Goal: Task Accomplishment & Management: Complete application form

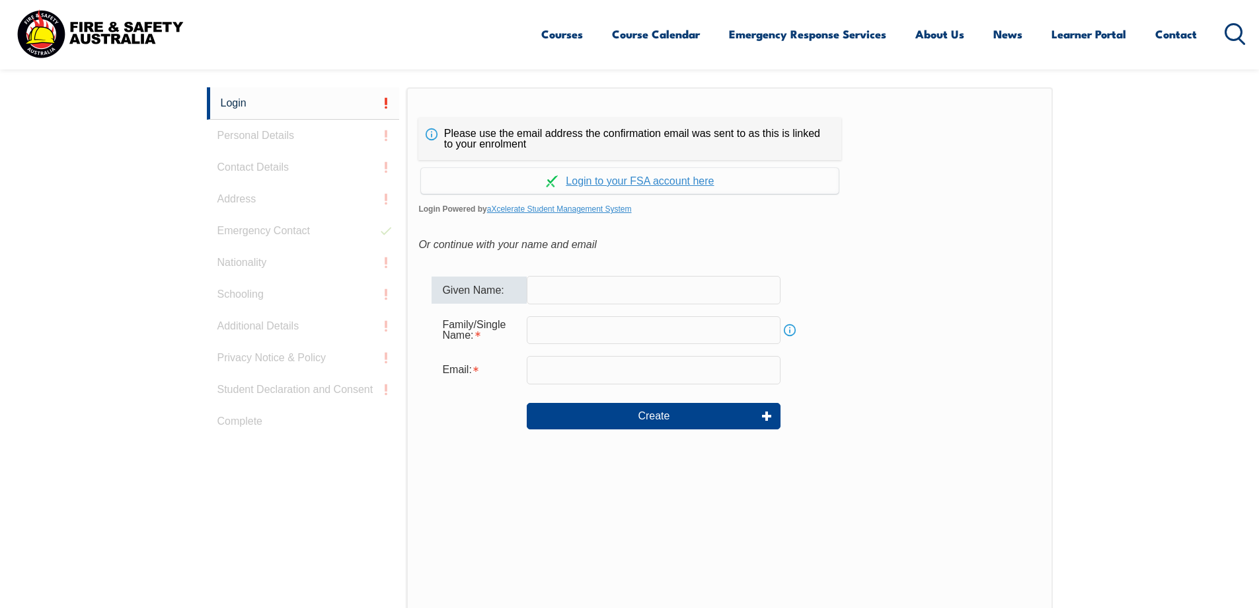
click at [549, 296] on input "text" at bounding box center [654, 290] width 254 height 28
type input "Teururai"
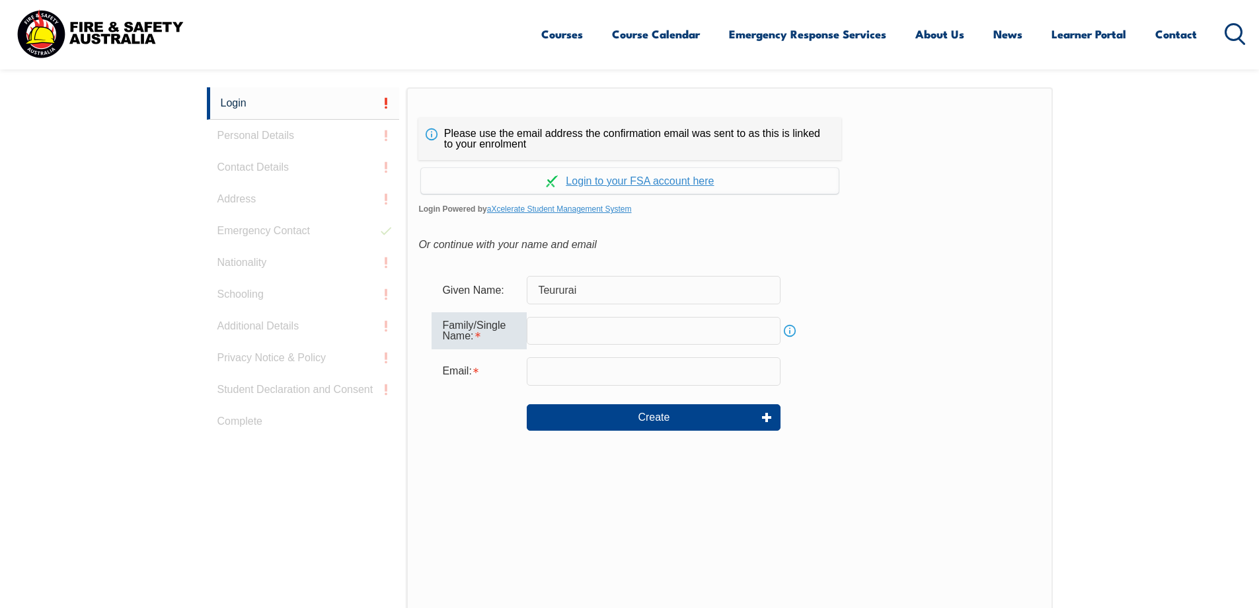
click at [567, 325] on input "text" at bounding box center [654, 331] width 254 height 28
type input "Tangatatutai"
click at [608, 373] on input "email" at bounding box center [654, 371] width 254 height 28
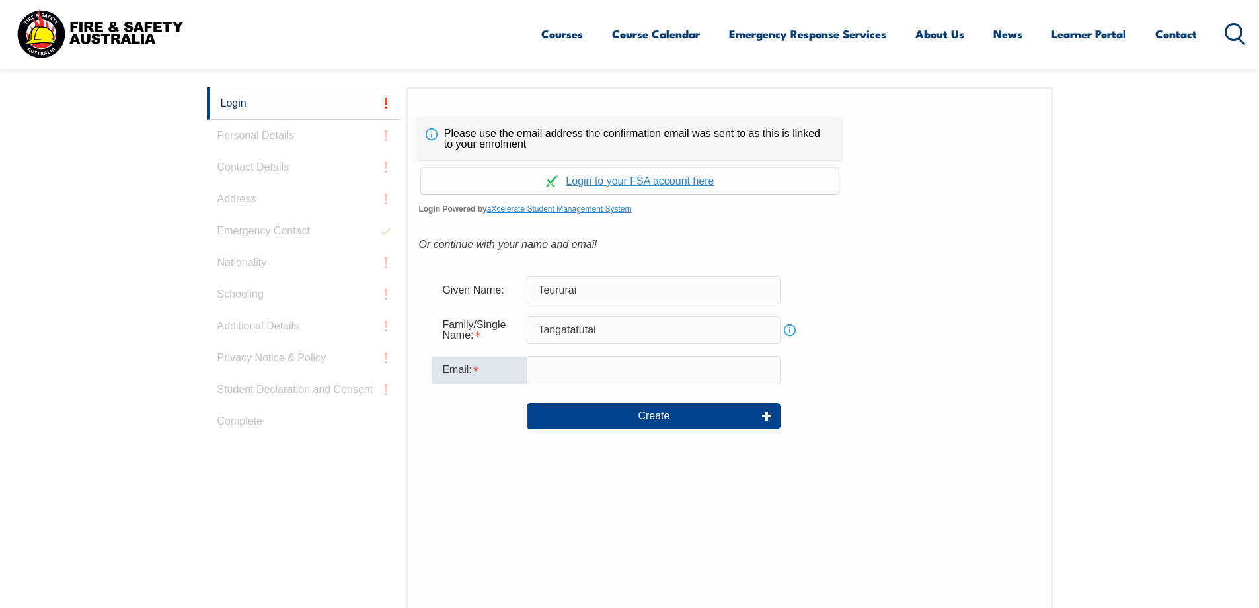
type input "teururaivtanga@gmail.com"
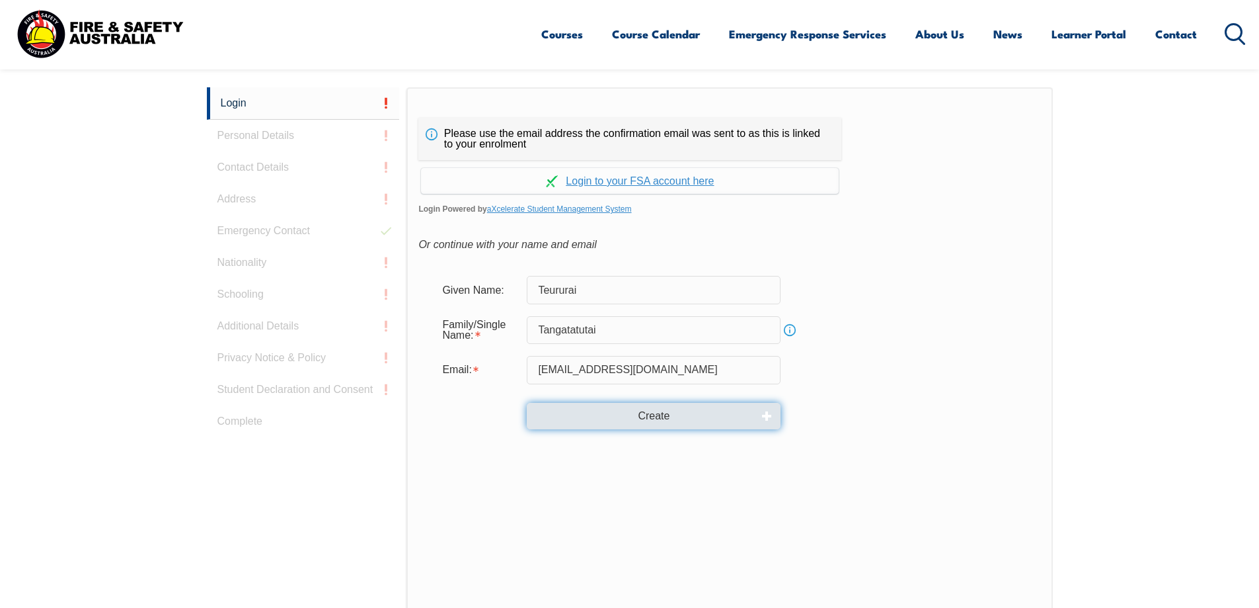
click at [641, 409] on button "Create" at bounding box center [654, 416] width 254 height 26
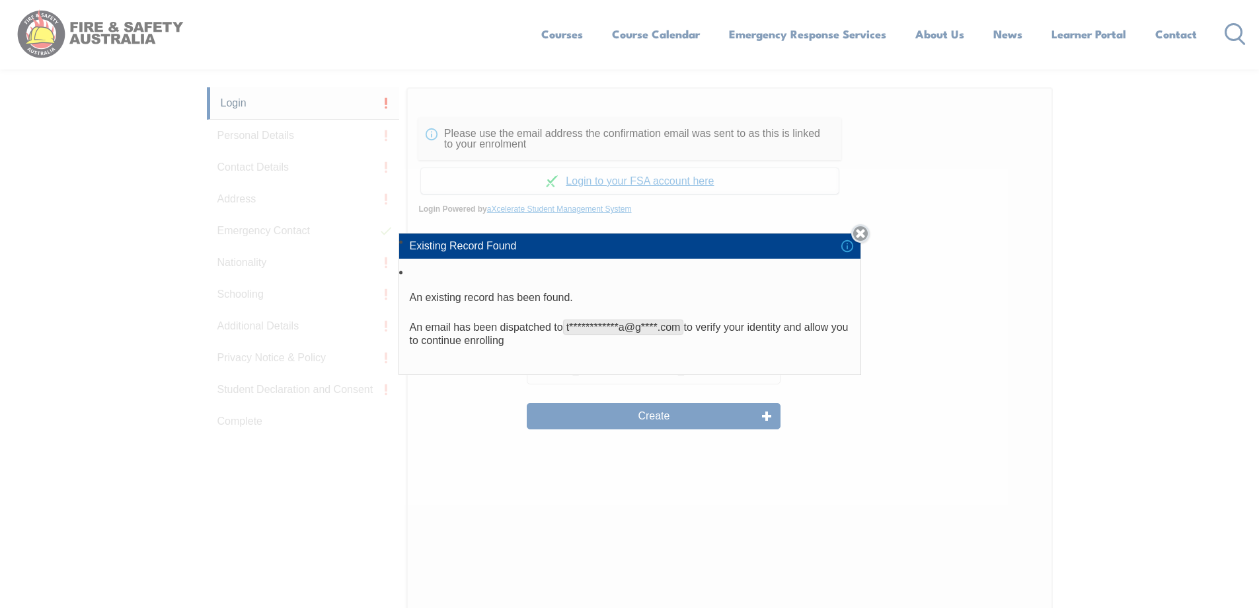
click at [867, 231] on link "Close" at bounding box center [861, 233] width 19 height 19
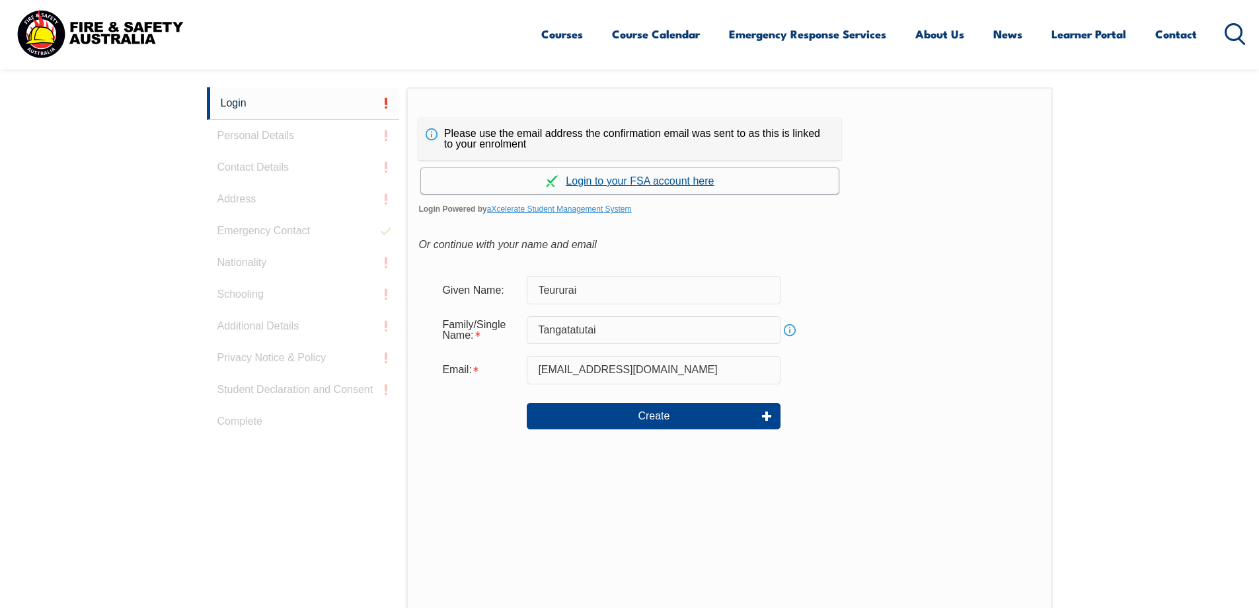
click at [625, 176] on link "Continue with aXcelerate" at bounding box center [630, 181] width 418 height 26
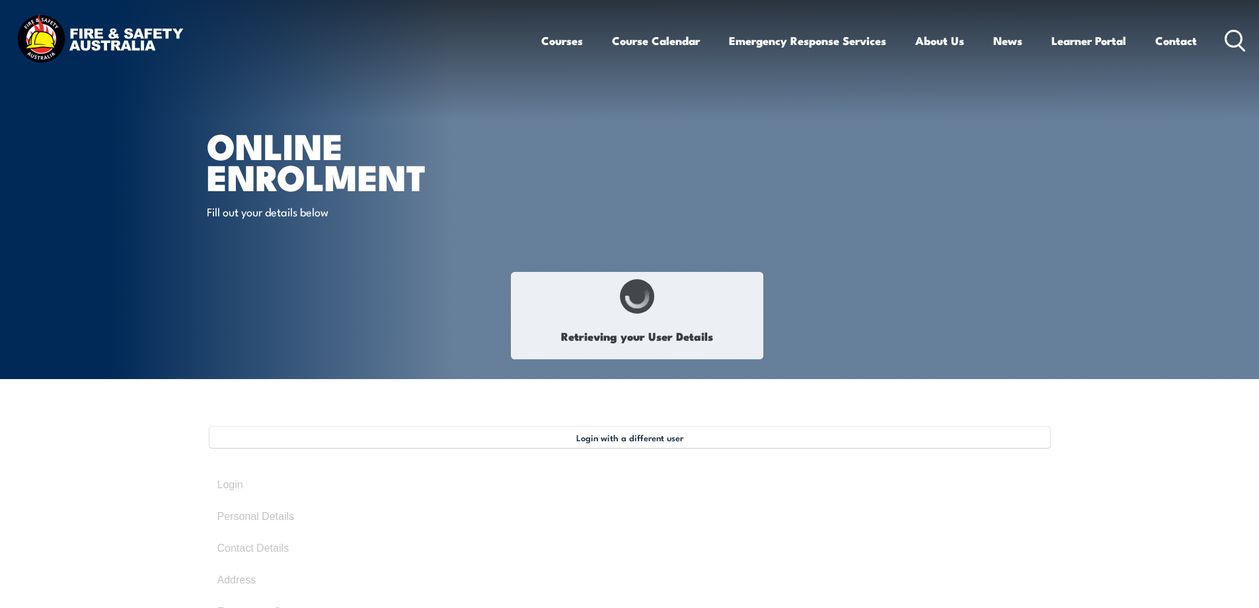
select select "Miss"
type input "Teururai"
type input "Lulu"
type input "Tangatatutai"
type input "December 7, 1974"
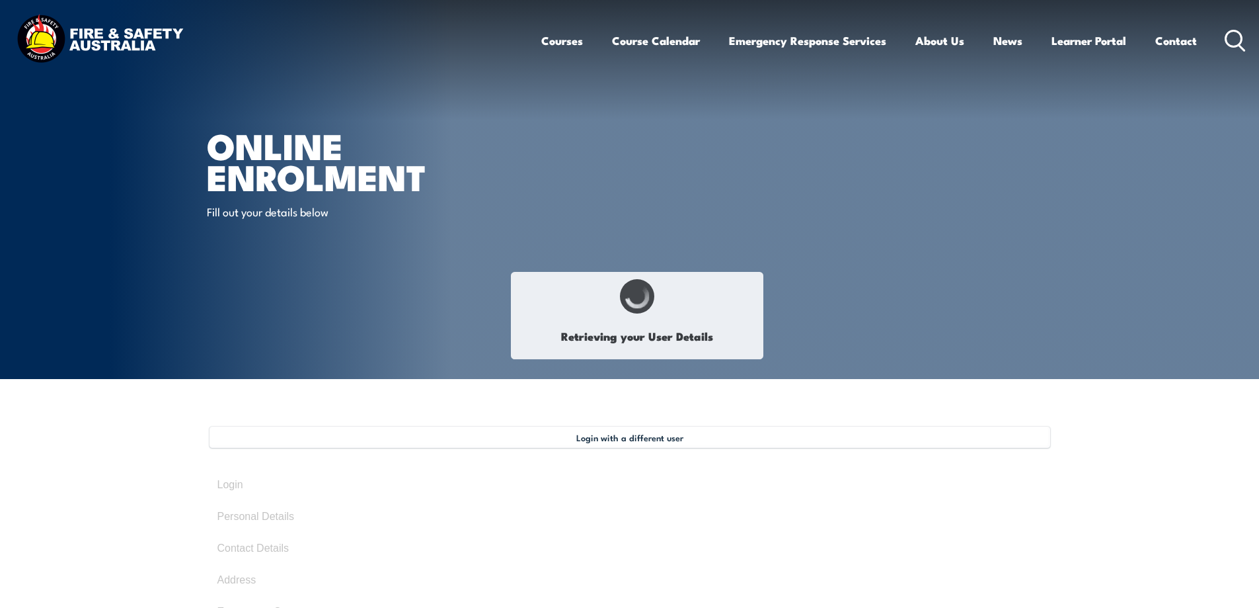
select select "F"
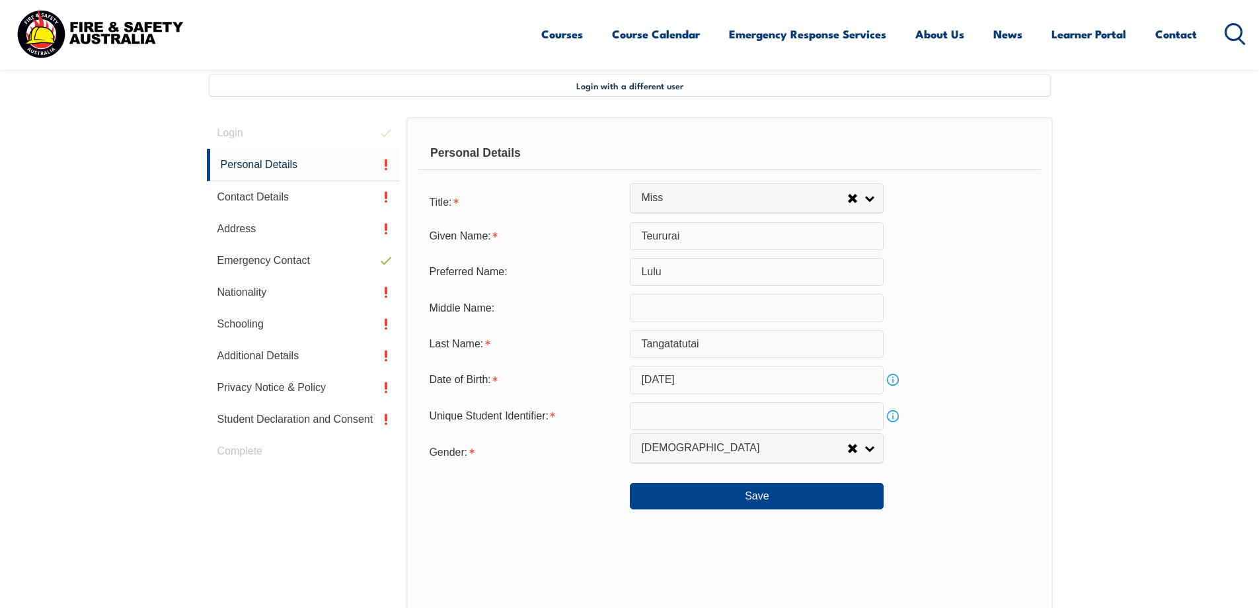
scroll to position [360, 0]
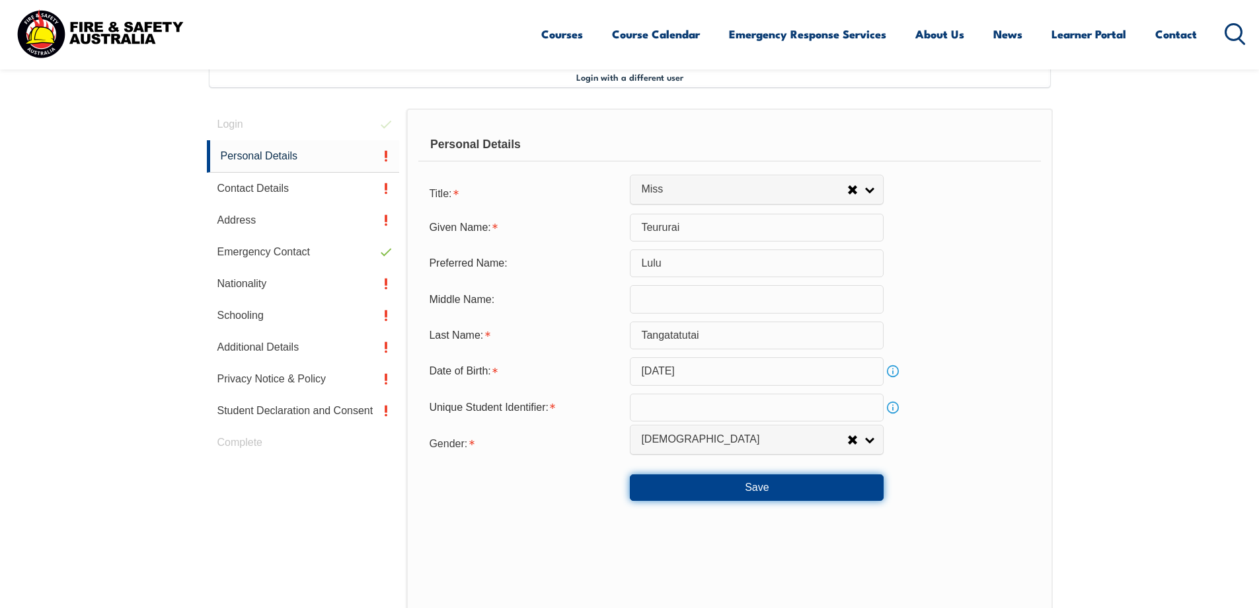
click at [801, 491] on button "Save" at bounding box center [757, 487] width 254 height 26
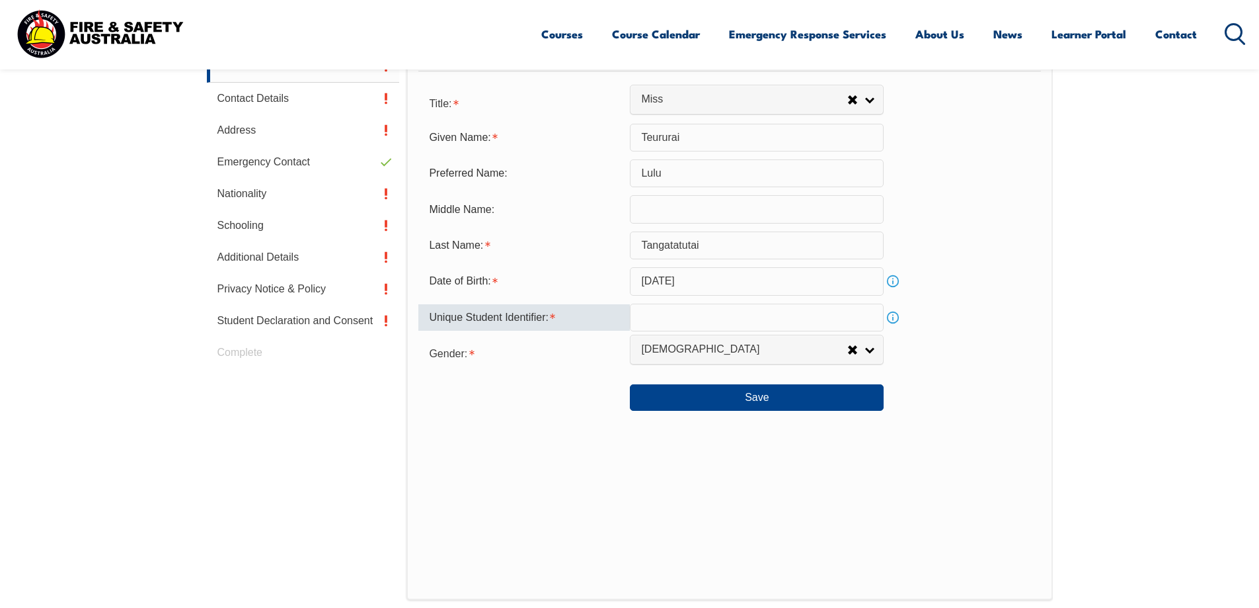
scroll to position [423, 0]
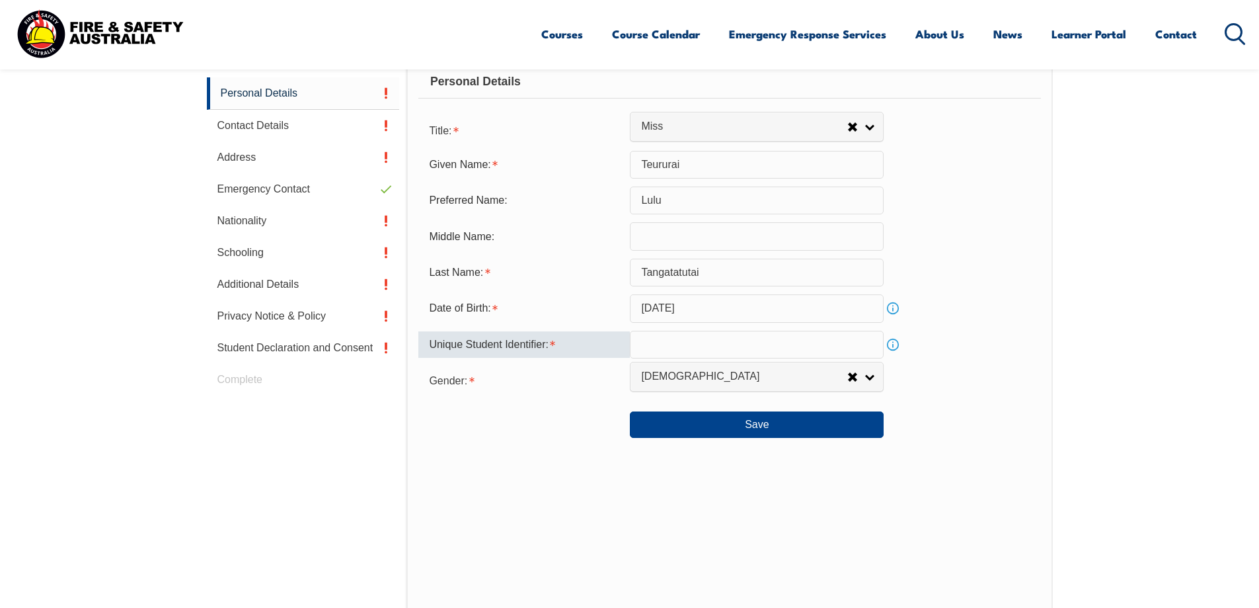
click at [657, 342] on input "text" at bounding box center [757, 345] width 254 height 28
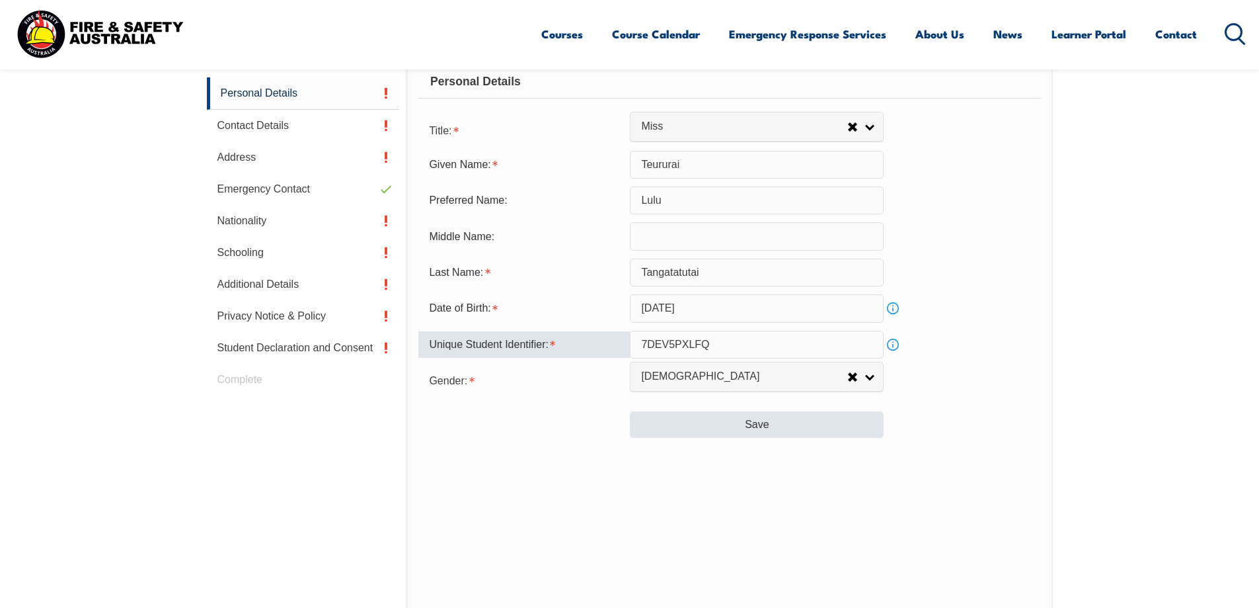
type input "7DEV5PXLFQ"
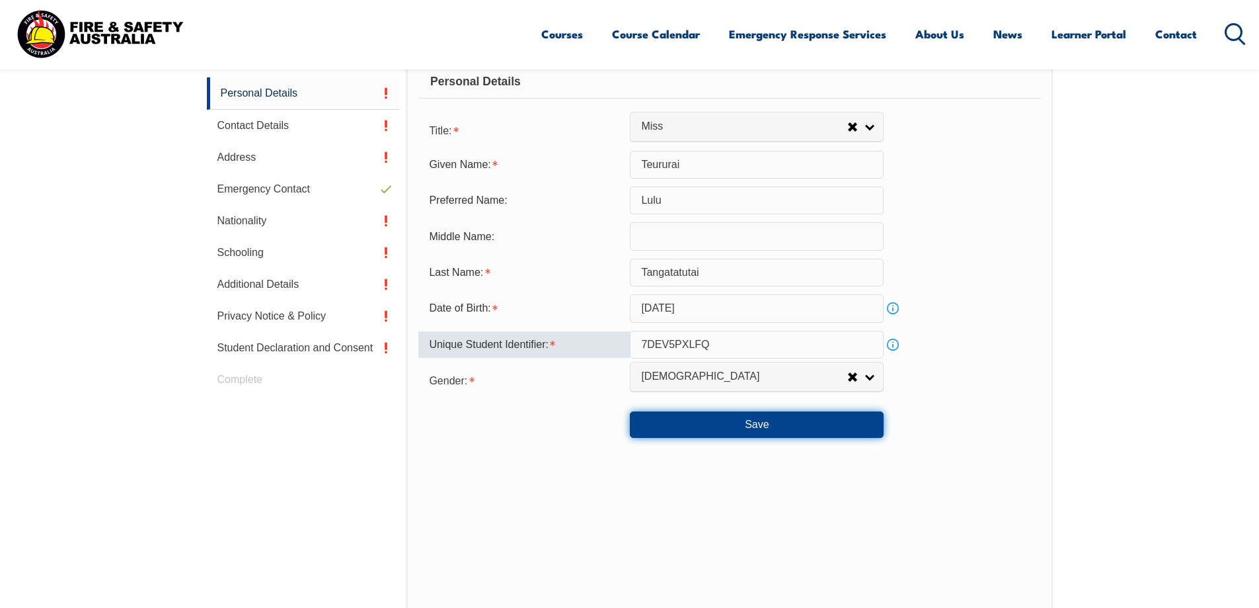
click at [699, 417] on button "Save" at bounding box center [757, 424] width 254 height 26
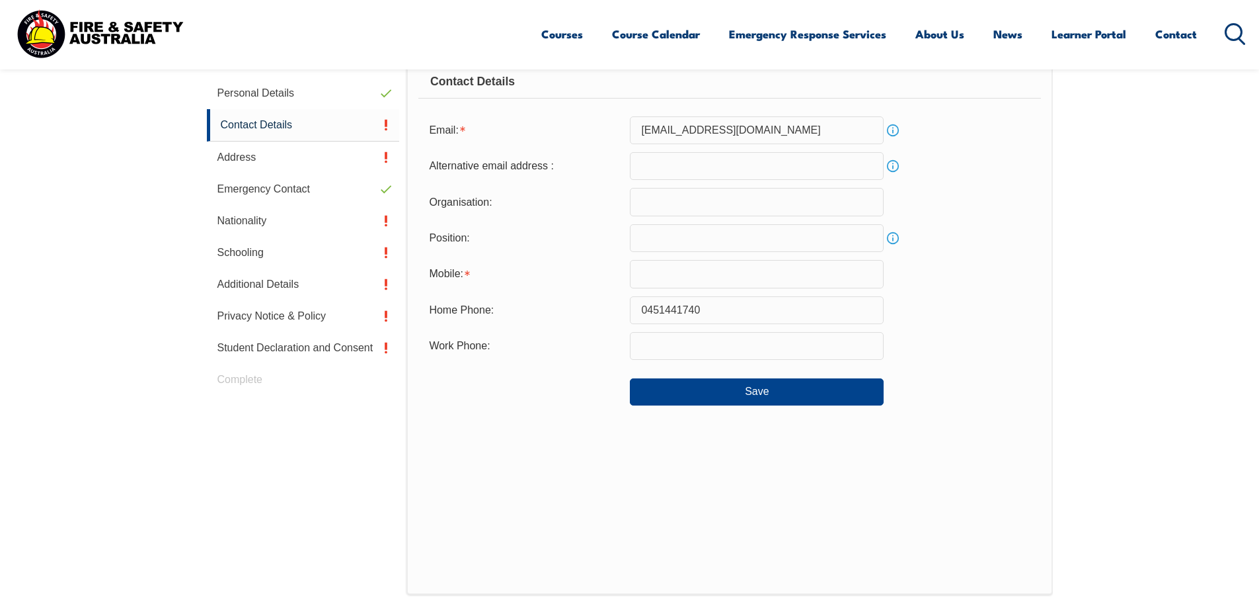
scroll to position [360, 0]
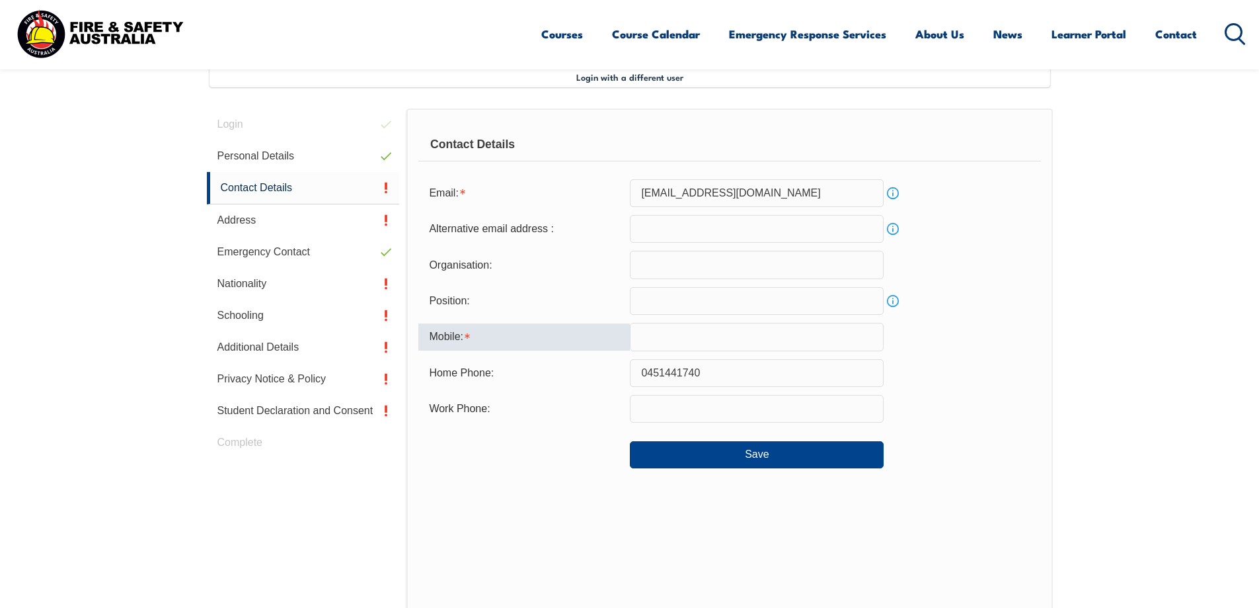
click at [647, 331] on input "text" at bounding box center [757, 337] width 254 height 28
type input "0451441740"
type input "teururaivtanga@gmail.com"
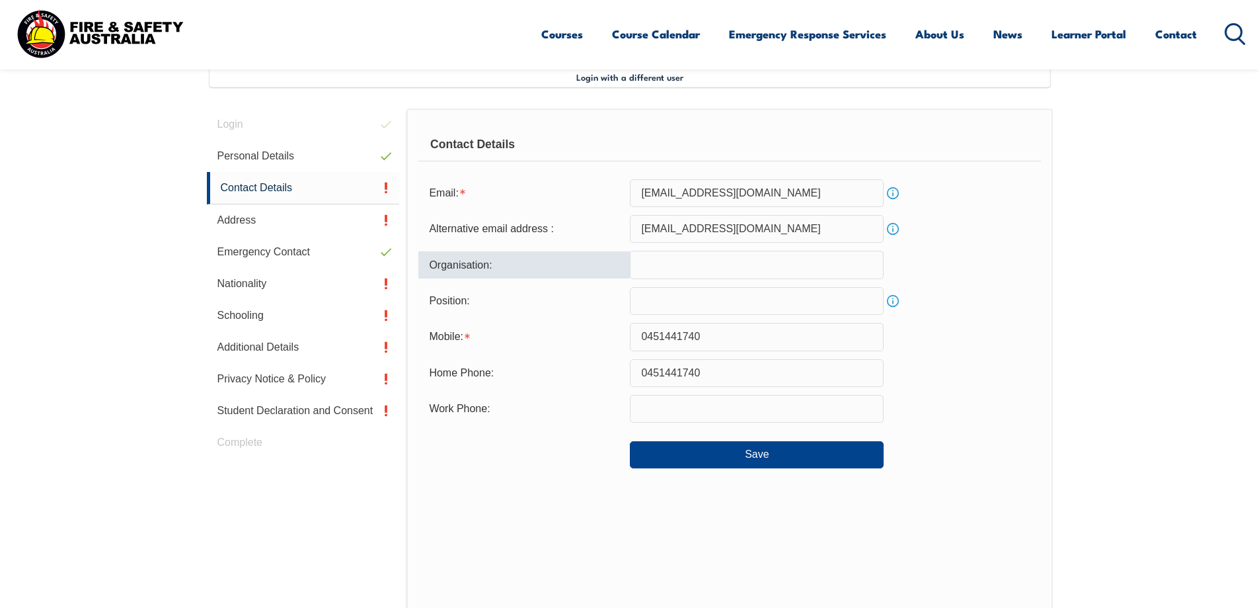
click at [639, 259] on input "text" at bounding box center [757, 265] width 254 height 28
type input "Trunk Logistics"
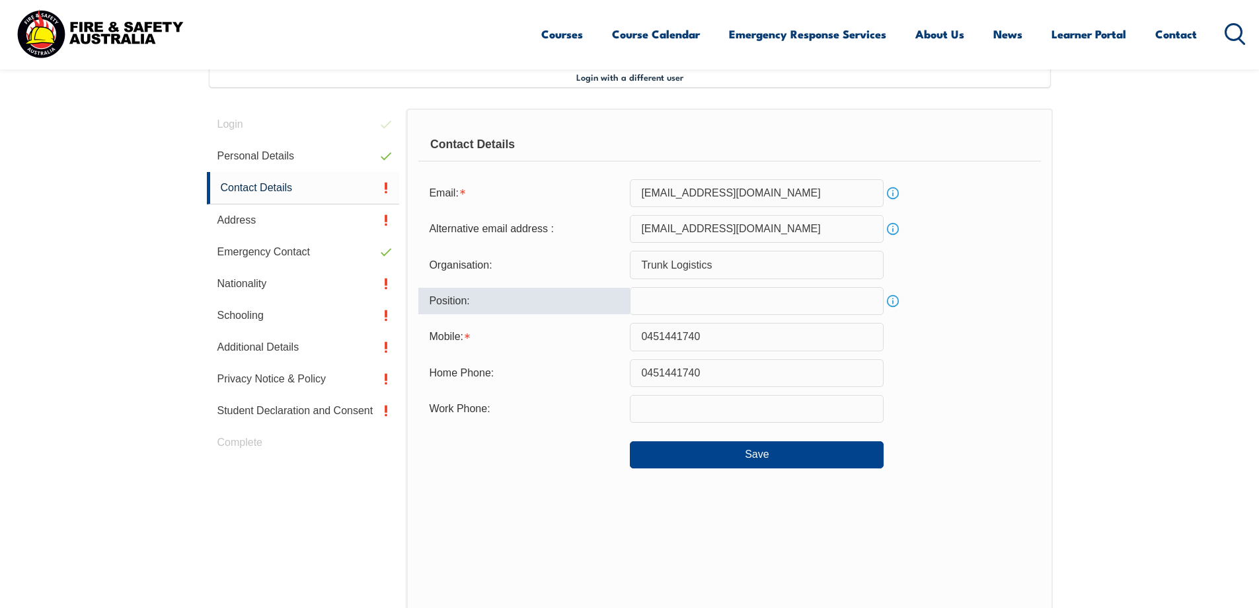
click at [653, 296] on input "text" at bounding box center [757, 301] width 254 height 28
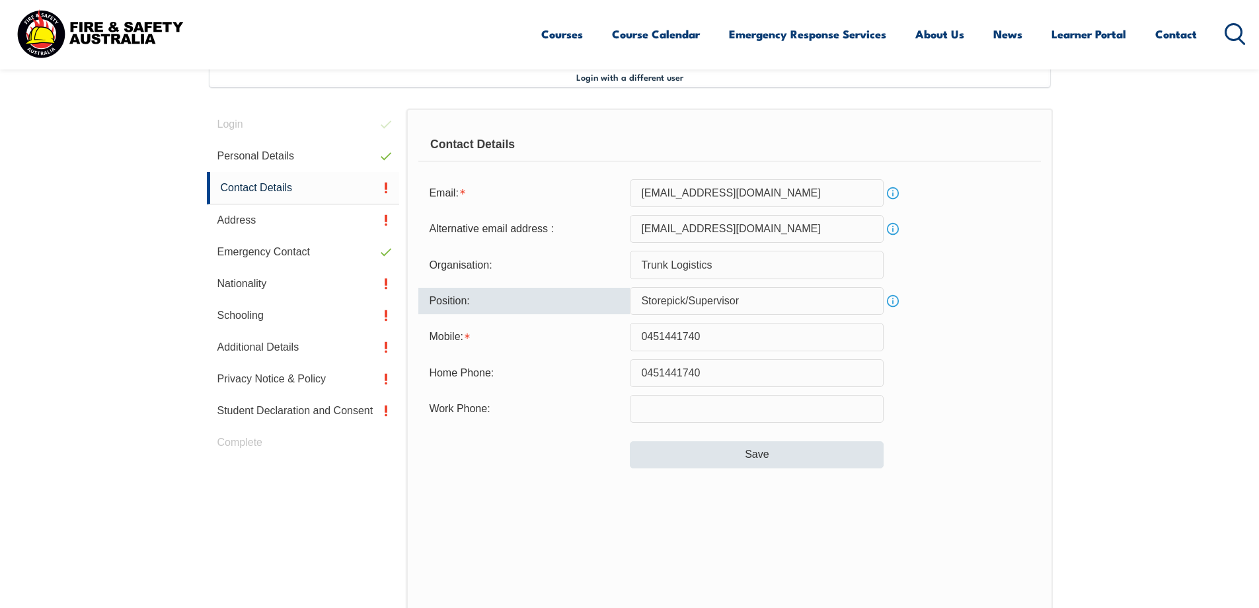
type input "Storepick/Supervisor"
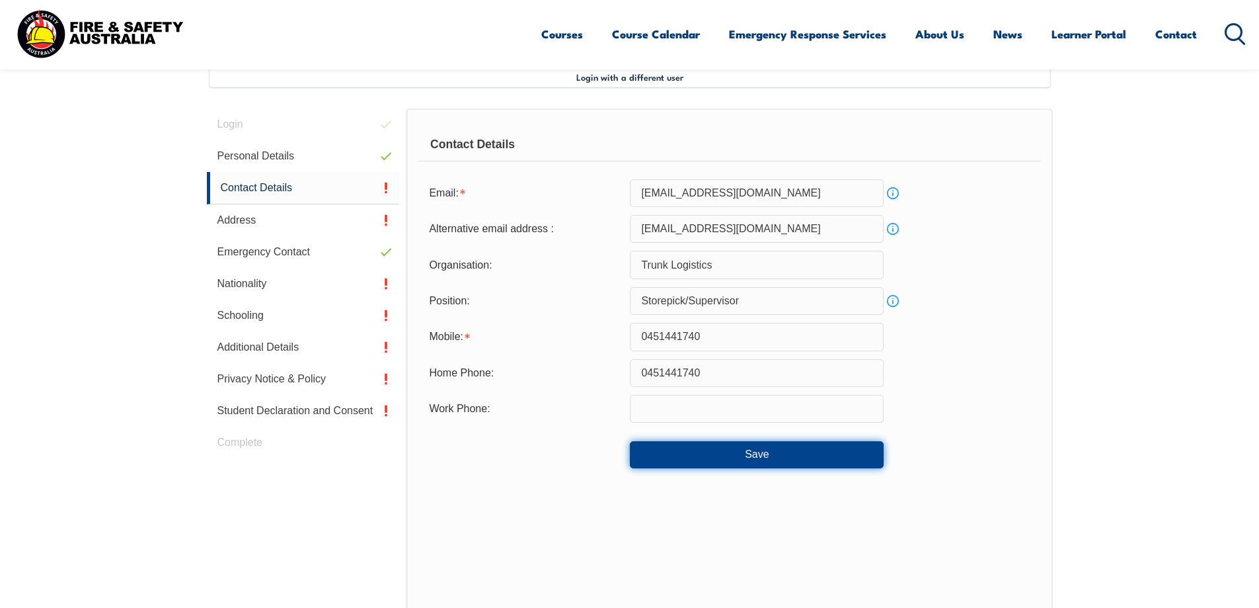
click at [759, 453] on button "Save" at bounding box center [757, 454] width 254 height 26
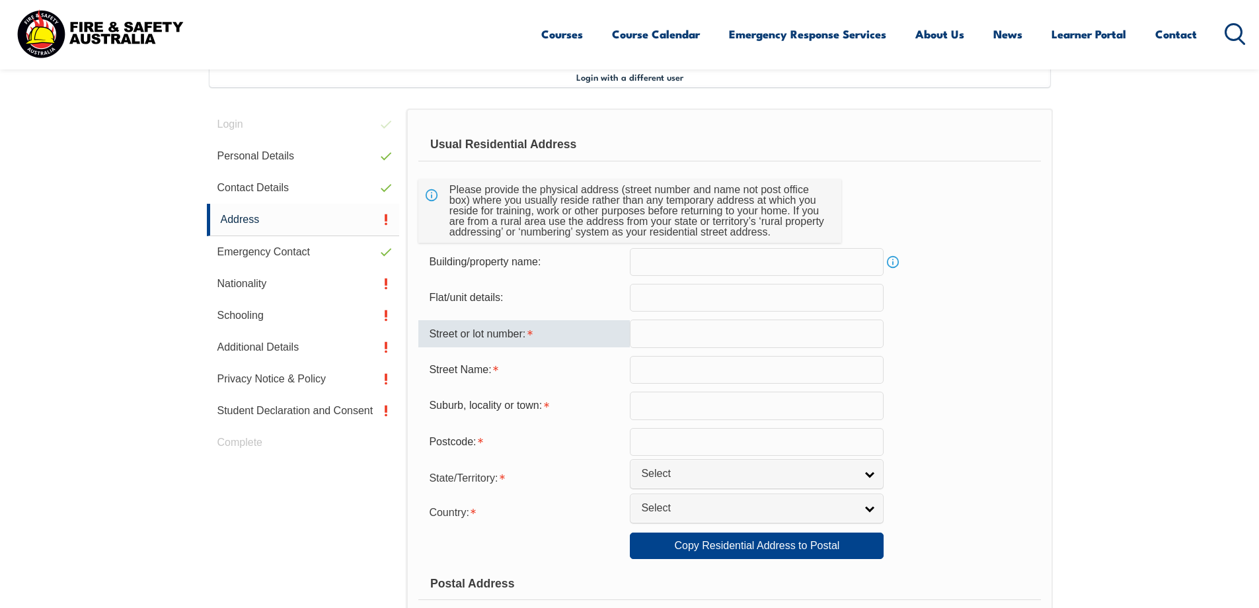
click at [637, 330] on input "text" at bounding box center [757, 333] width 254 height 28
type input "3"
type input "3 Darren Court"
type input "Darren Court"
type input "Clarinda"
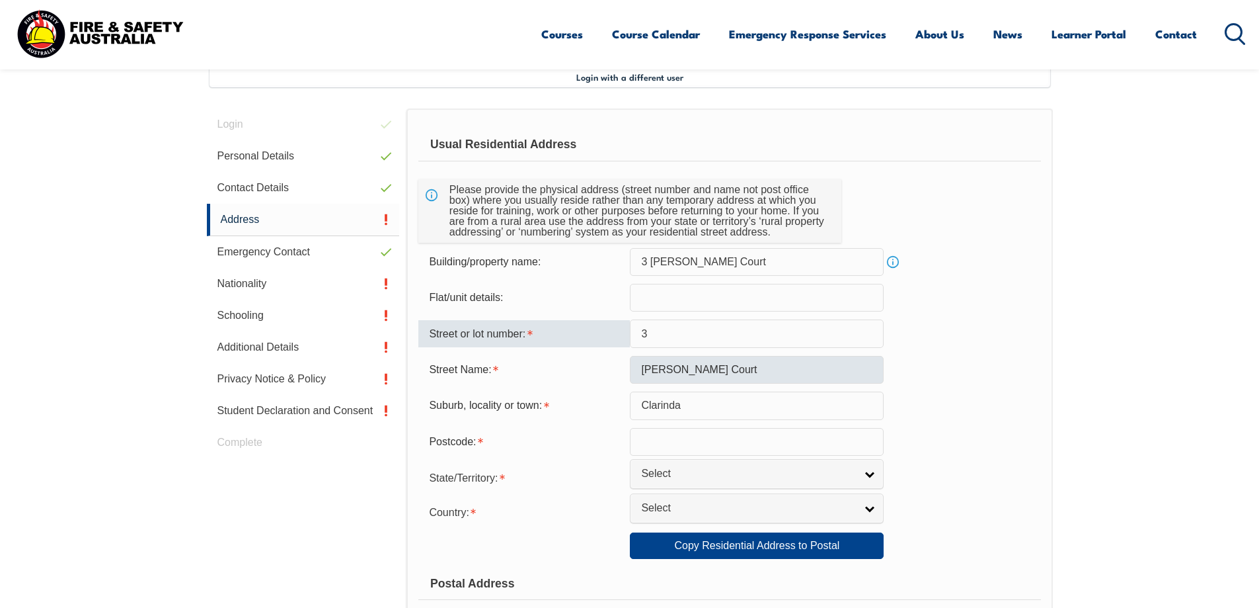
type input "3169"
select select "VIC"
type input "VIC"
select select "1101"
type input "VIC"
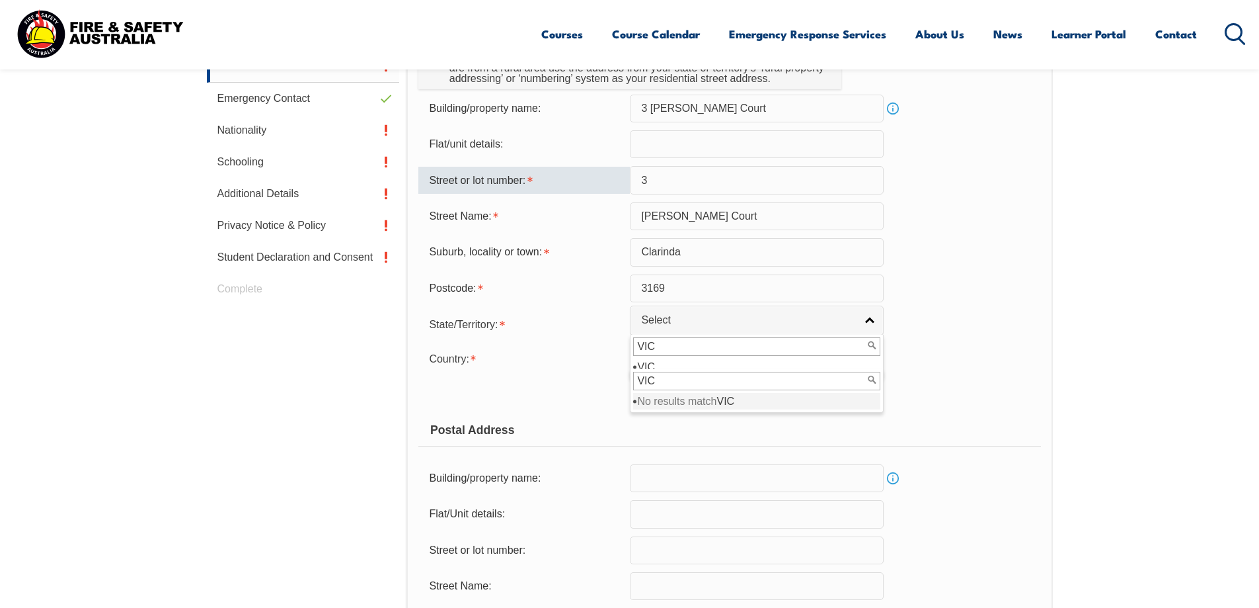
scroll to position [559, 0]
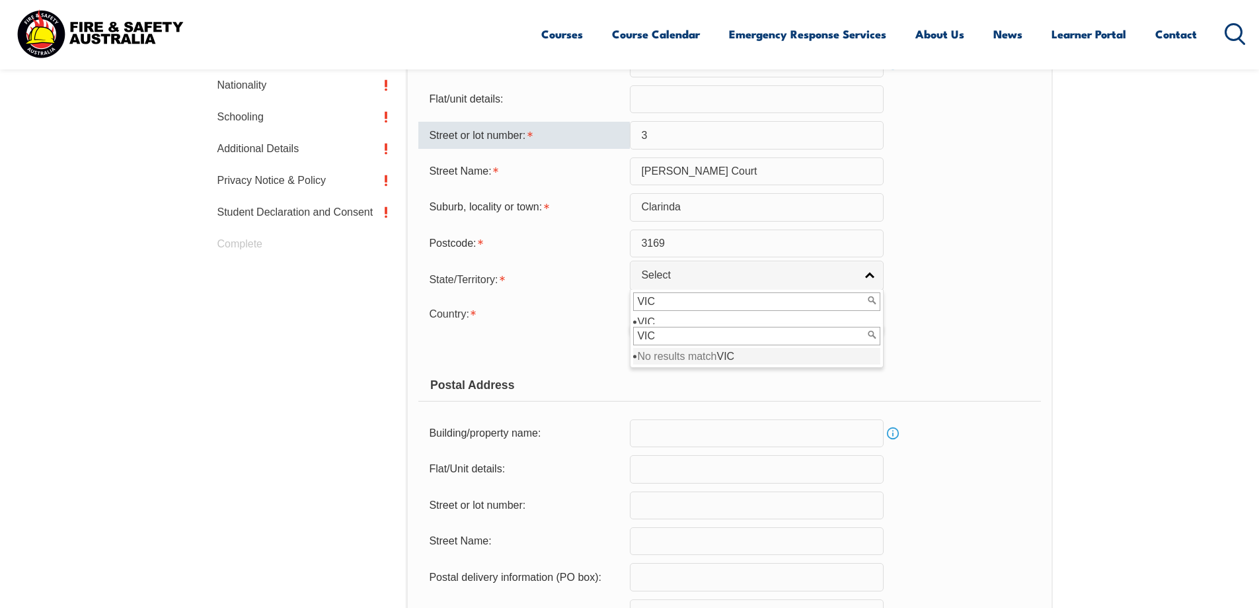
click at [664, 302] on input "VIC" at bounding box center [756, 301] width 247 height 19
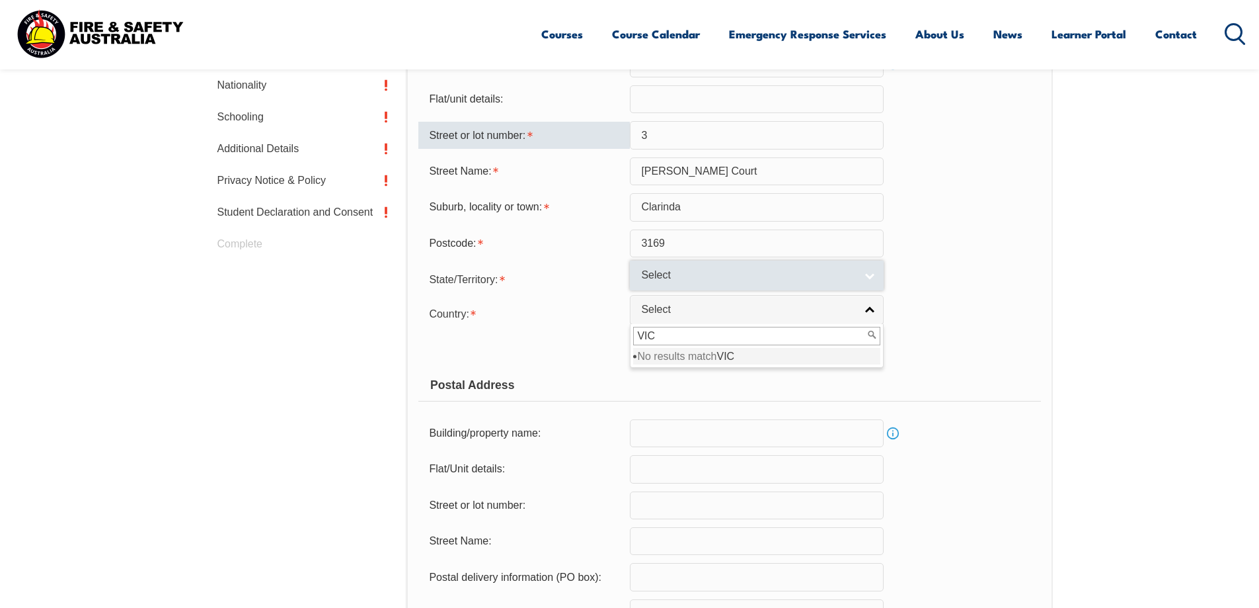
click at [874, 272] on link "Select" at bounding box center [757, 275] width 254 height 30
click at [867, 278] on link "Select" at bounding box center [757, 275] width 254 height 30
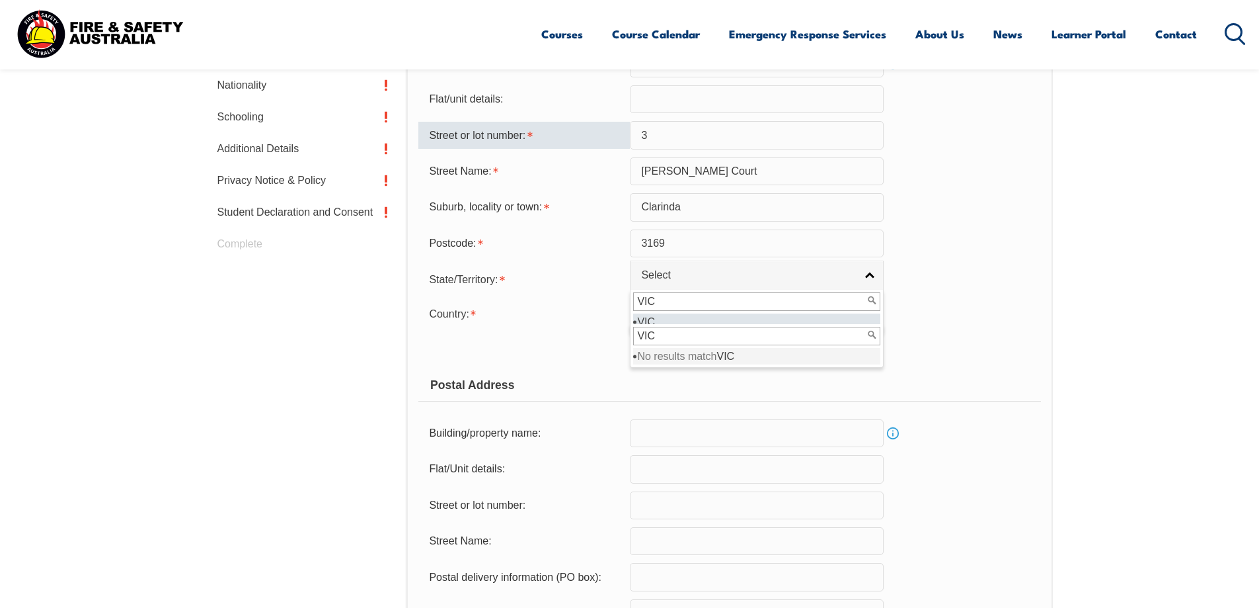
click at [730, 301] on input "VIC" at bounding box center [756, 301] width 247 height 19
type input "V"
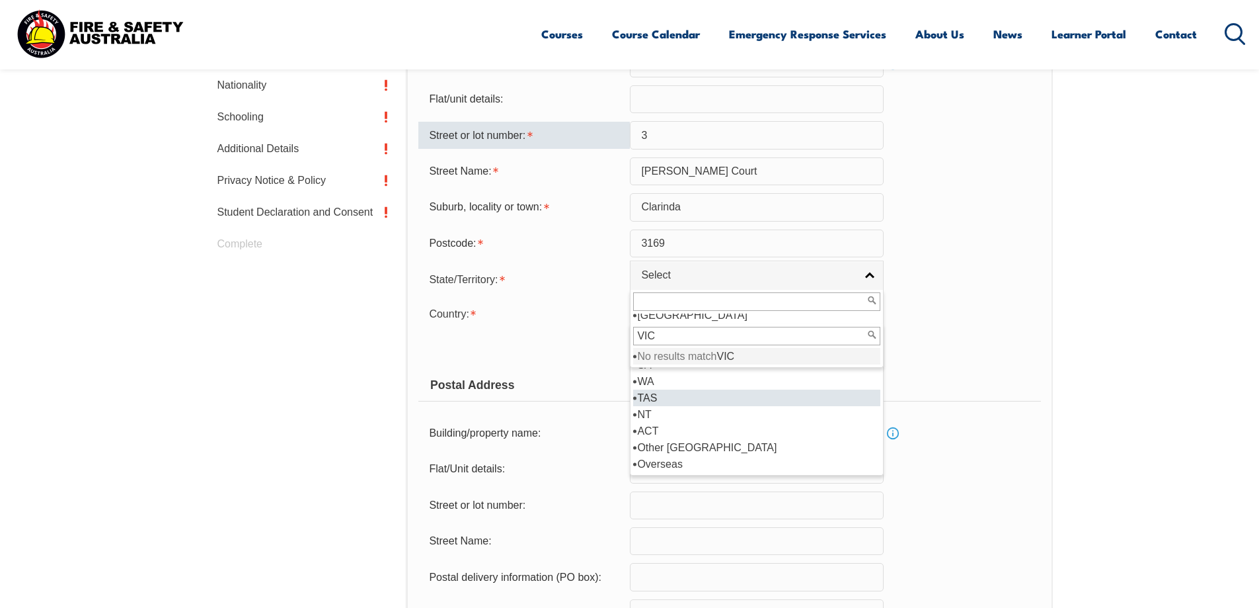
scroll to position [0, 0]
click at [600, 348] on div "Copy Residential Address to Postal:" at bounding box center [525, 347] width 212 height 25
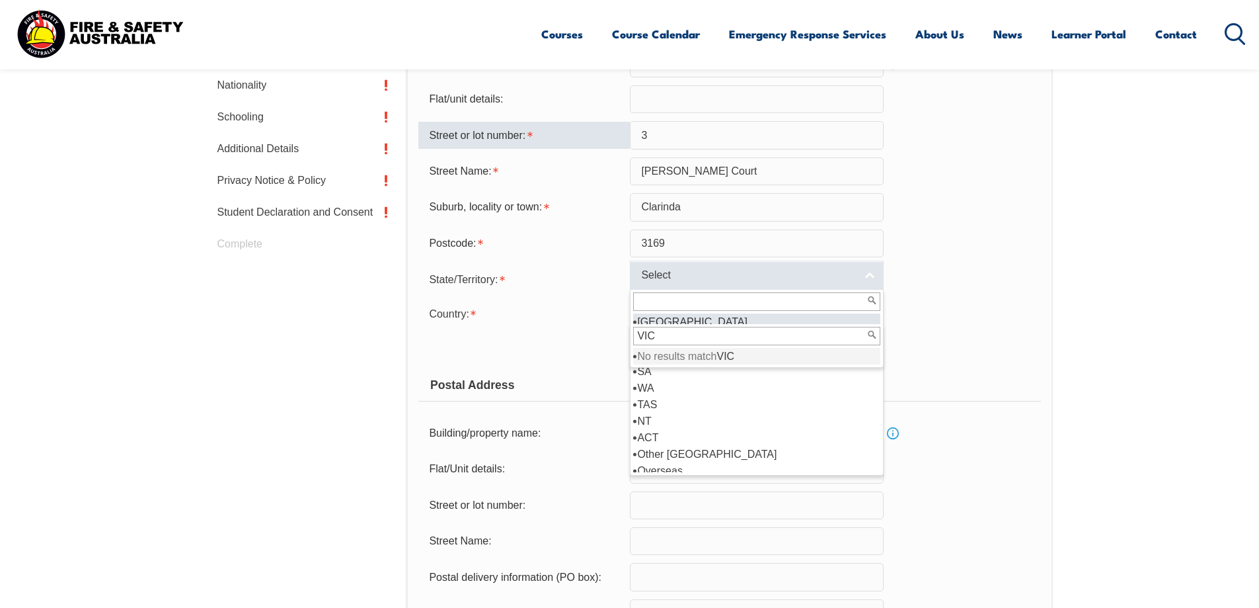
click at [865, 278] on link "Select" at bounding box center [757, 275] width 254 height 30
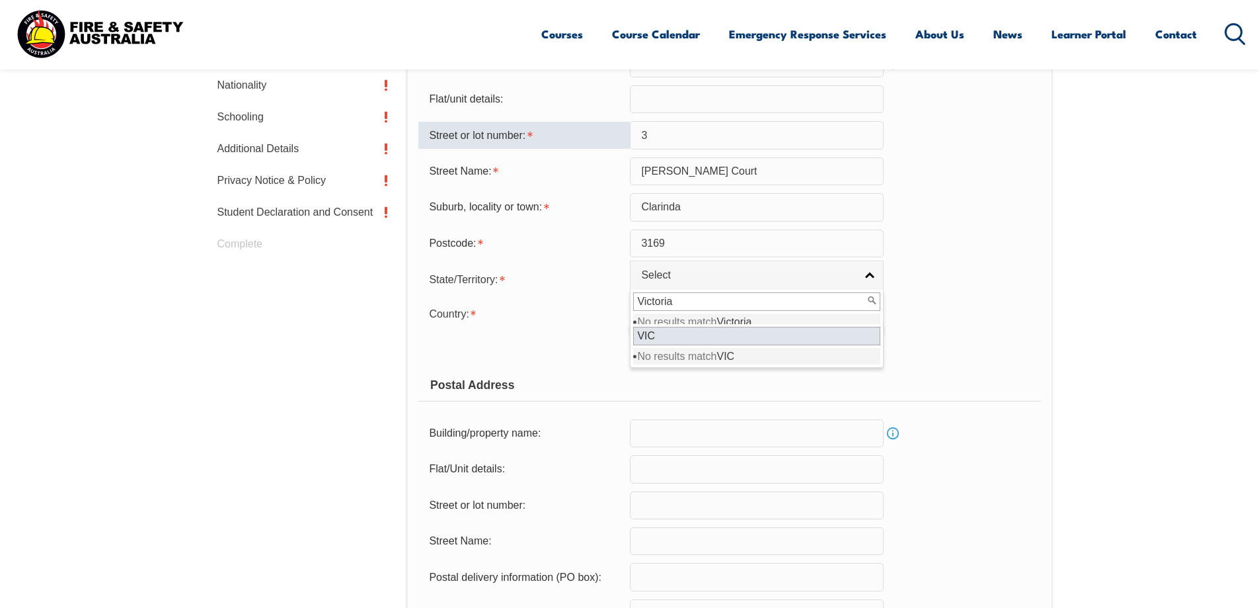
type input "Victoria"
click at [659, 340] on input "VIC" at bounding box center [756, 336] width 247 height 19
click at [575, 348] on div "Copy Residential Address to Postal:" at bounding box center [525, 347] width 212 height 25
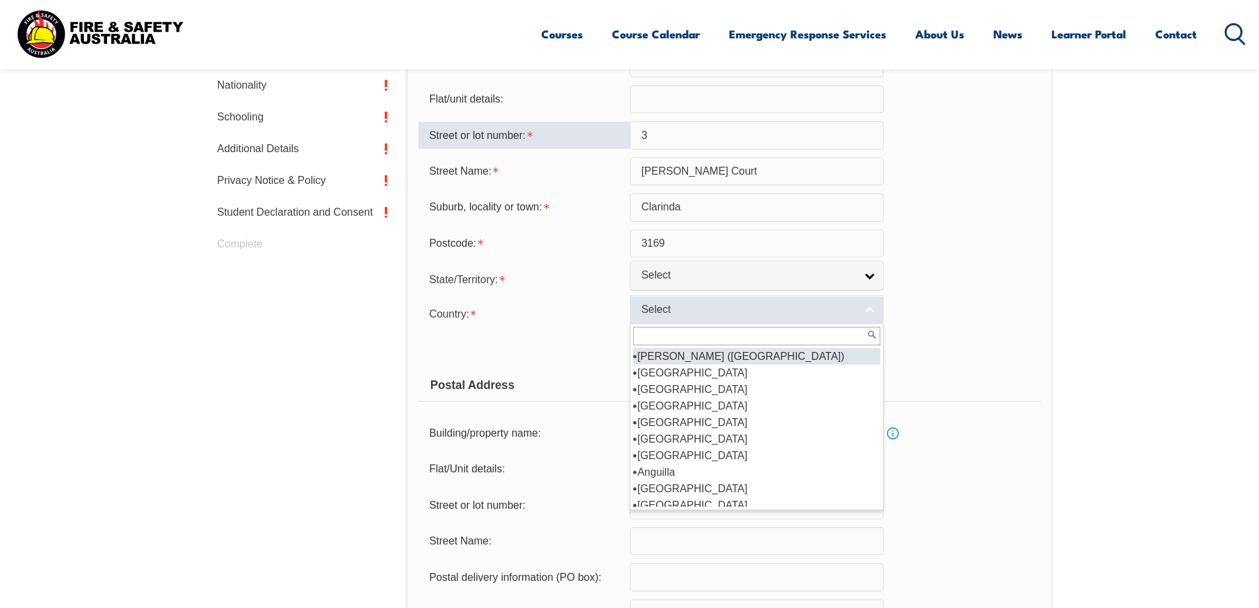
click at [803, 310] on span "Select" at bounding box center [748, 310] width 214 height 14
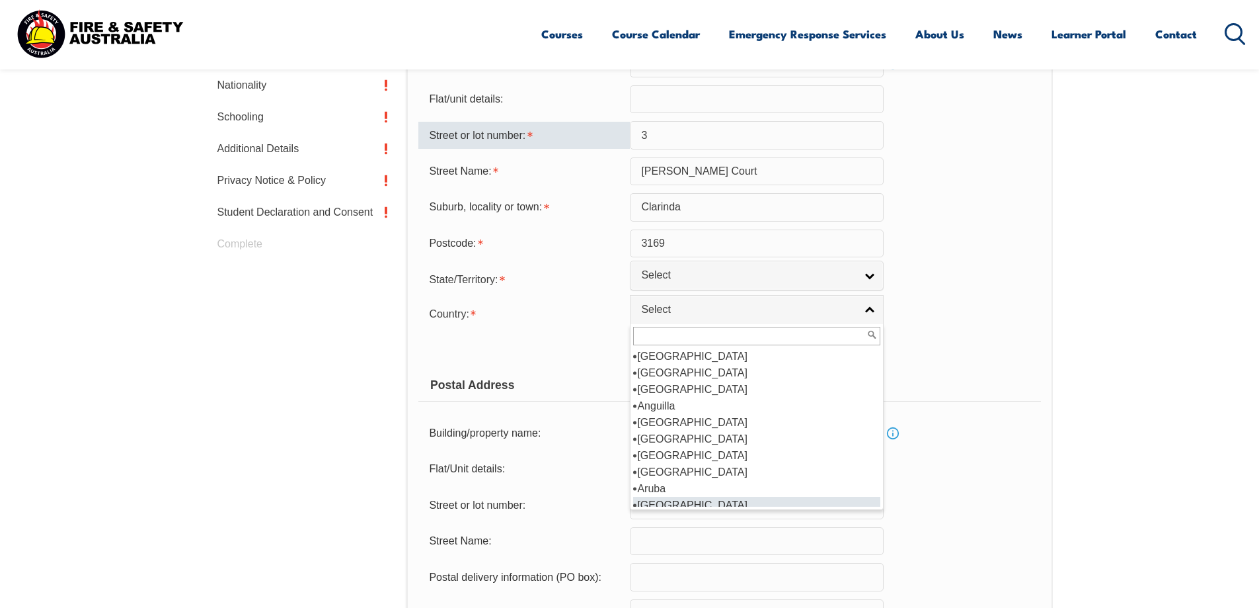
scroll to position [132, 0]
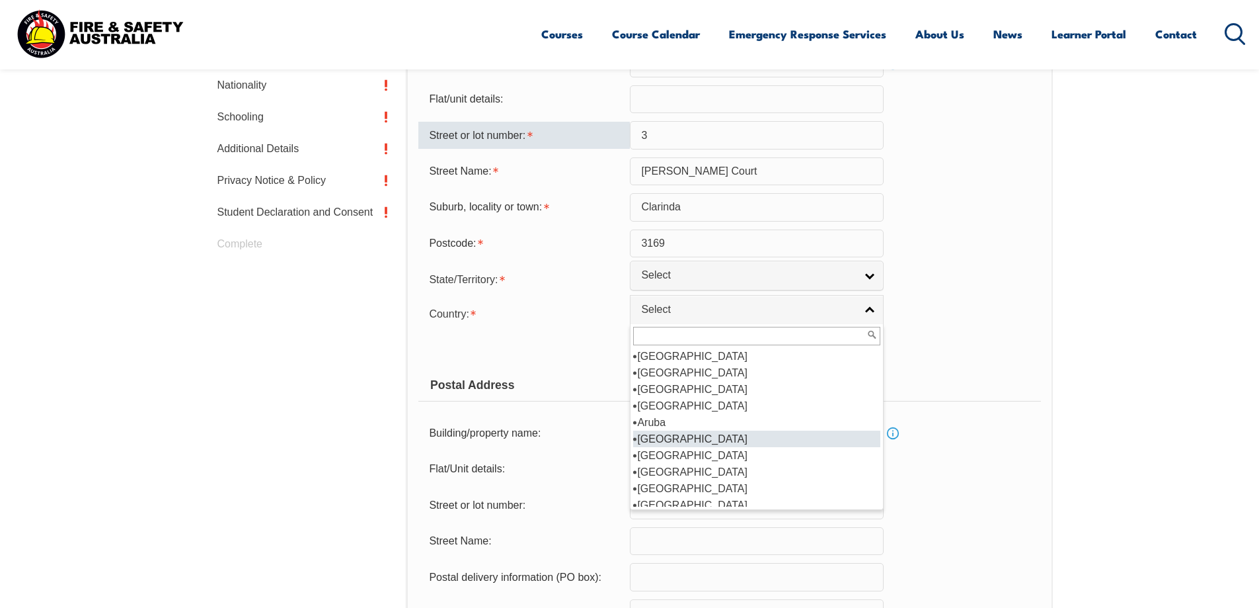
click at [648, 438] on li "Australia" at bounding box center [756, 438] width 247 height 17
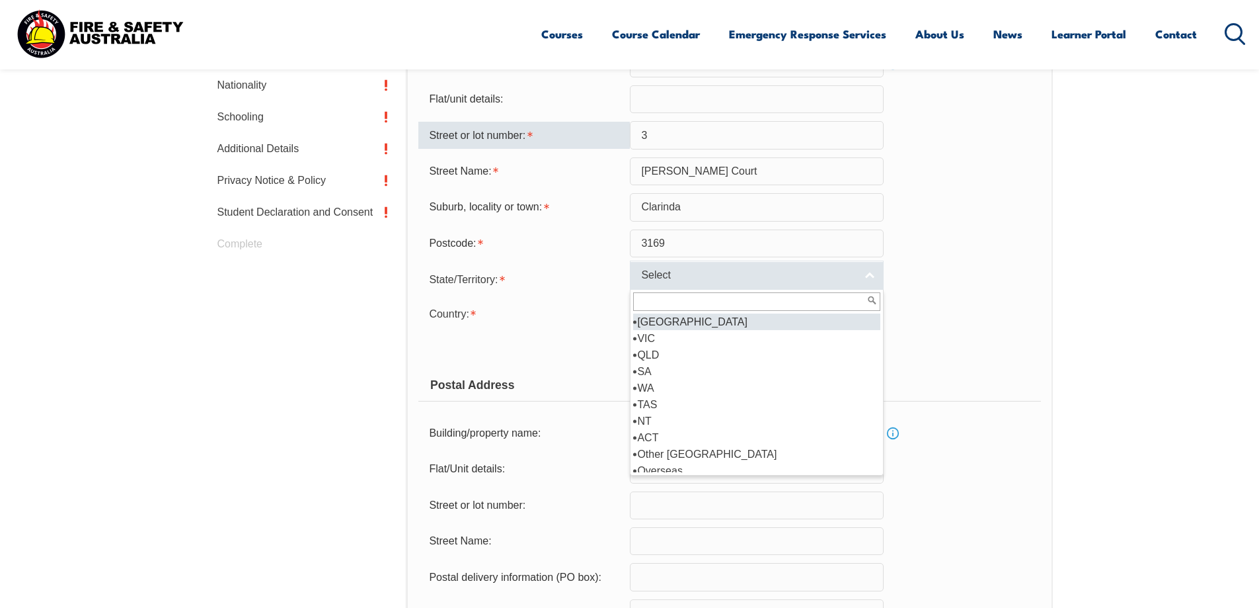
click at [876, 272] on link "Select" at bounding box center [757, 275] width 254 height 30
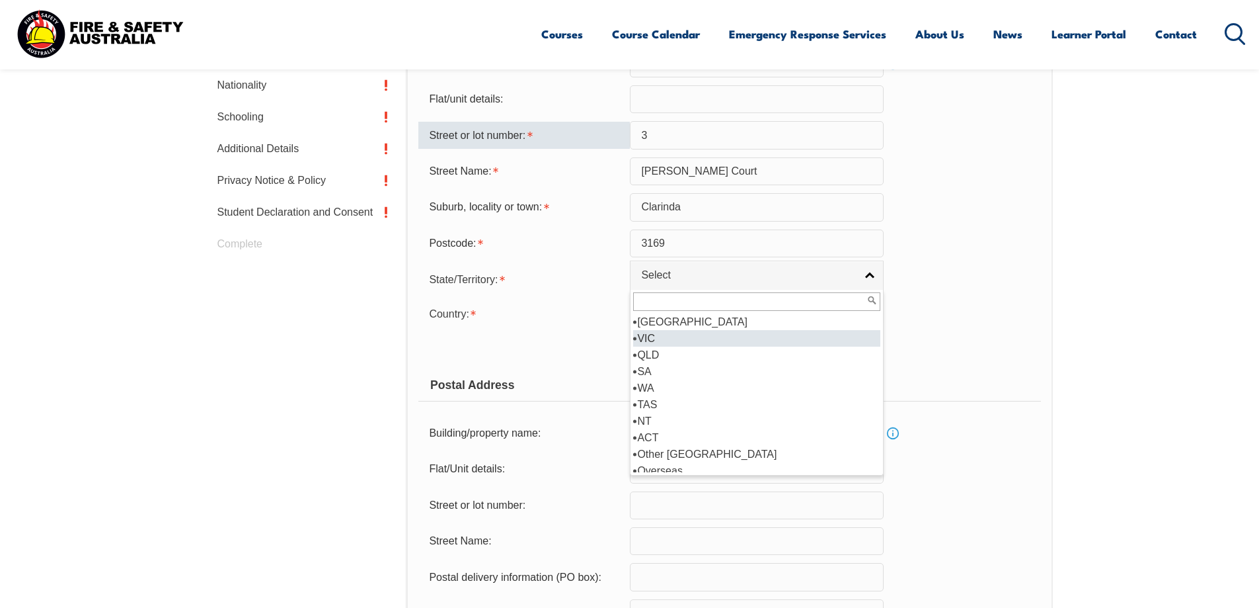
click at [668, 340] on li "VIC" at bounding box center [756, 338] width 247 height 17
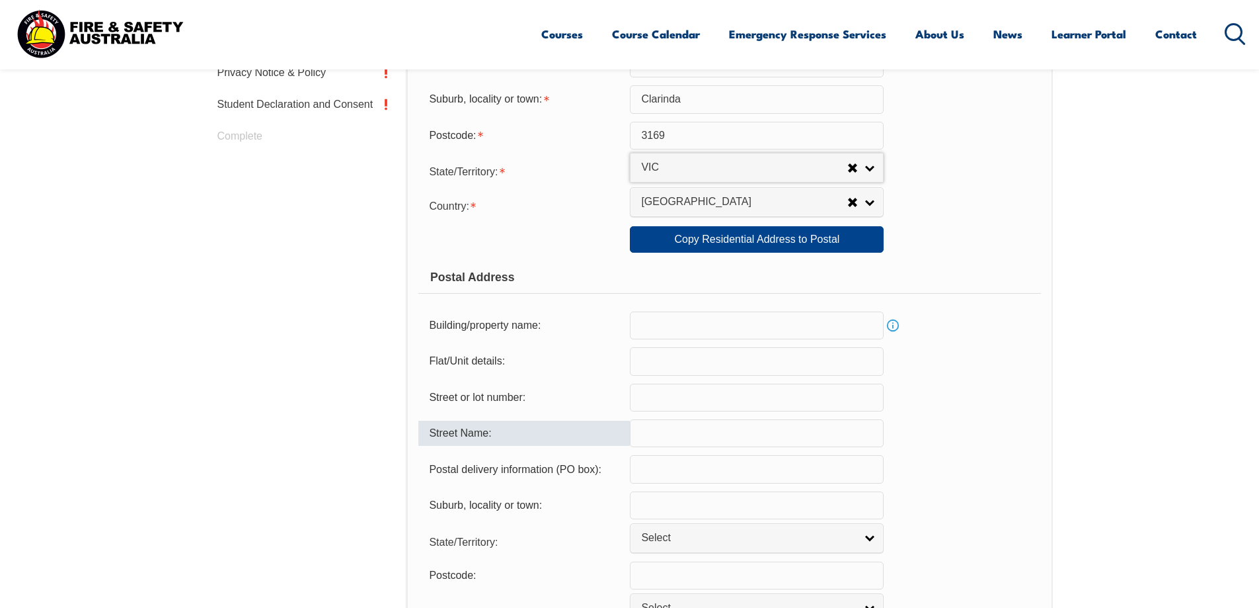
scroll to position [757, 0]
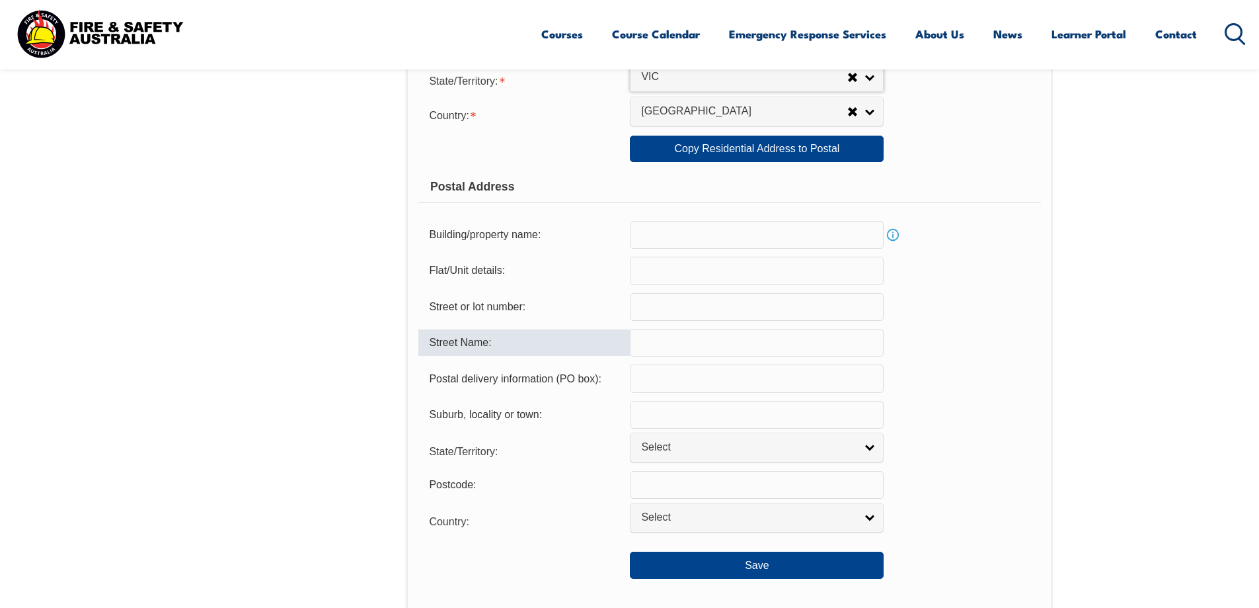
click at [655, 342] on input "text" at bounding box center [757, 343] width 254 height 28
type input "Darren Court"
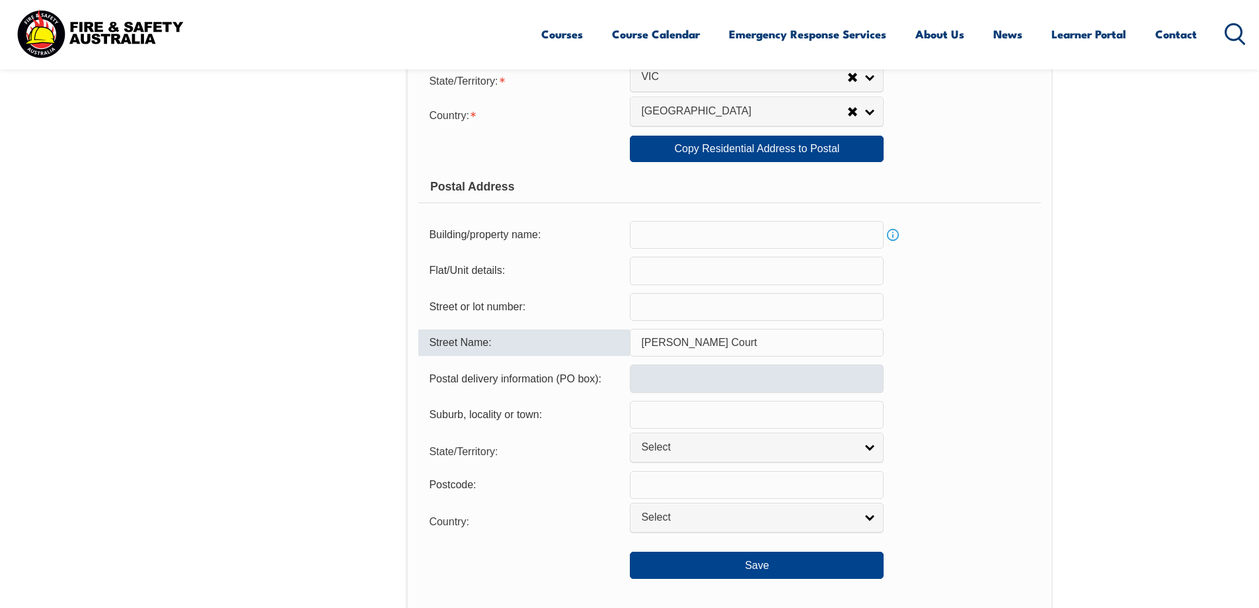
type input "3 Darren Court"
type input "3"
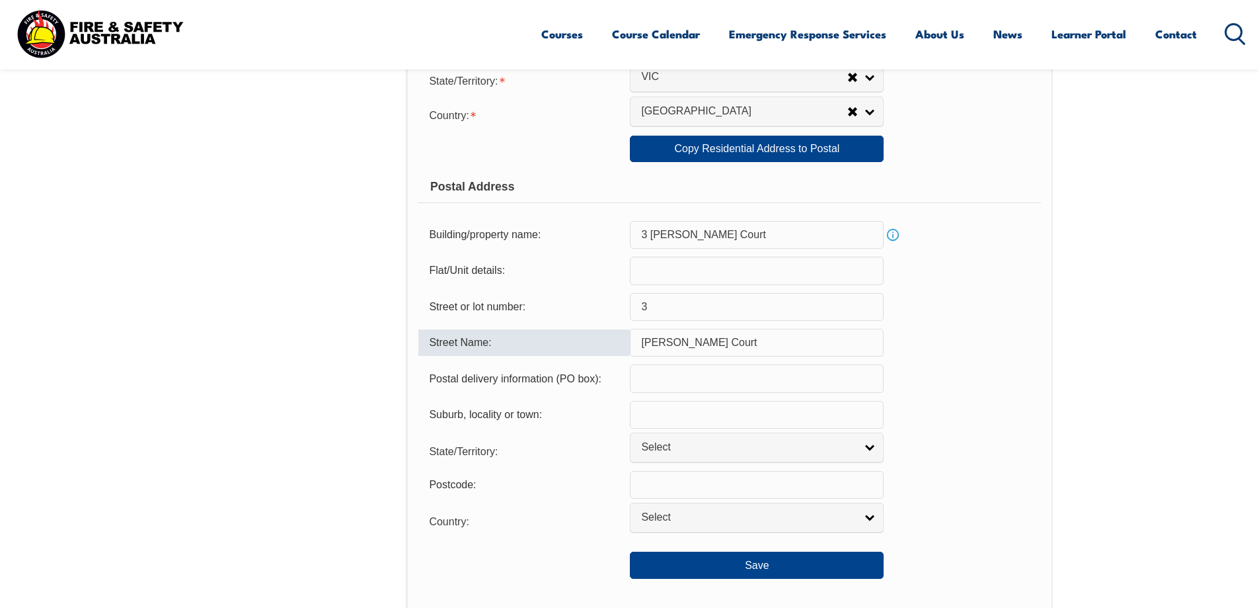
type input "3169"
type input "Clarinda"
select select "VIC"
type input "VIC"
type input "3169"
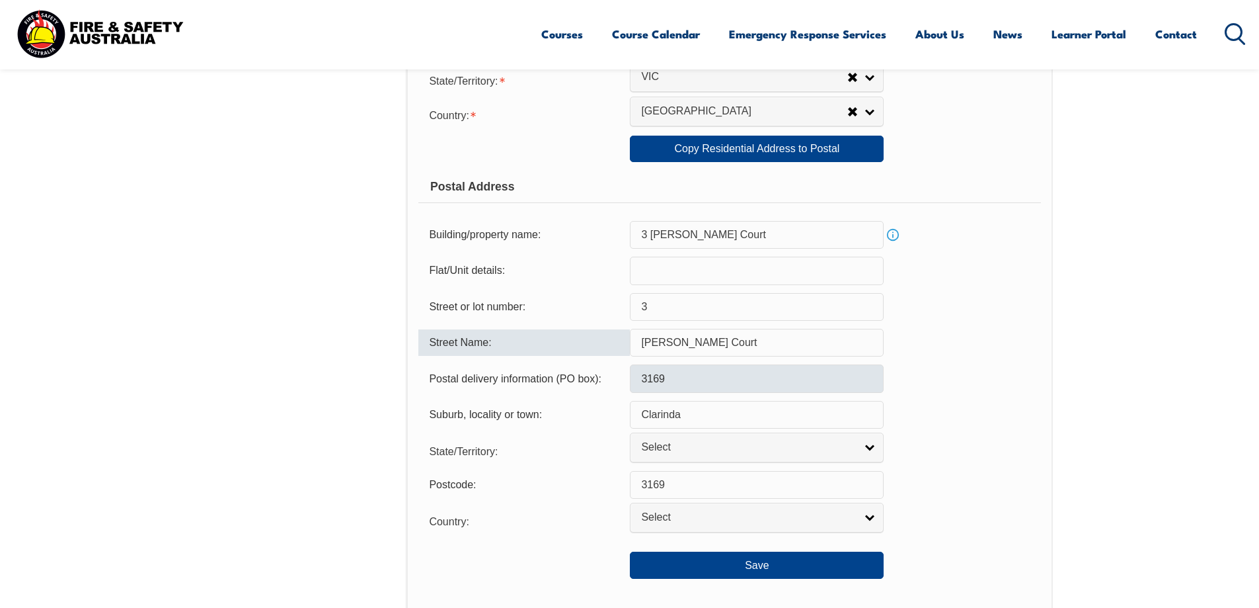
select select "1101"
type input "VIC"
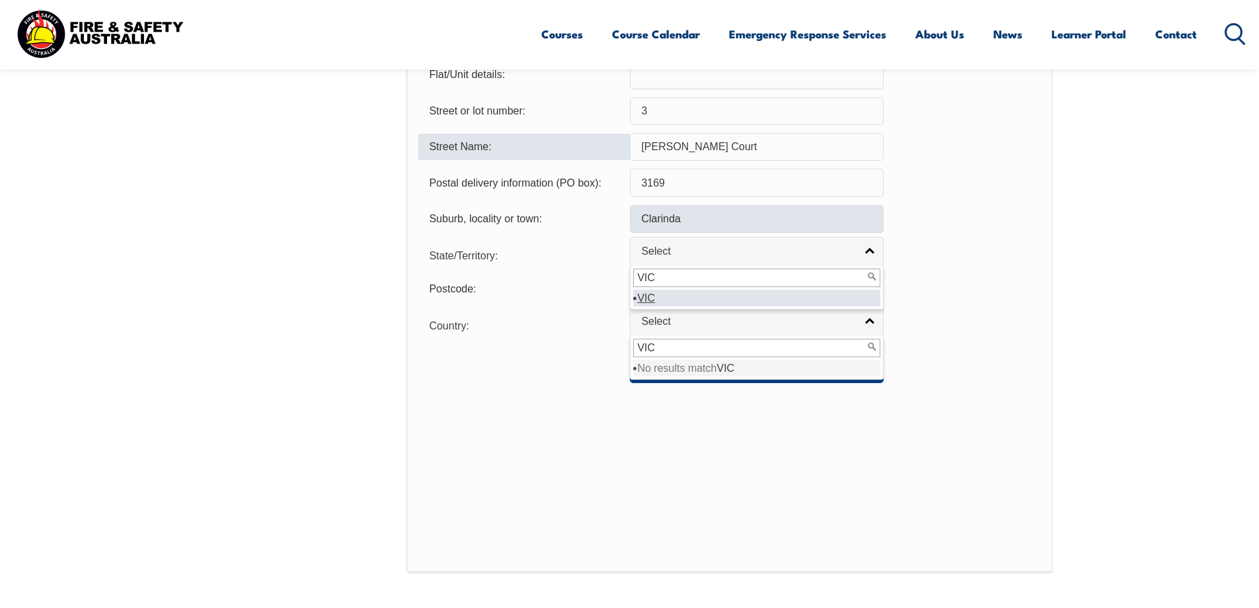
scroll to position [955, 0]
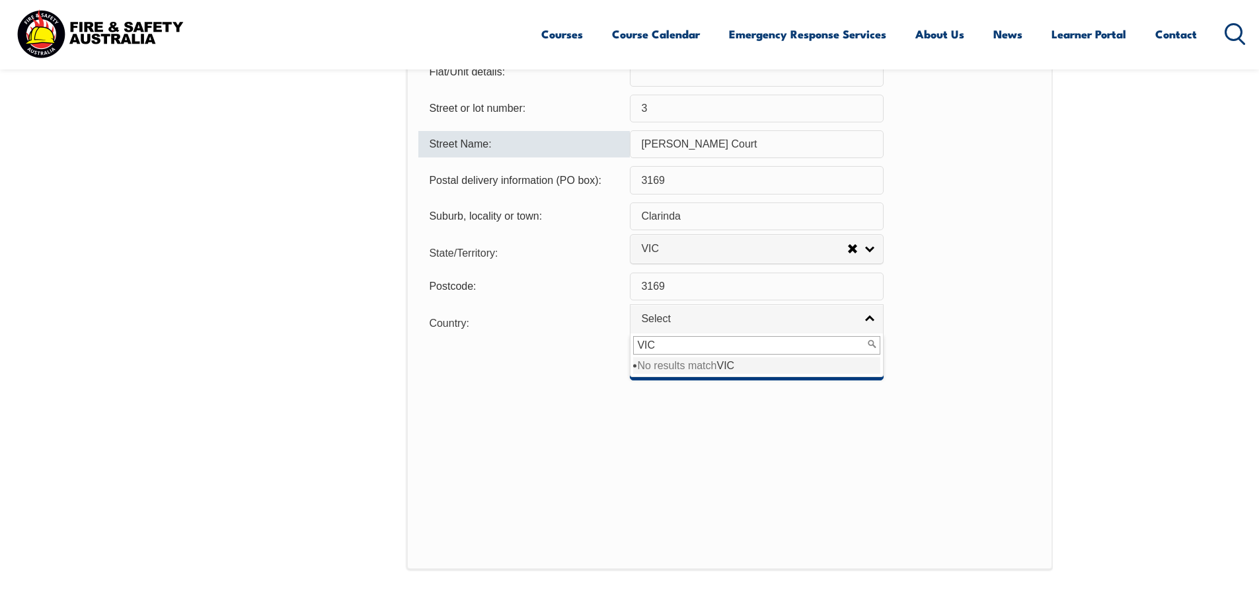
click at [849, 338] on input "VIC" at bounding box center [756, 345] width 247 height 19
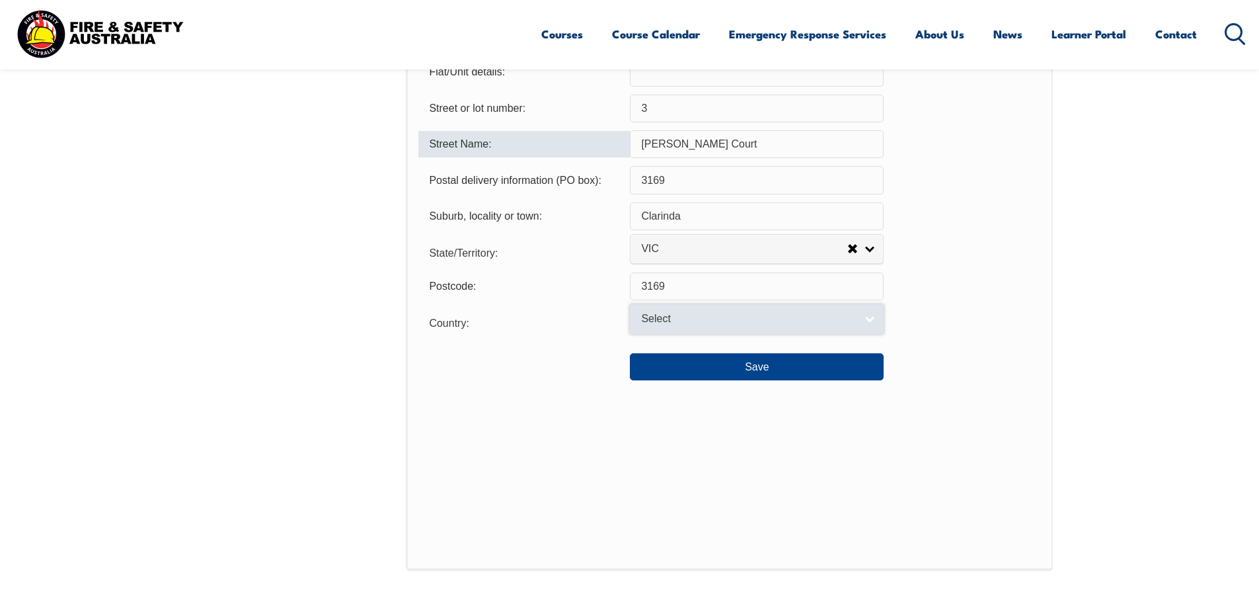
click at [869, 317] on link "Select" at bounding box center [757, 319] width 254 height 30
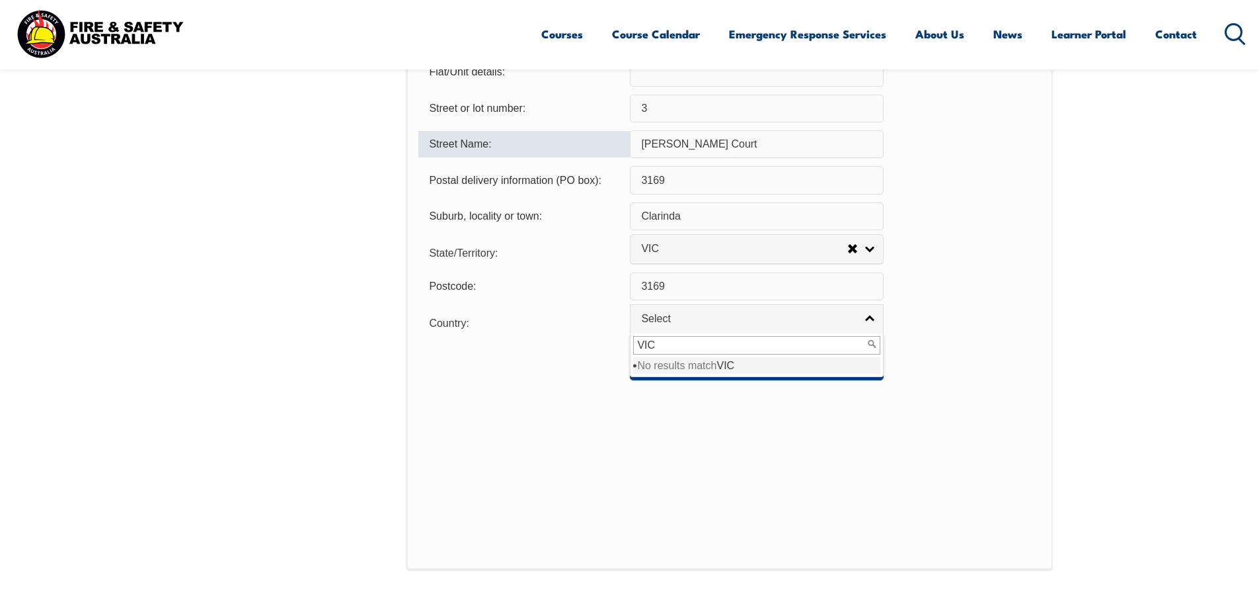
click at [660, 348] on input "VIC" at bounding box center [756, 345] width 247 height 19
type input "V"
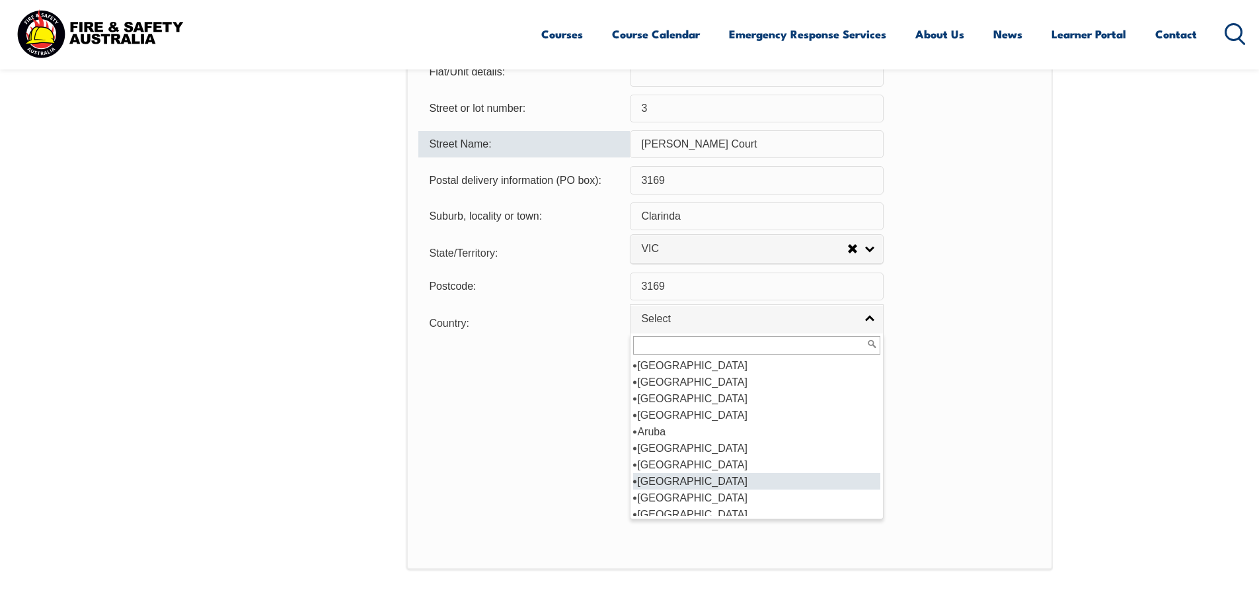
scroll to position [198, 0]
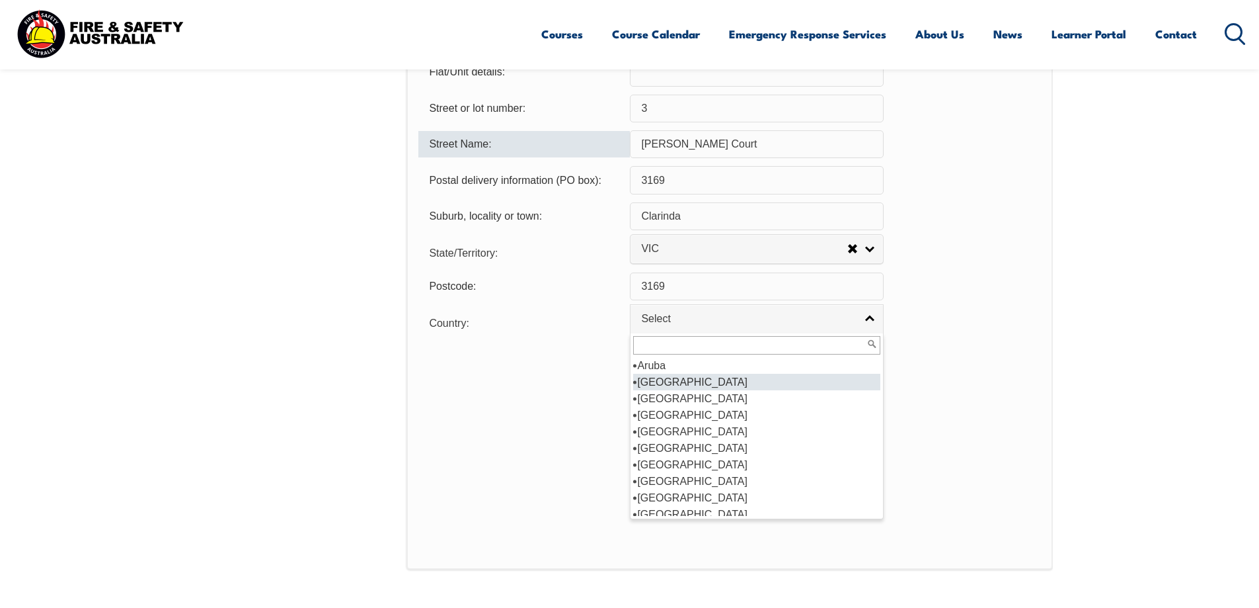
click at [660, 381] on li "Australia" at bounding box center [756, 382] width 247 height 17
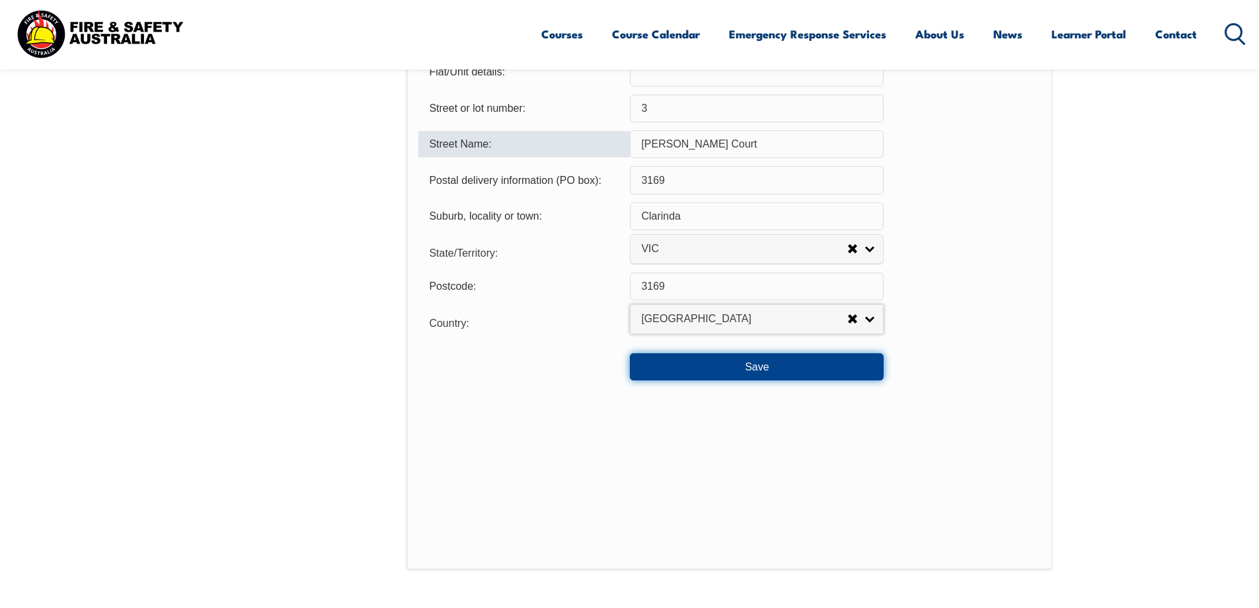
click at [766, 364] on button "Save" at bounding box center [757, 366] width 254 height 26
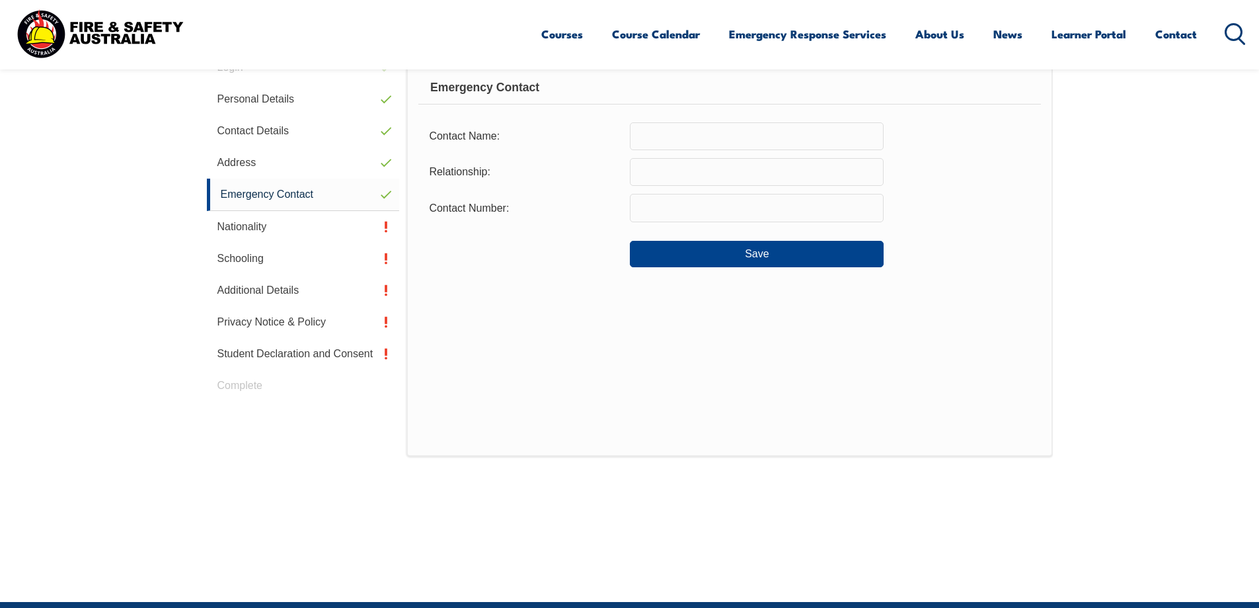
scroll to position [360, 0]
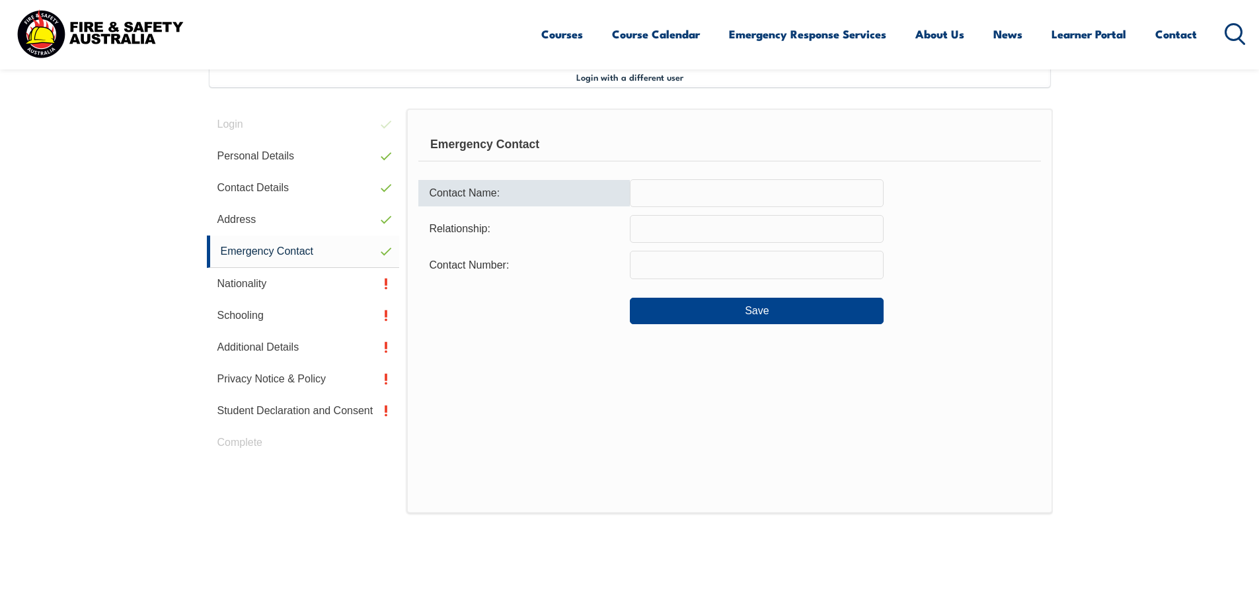
click at [660, 190] on input "text" at bounding box center [757, 193] width 254 height 28
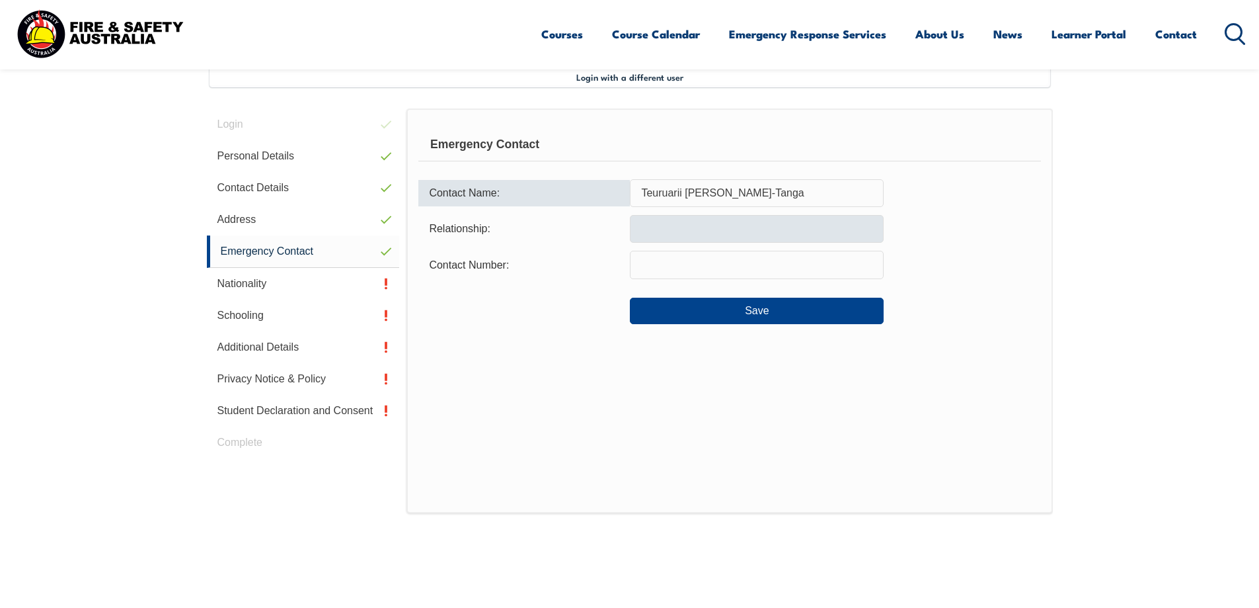
type input "Teuruarii Angel Vaine-Tanga"
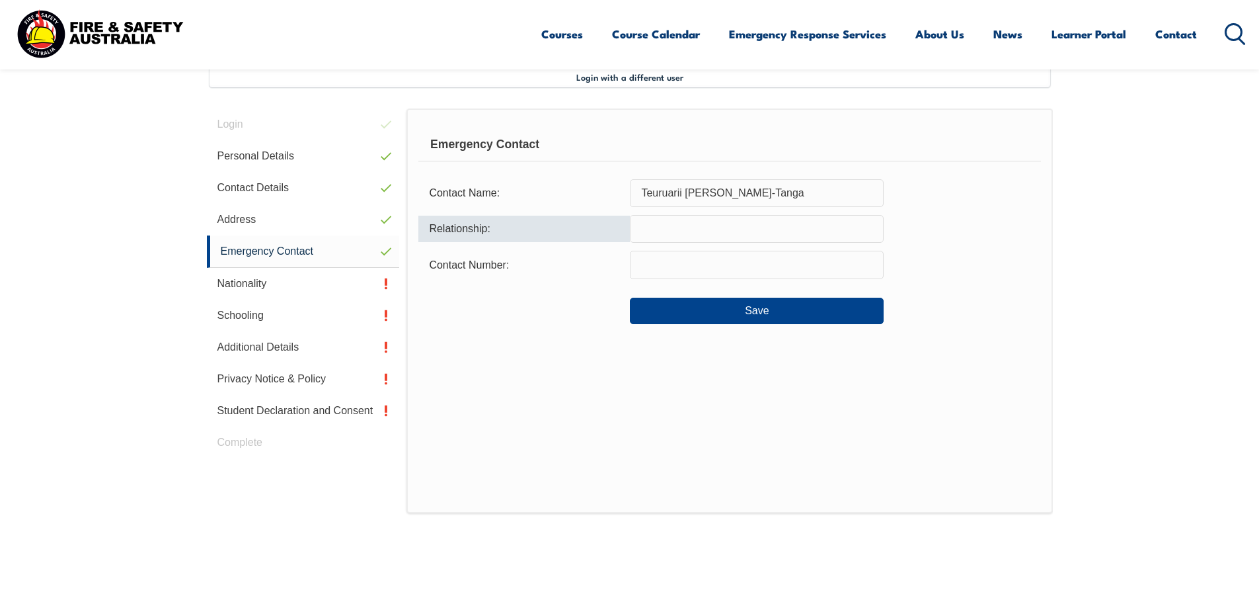
click at [643, 229] on input "text" at bounding box center [757, 229] width 254 height 28
type input "Daughter"
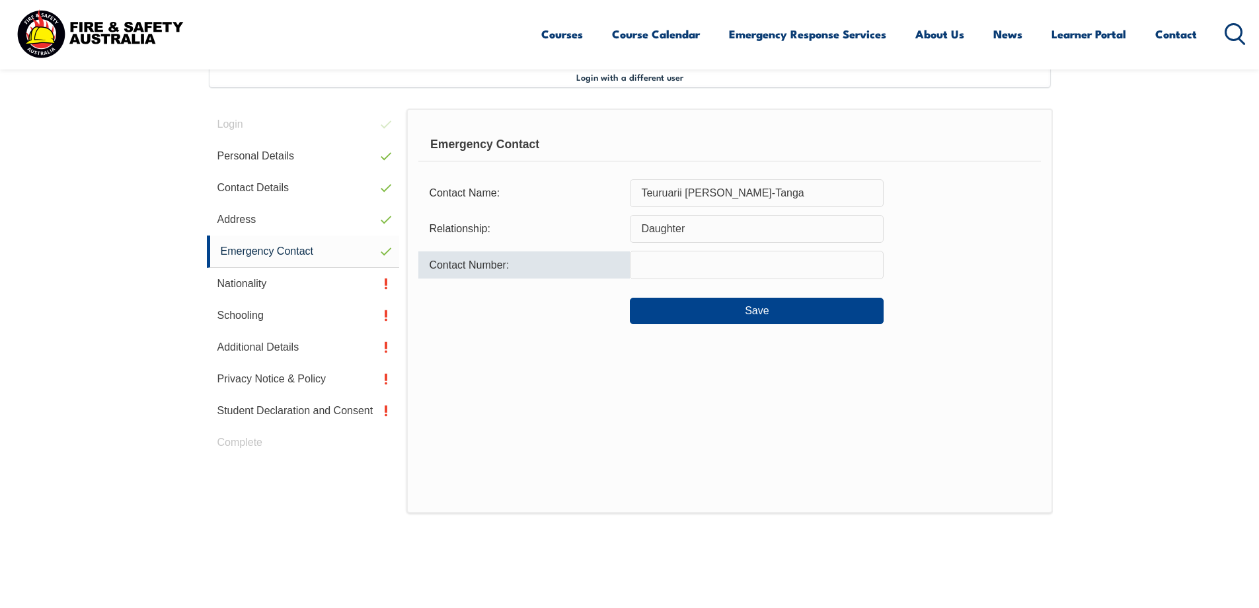
click at [652, 263] on input "text" at bounding box center [757, 265] width 254 height 28
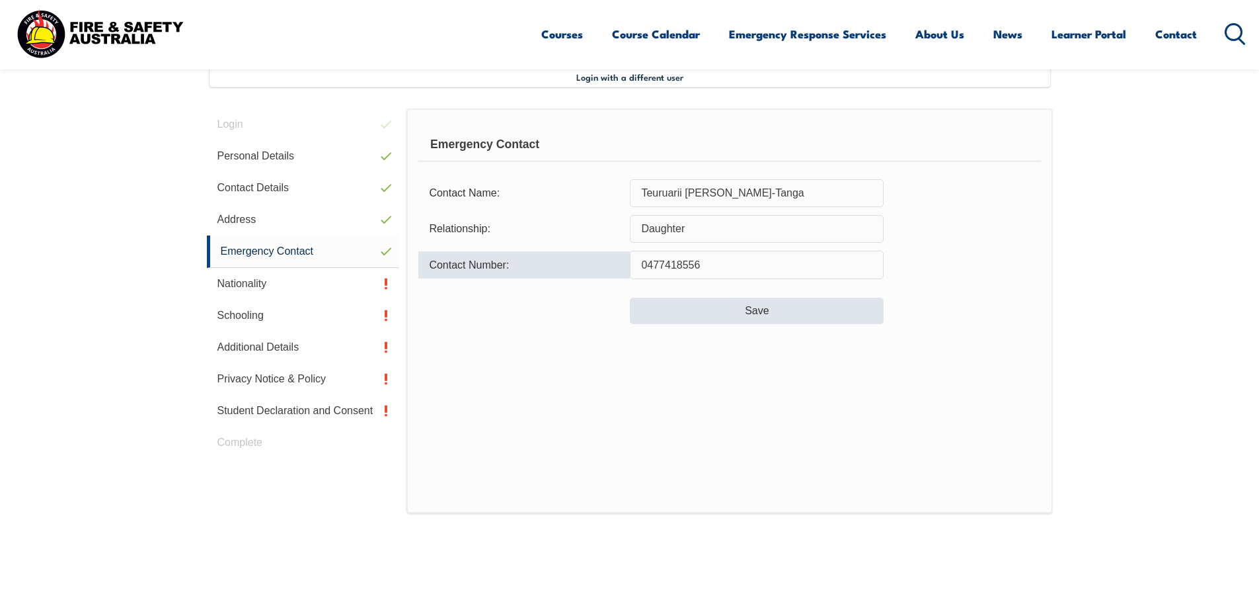
type input "0477418556"
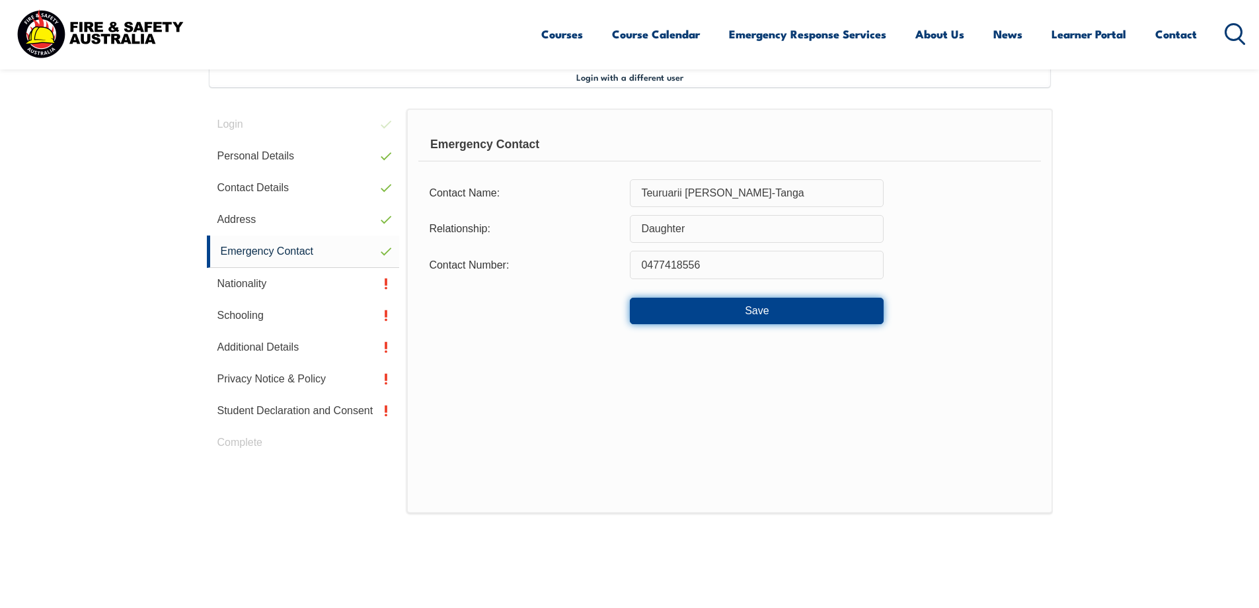
click at [742, 314] on button "Save" at bounding box center [757, 311] width 254 height 26
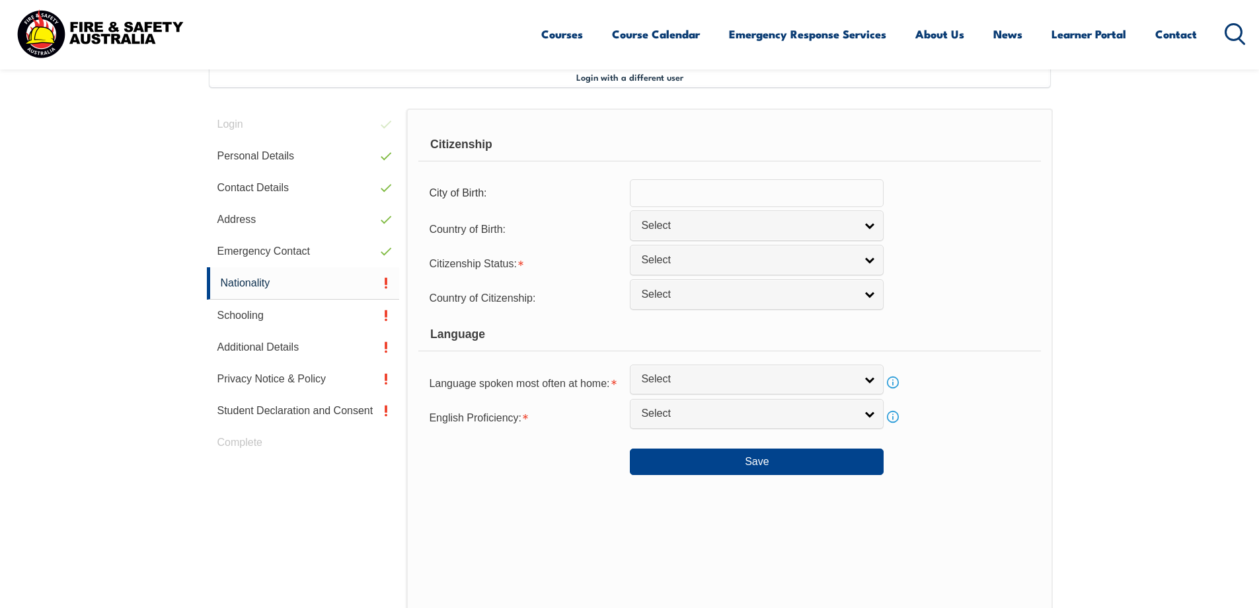
click at [639, 200] on input "text" at bounding box center [757, 193] width 254 height 28
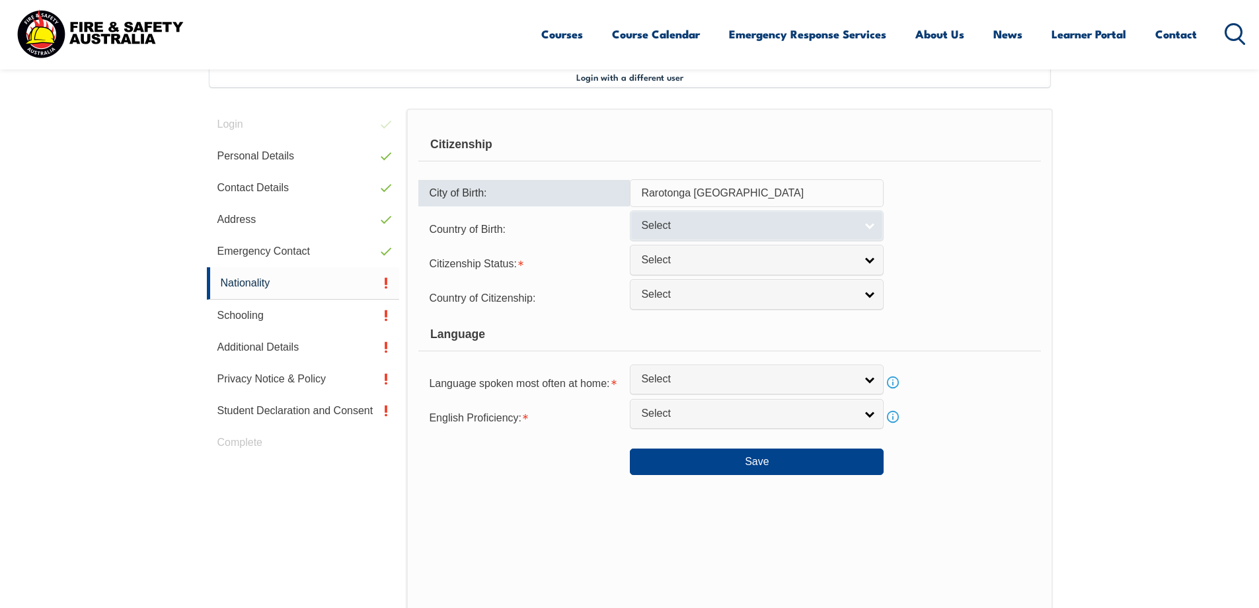
type input "Rarotonga Cook Islands"
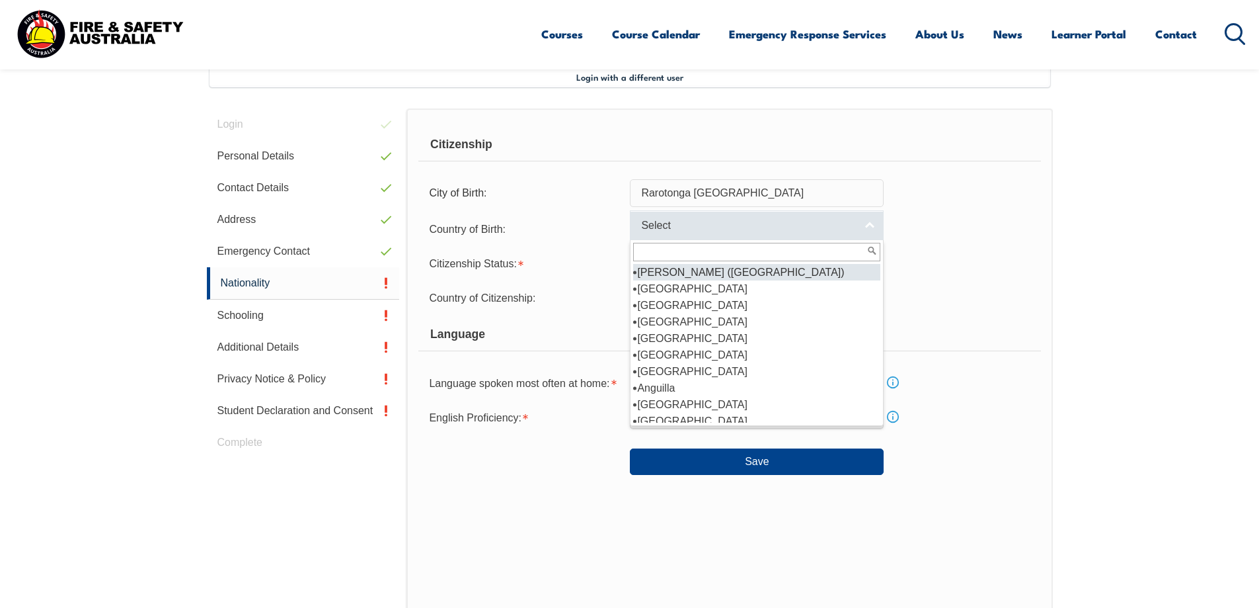
click at [711, 233] on link "Select" at bounding box center [757, 225] width 254 height 30
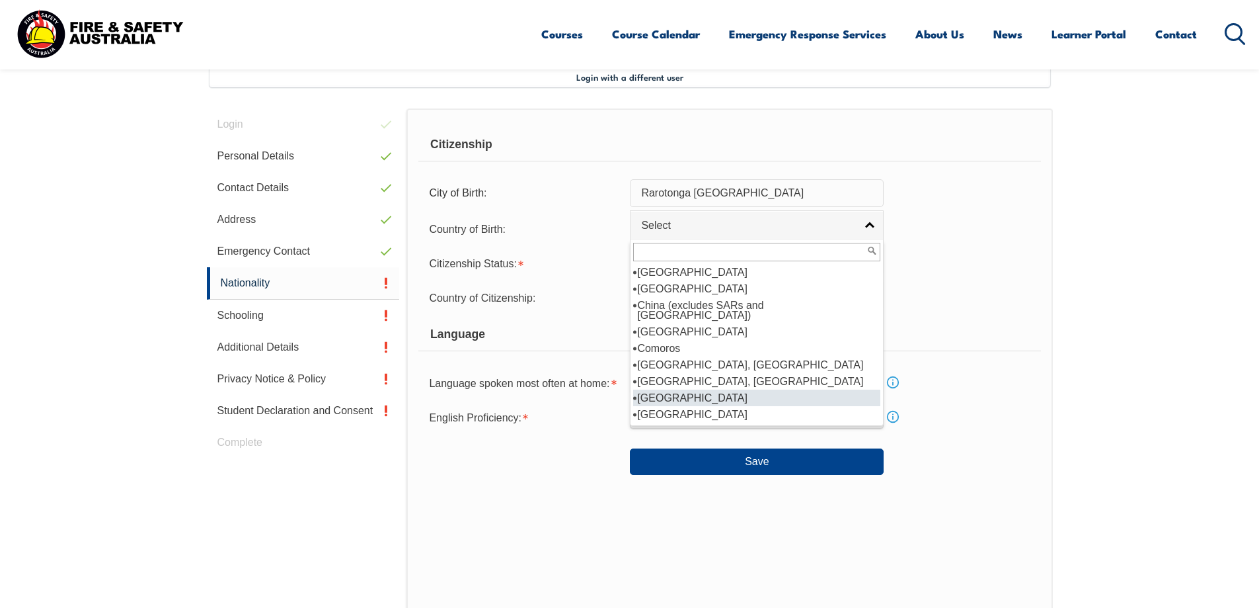
scroll to position [793, 0]
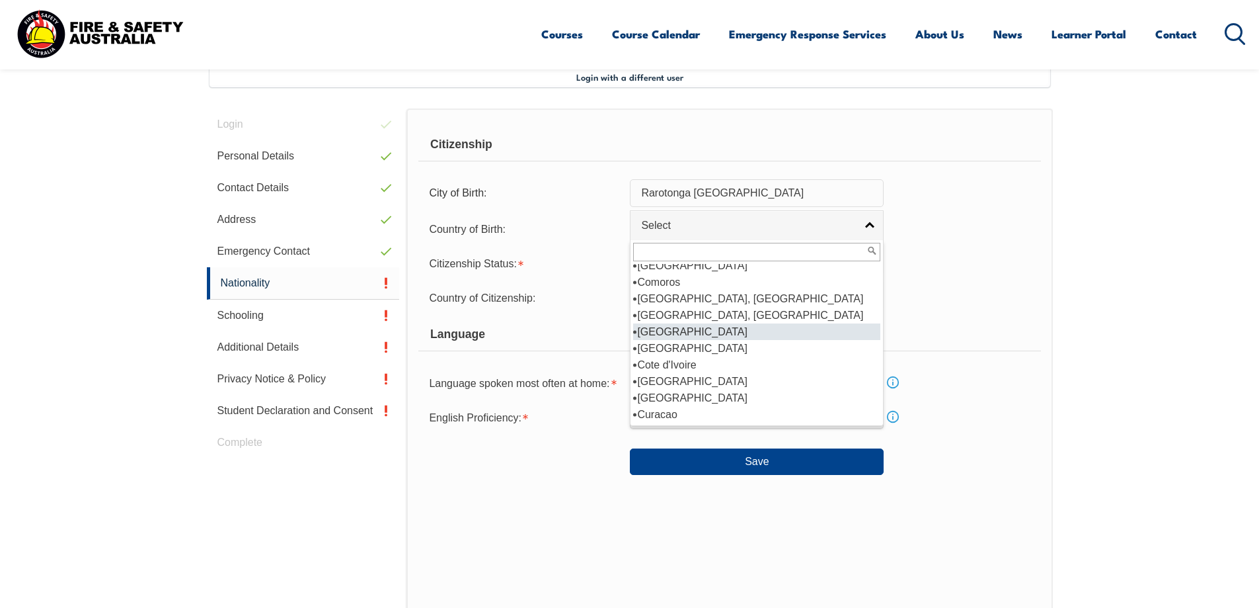
click at [688, 323] on li "Cook Islands" at bounding box center [756, 331] width 247 height 17
select select "1501"
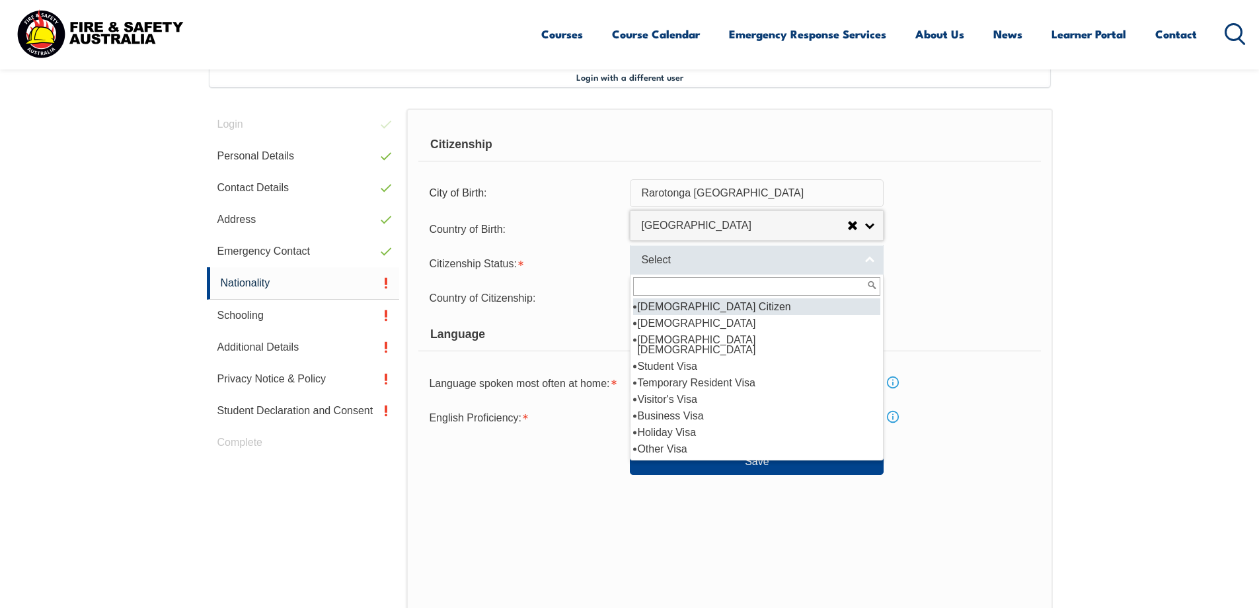
click at [761, 252] on link "Select" at bounding box center [757, 260] width 254 height 30
click at [661, 306] on li "Australian Citizen" at bounding box center [756, 306] width 247 height 17
select select "1"
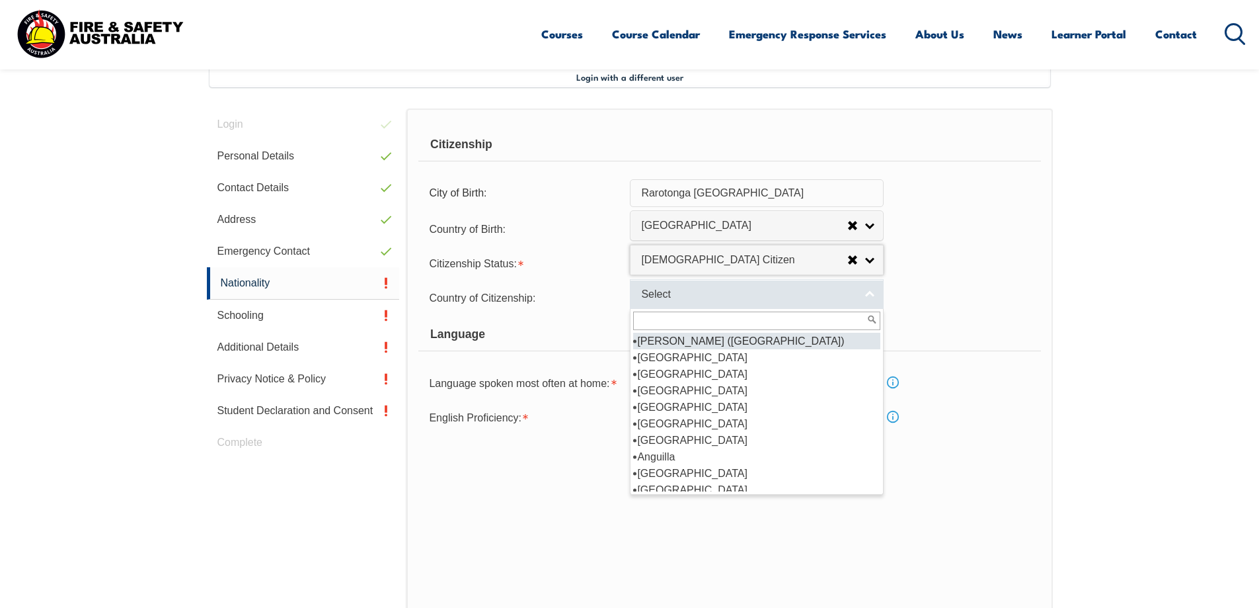
click at [742, 297] on span "Select" at bounding box center [748, 295] width 214 height 14
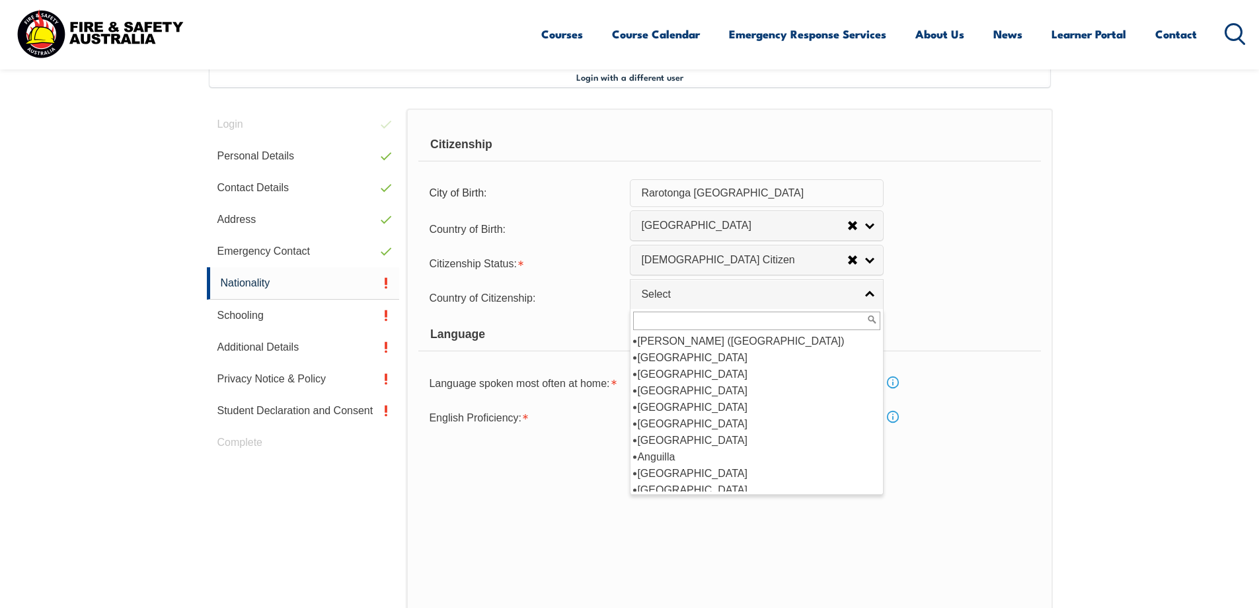
scroll to position [132, 0]
click at [658, 423] on li "Australia" at bounding box center [756, 423] width 247 height 17
select select "1101"
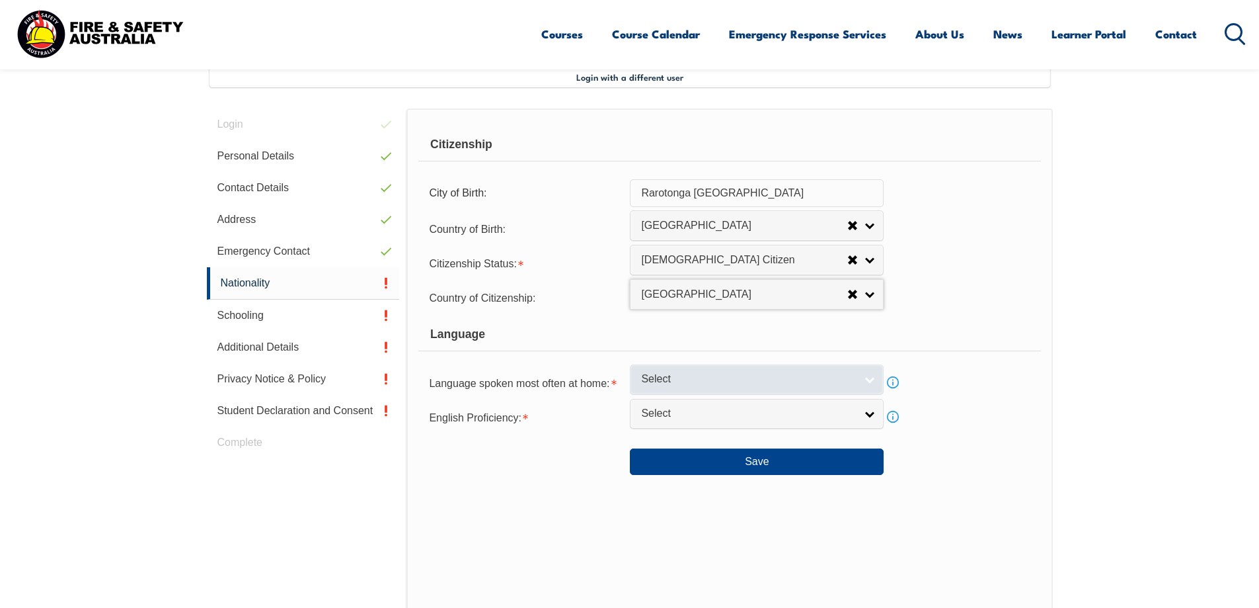
click at [879, 381] on link "Select" at bounding box center [757, 379] width 254 height 30
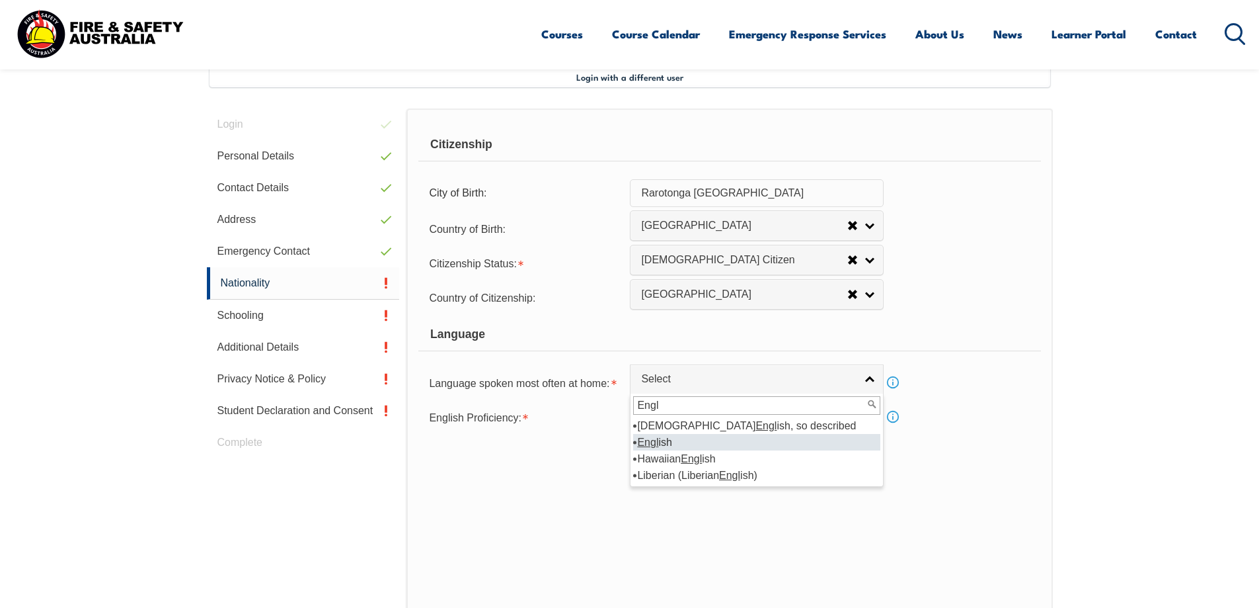
type input "Engl"
click at [649, 445] on em "Engl" at bounding box center [647, 441] width 21 height 11
select select "1201"
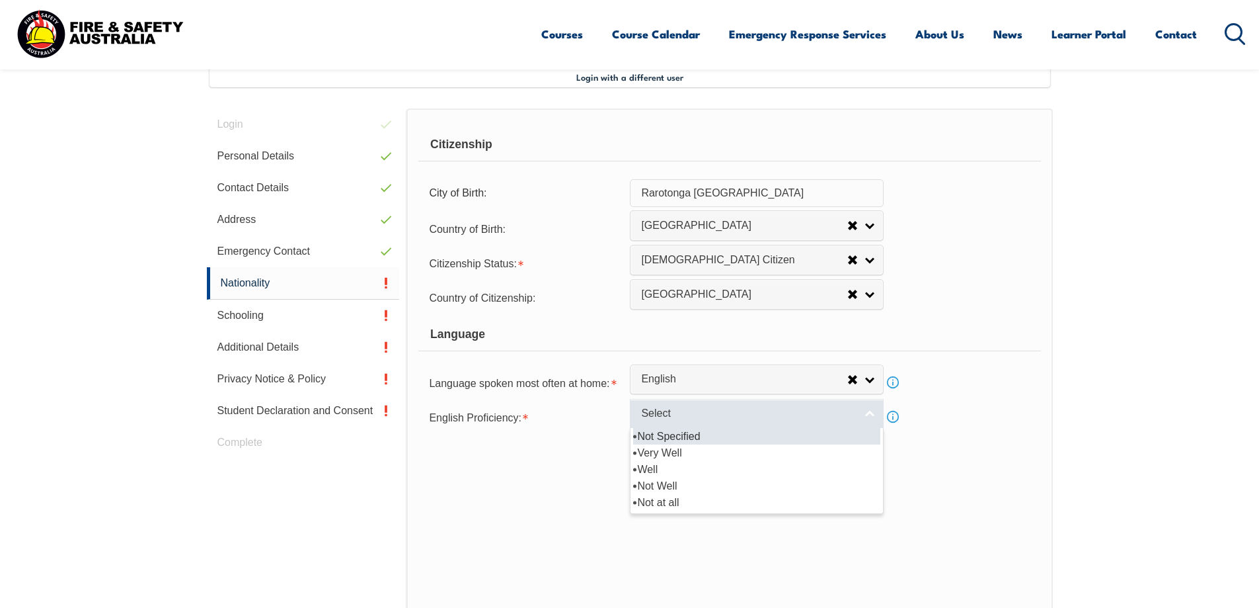
click at [866, 417] on link "Select" at bounding box center [757, 414] width 254 height 30
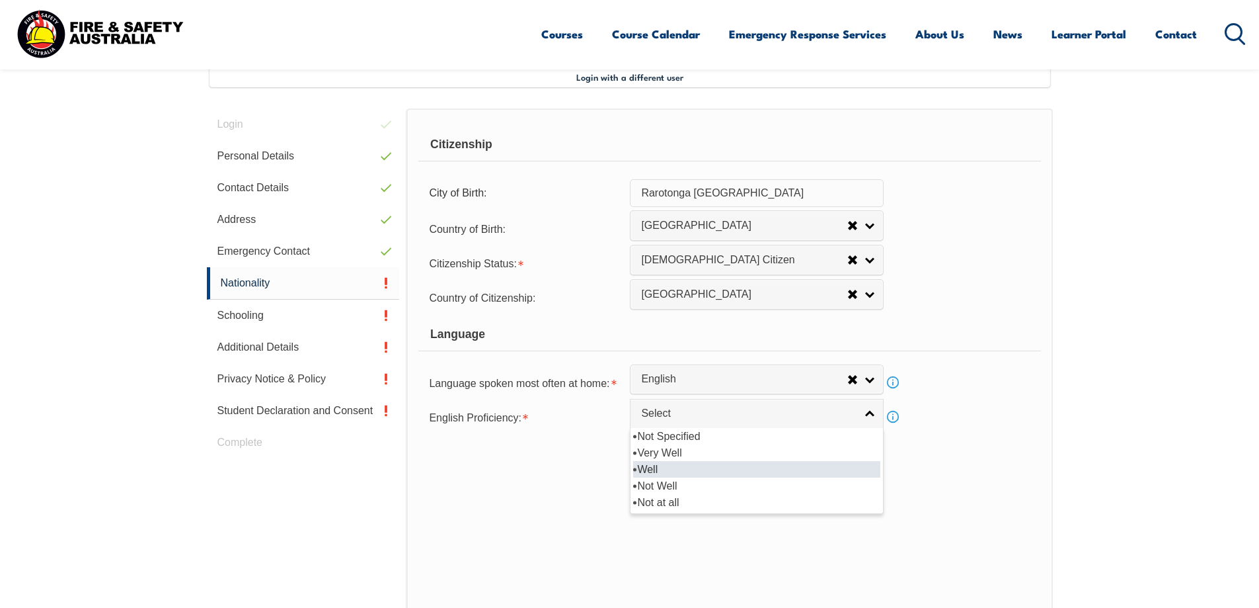
click at [677, 467] on li "Well" at bounding box center [756, 469] width 247 height 17
select select "2"
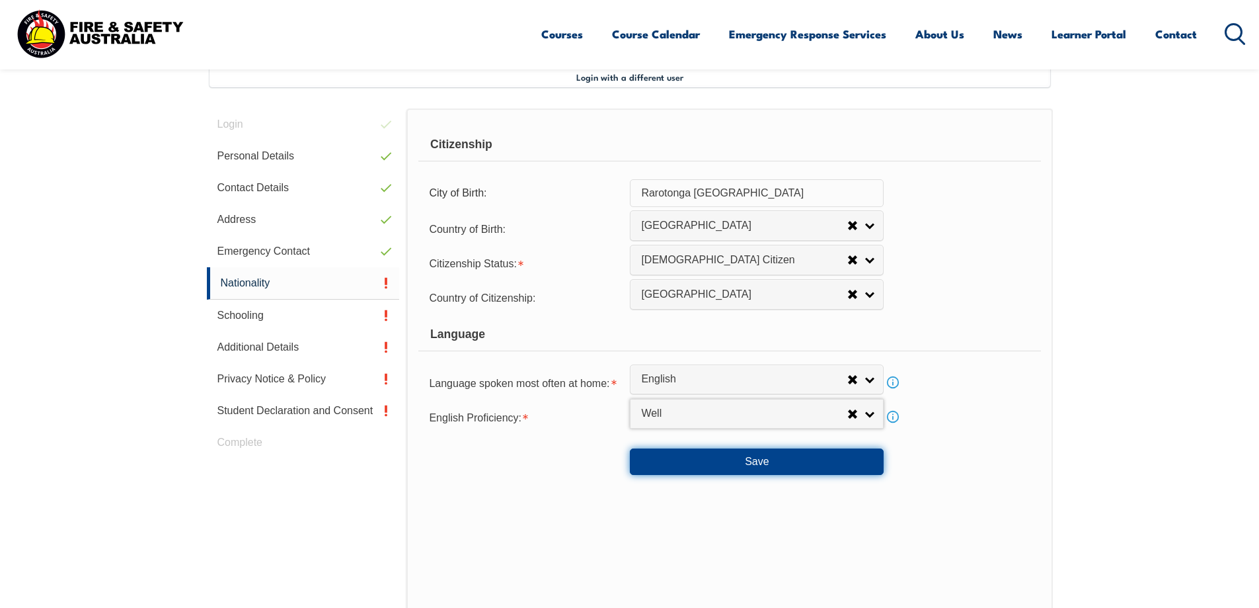
click at [761, 465] on button "Save" at bounding box center [757, 461] width 254 height 26
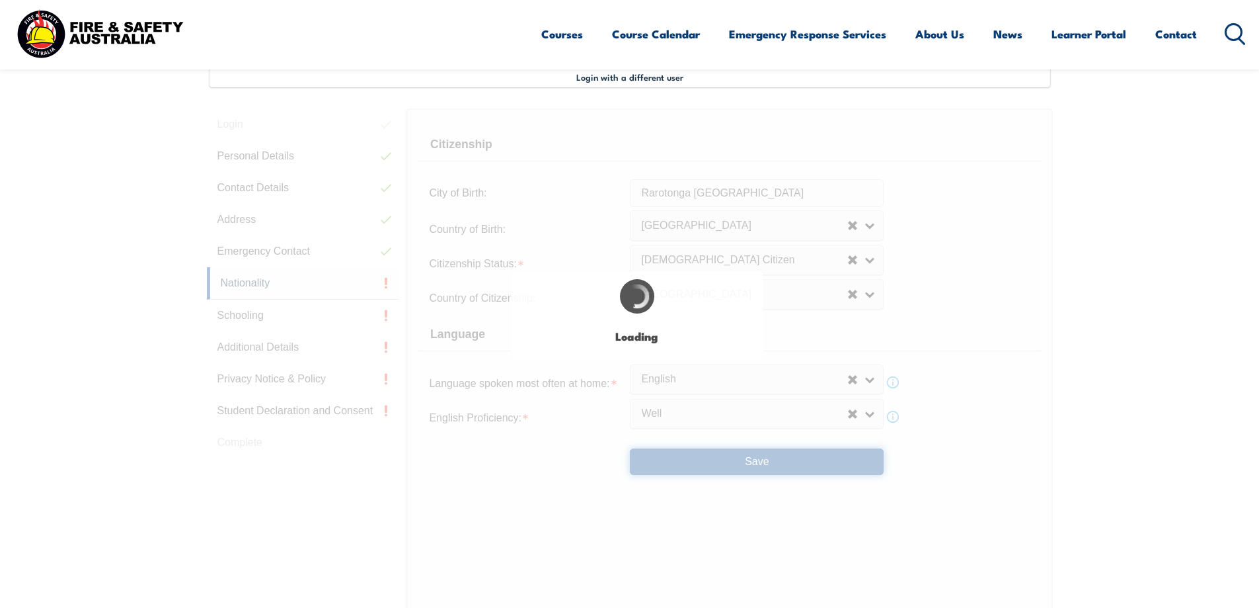
select select "false"
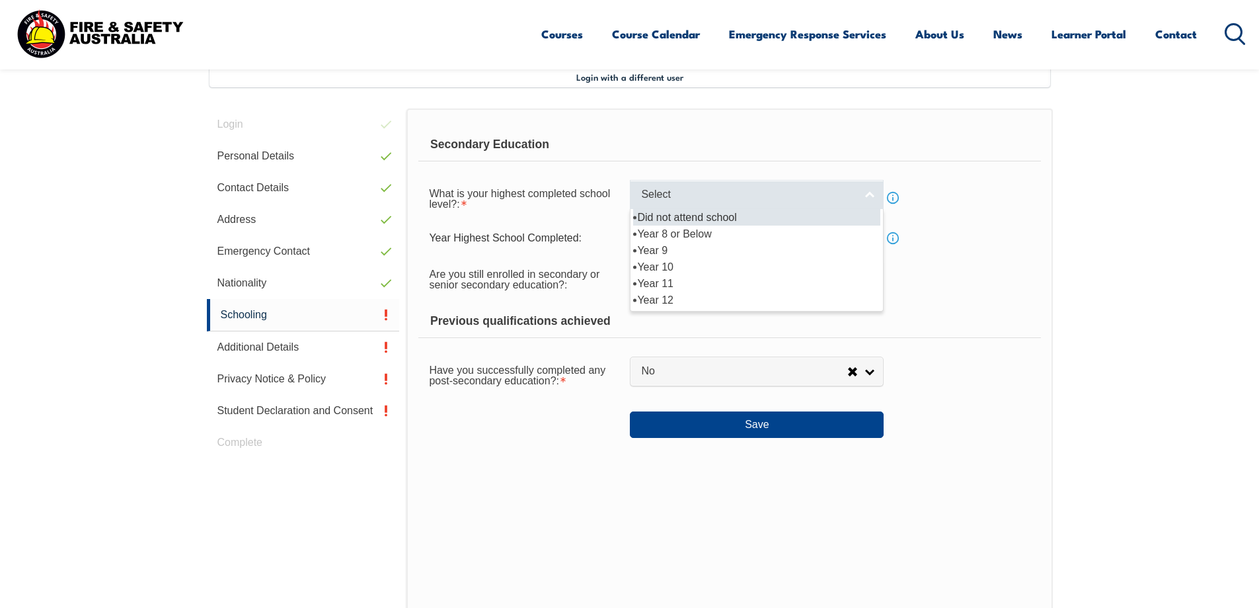
click at [864, 192] on link "Select" at bounding box center [757, 195] width 254 height 30
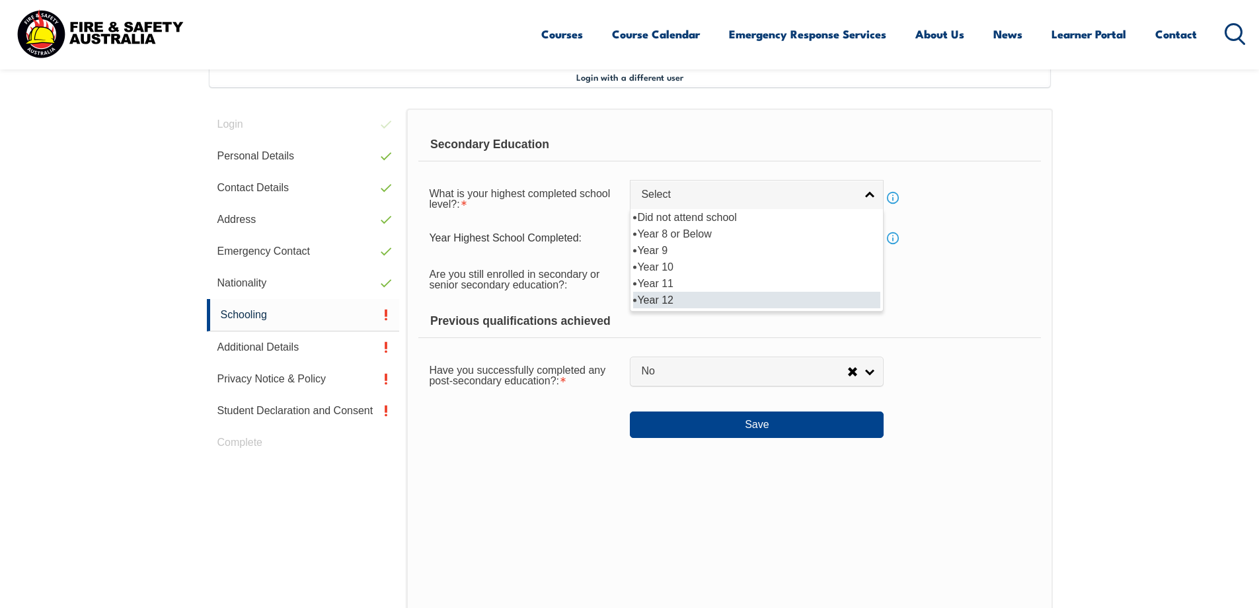
click at [698, 295] on li "Year 12" at bounding box center [756, 300] width 247 height 17
select select "12"
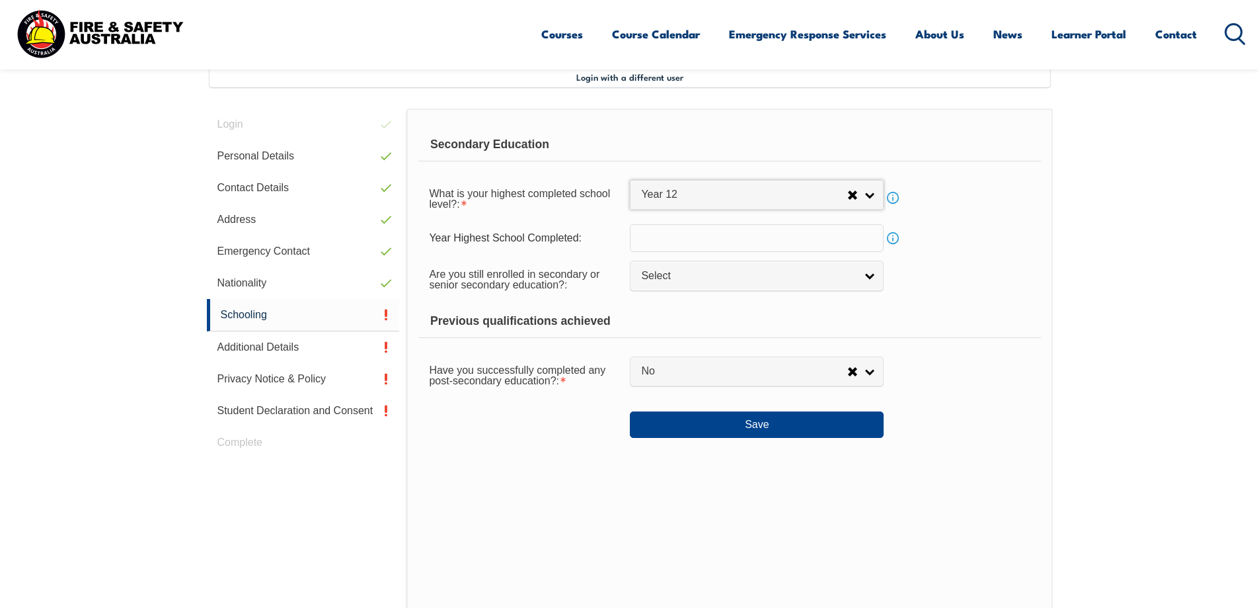
click at [723, 239] on input "text" at bounding box center [757, 238] width 254 height 28
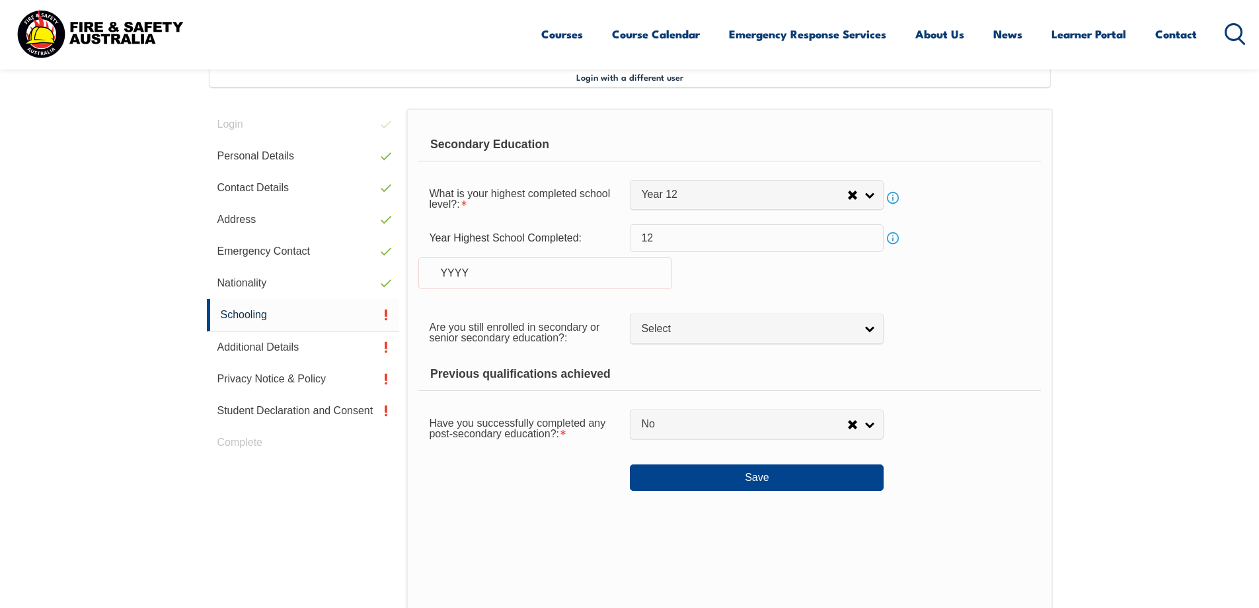
click at [449, 266] on div "YYYY" at bounding box center [546, 273] width 254 height 32
click at [673, 239] on input "12" at bounding box center [757, 238] width 254 height 28
type input "1"
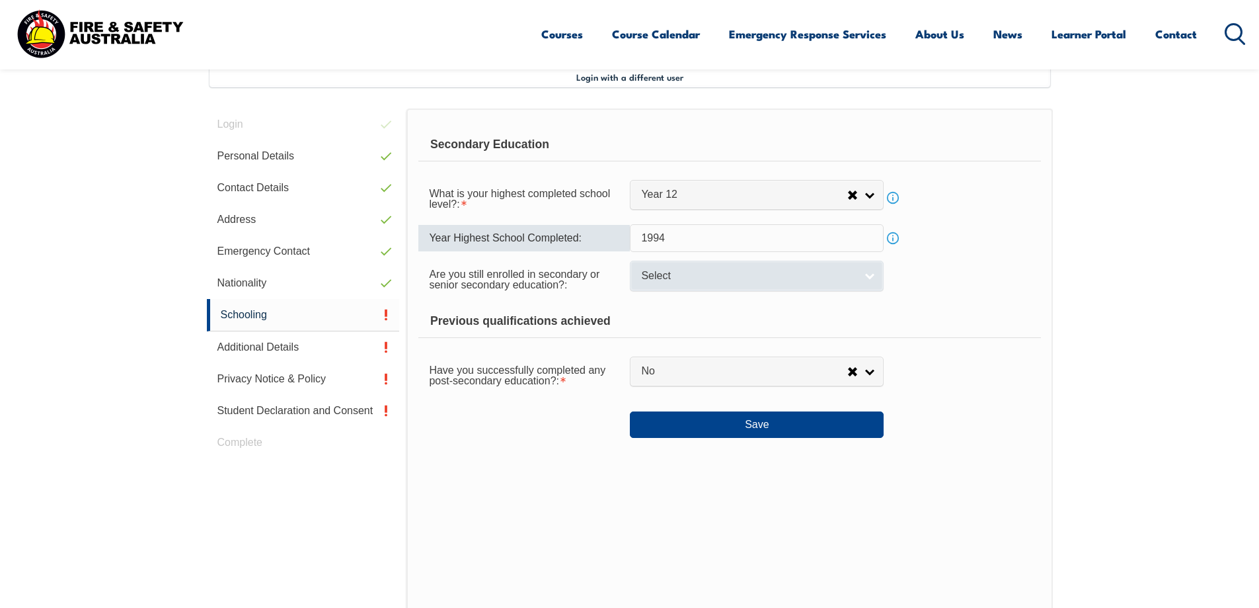
type input "1994"
click at [859, 272] on link "Select" at bounding box center [757, 275] width 254 height 30
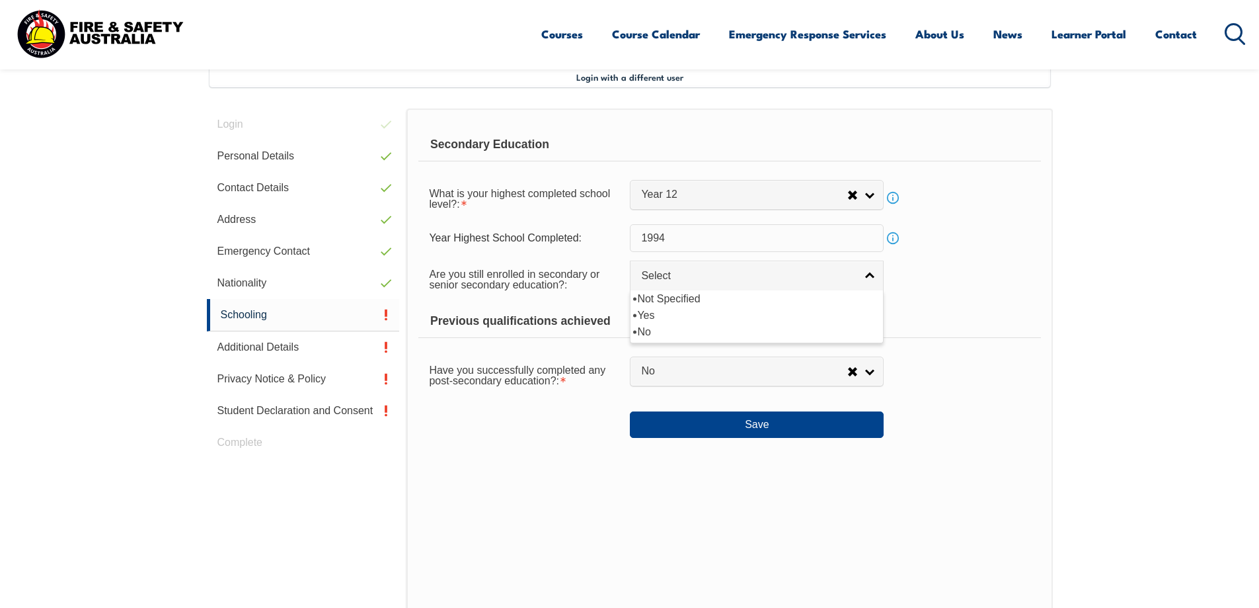
click at [674, 340] on div "Not Specified Yes No" at bounding box center [757, 316] width 254 height 53
click at [694, 331] on li "No" at bounding box center [756, 331] width 247 height 17
select select "false"
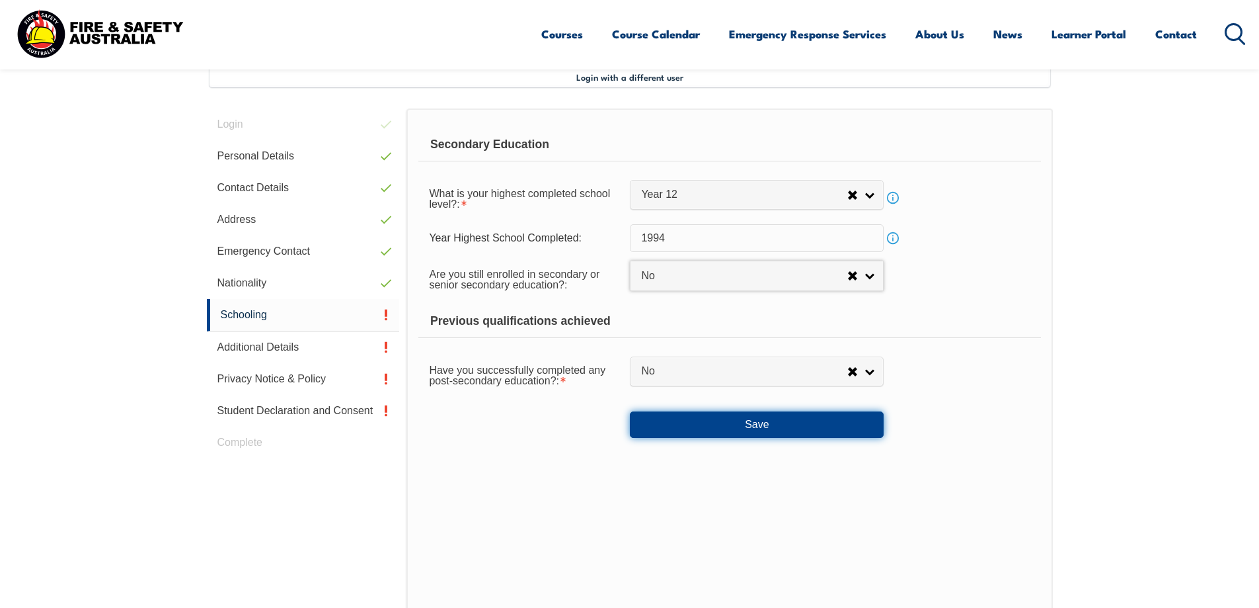
click at [715, 413] on button "Save" at bounding box center [757, 424] width 254 height 26
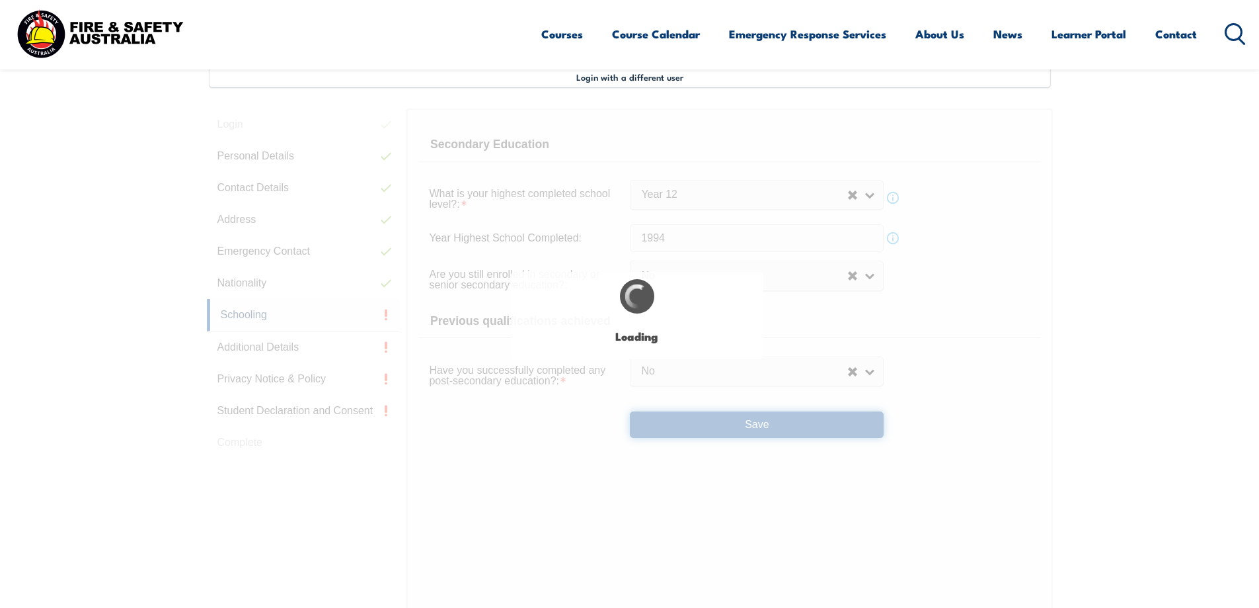
select select
select select "false"
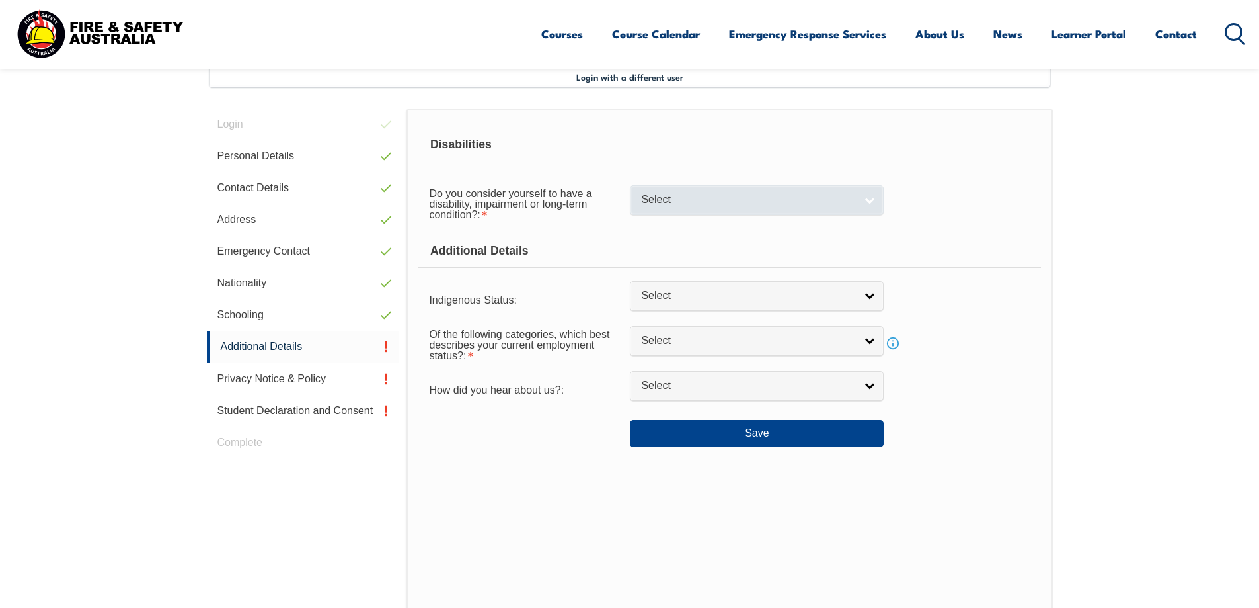
click at [852, 200] on span "Select" at bounding box center [748, 200] width 214 height 14
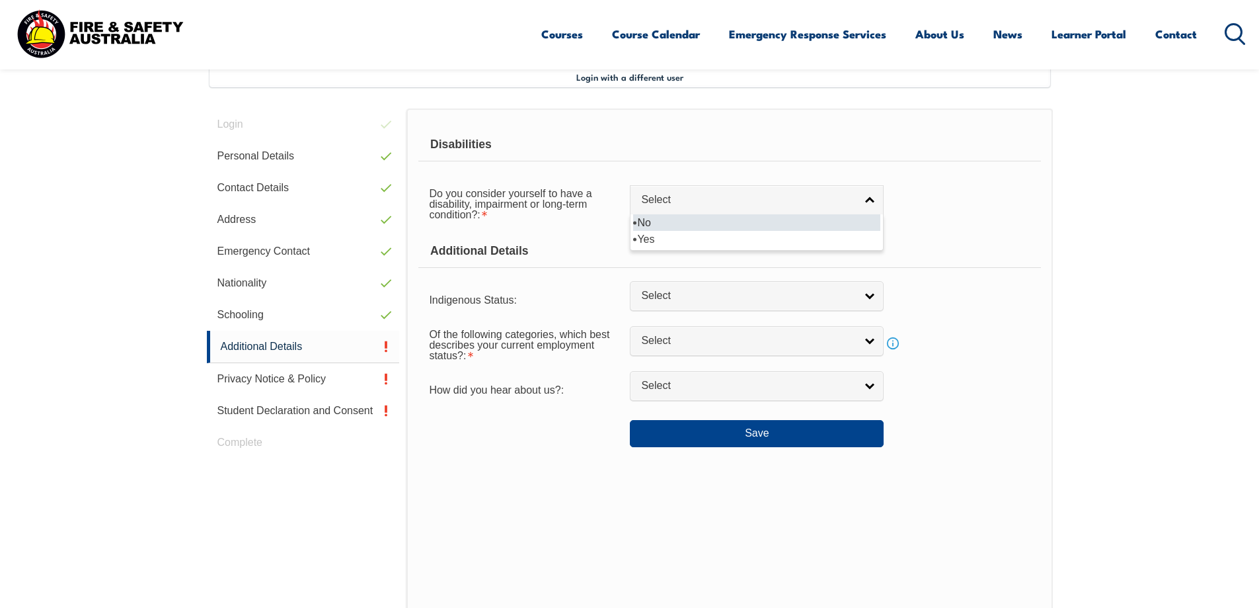
click at [727, 223] on li "No" at bounding box center [756, 222] width 247 height 17
select select "false"
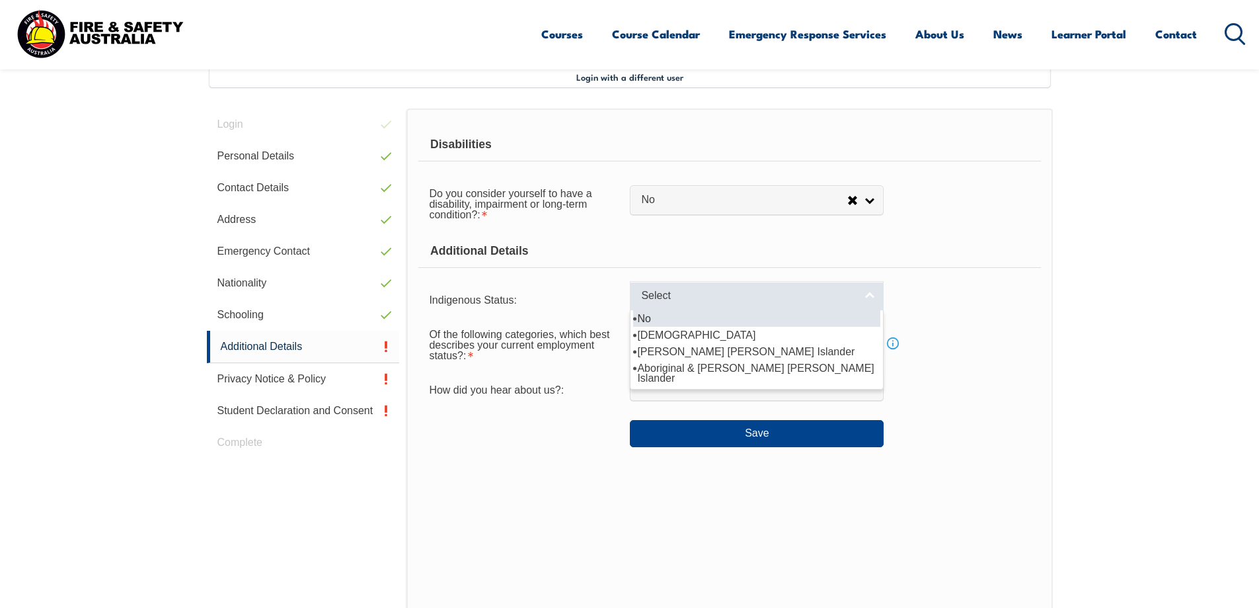
click at [857, 292] on link "Select" at bounding box center [757, 296] width 254 height 30
click at [657, 313] on li "No" at bounding box center [756, 318] width 247 height 17
select select "4"
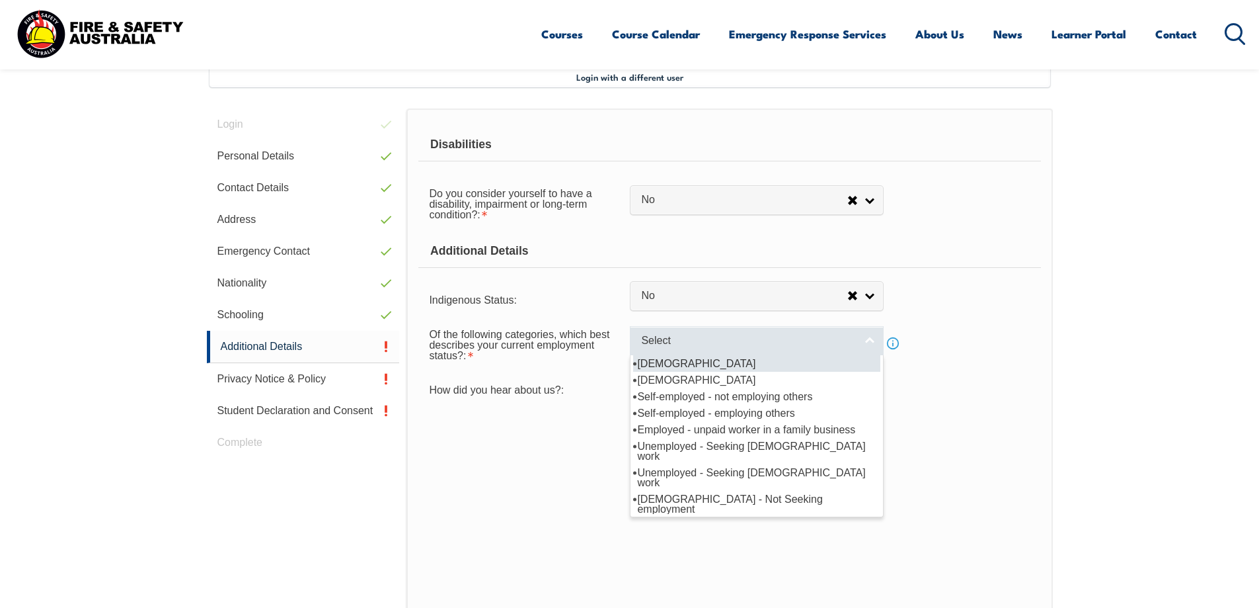
click at [747, 331] on link "Select" at bounding box center [757, 341] width 254 height 30
click at [705, 362] on li "Full-time employee" at bounding box center [756, 363] width 247 height 17
select select "1"
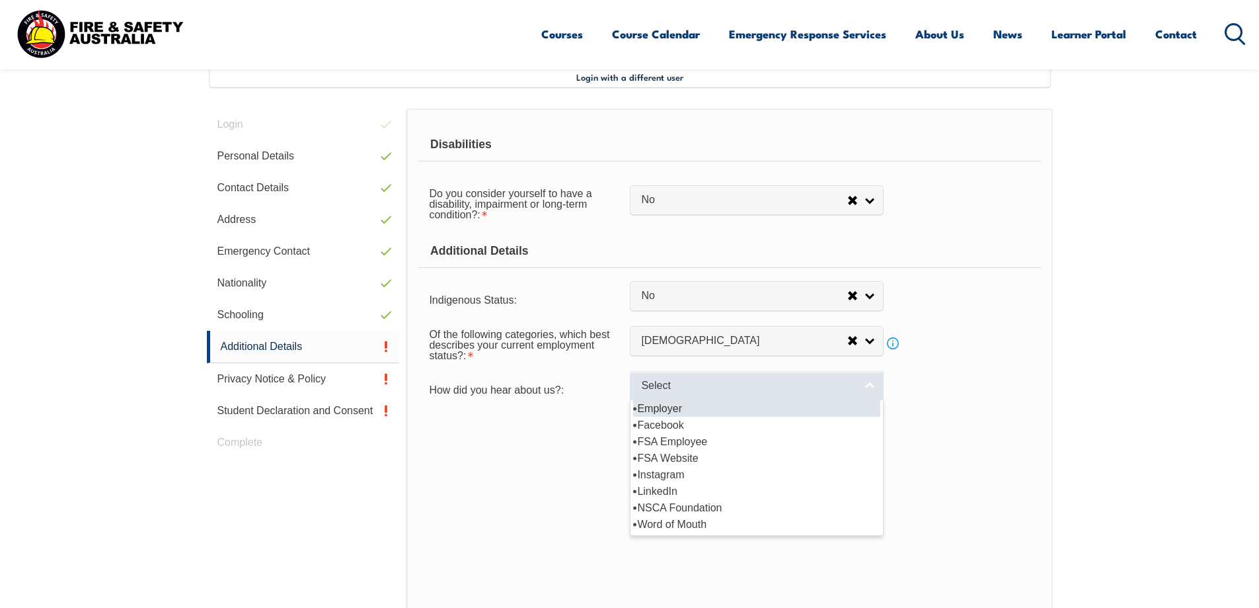
click at [740, 393] on link "Select" at bounding box center [757, 386] width 254 height 30
click at [685, 414] on li "Employer" at bounding box center [756, 408] width 247 height 17
select select "8019"
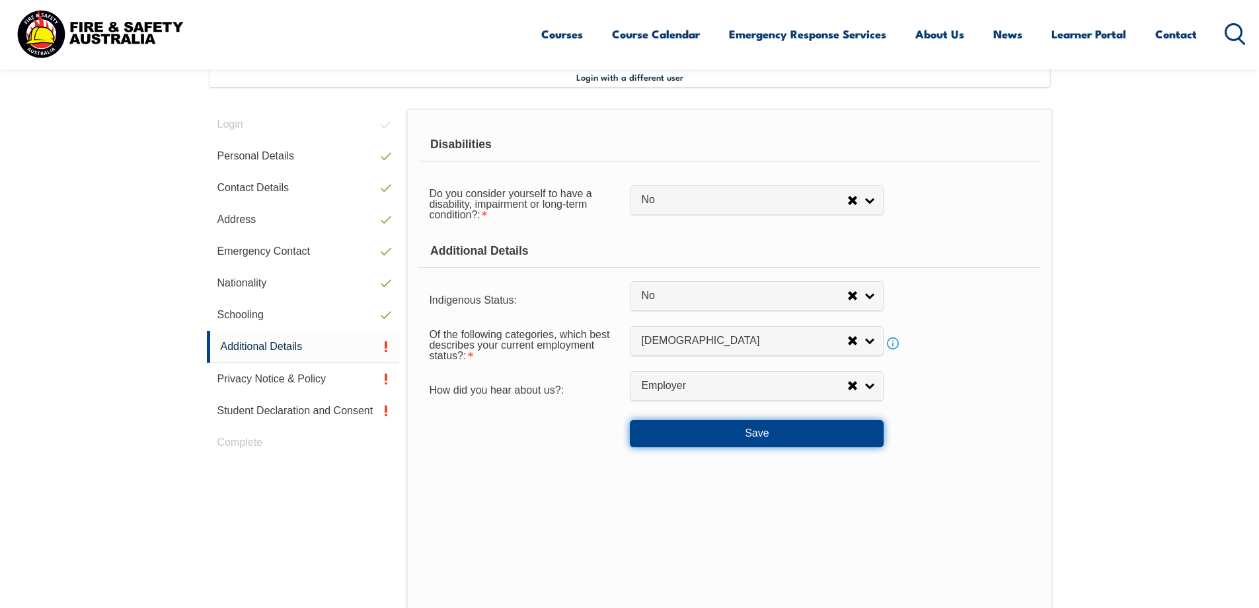
click at [736, 434] on button "Save" at bounding box center [757, 433] width 254 height 26
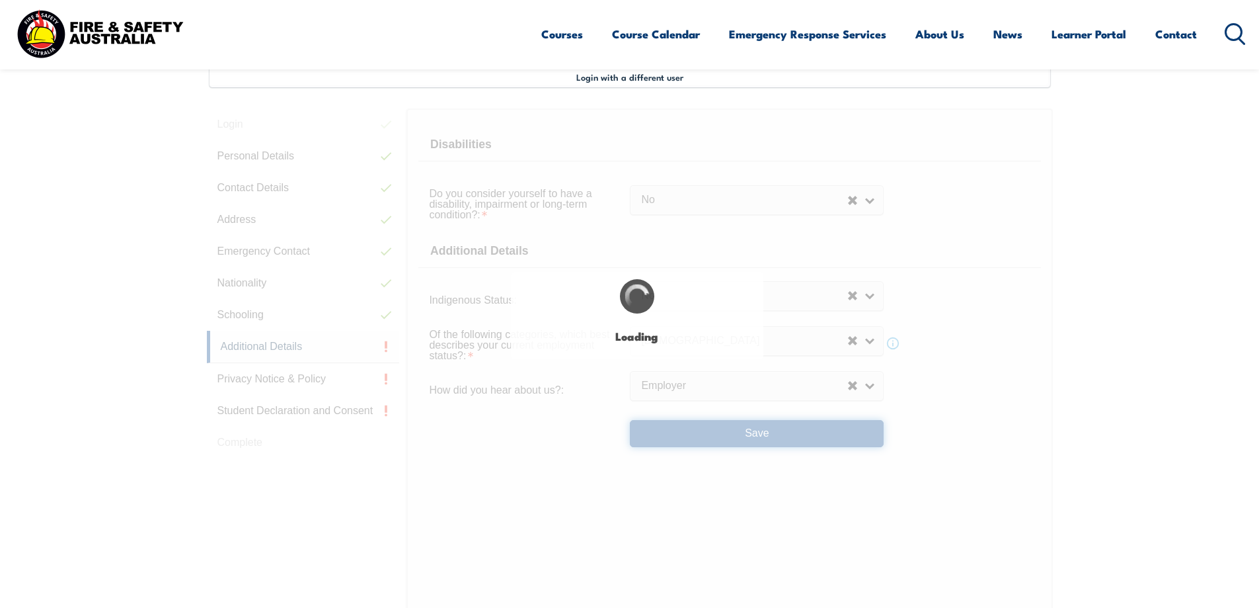
select select "false"
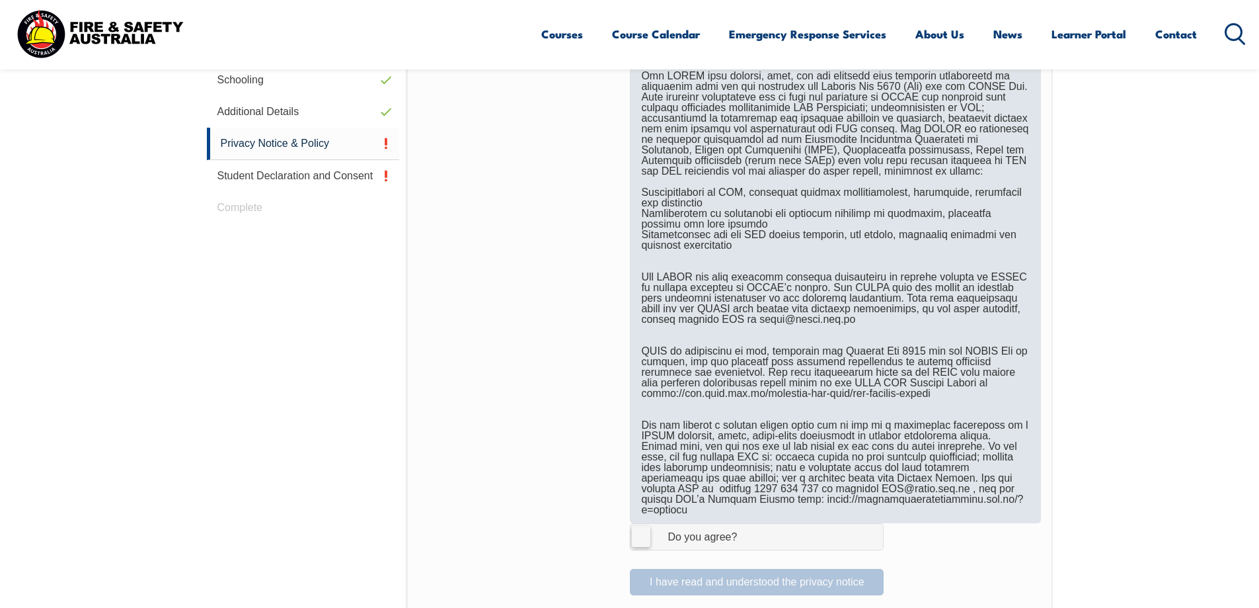
scroll to position [625, 0]
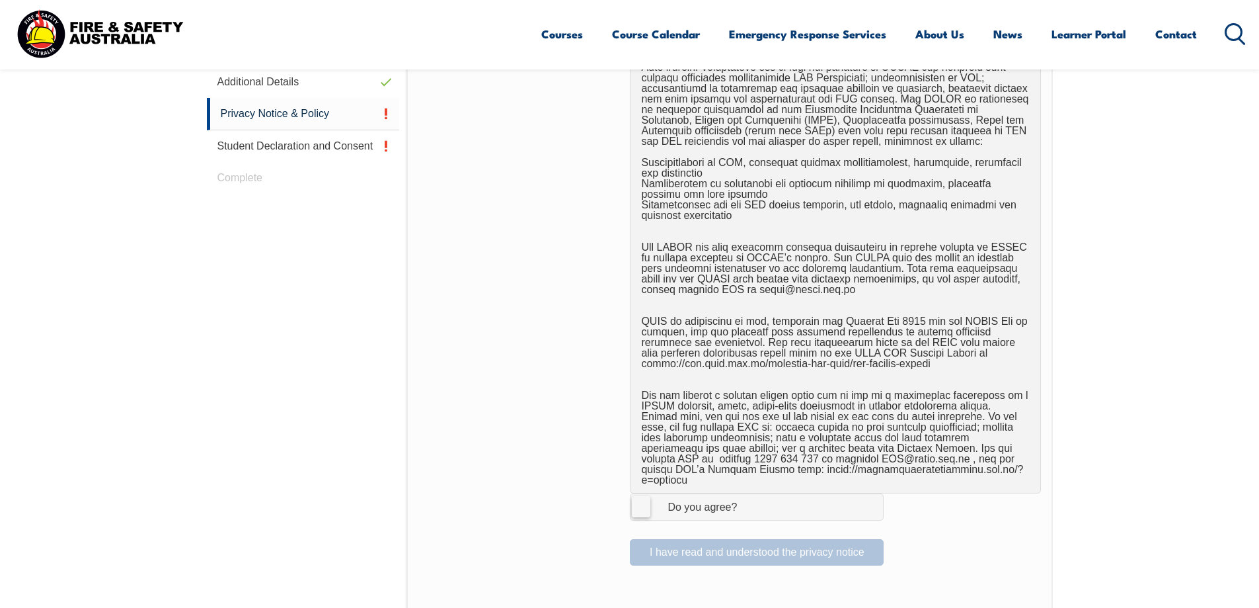
click at [641, 503] on label "I Agree Do you agree?" at bounding box center [757, 506] width 254 height 26
click at [748, 503] on input "I Agree Do you agree?" at bounding box center [759, 506] width 22 height 25
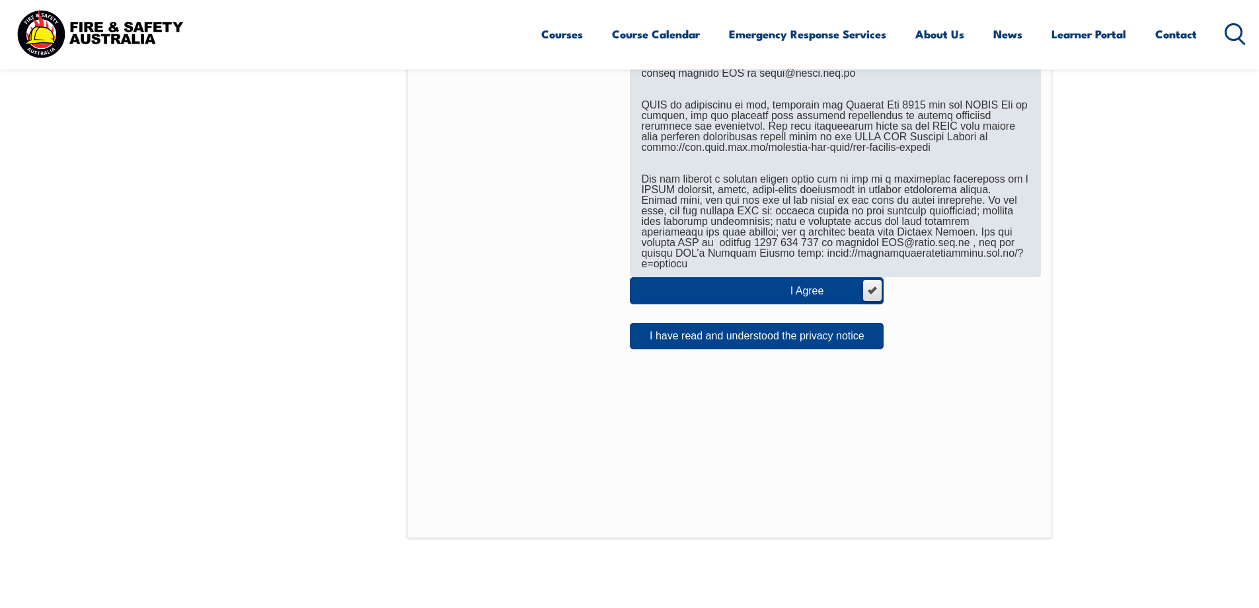
scroll to position [889, 0]
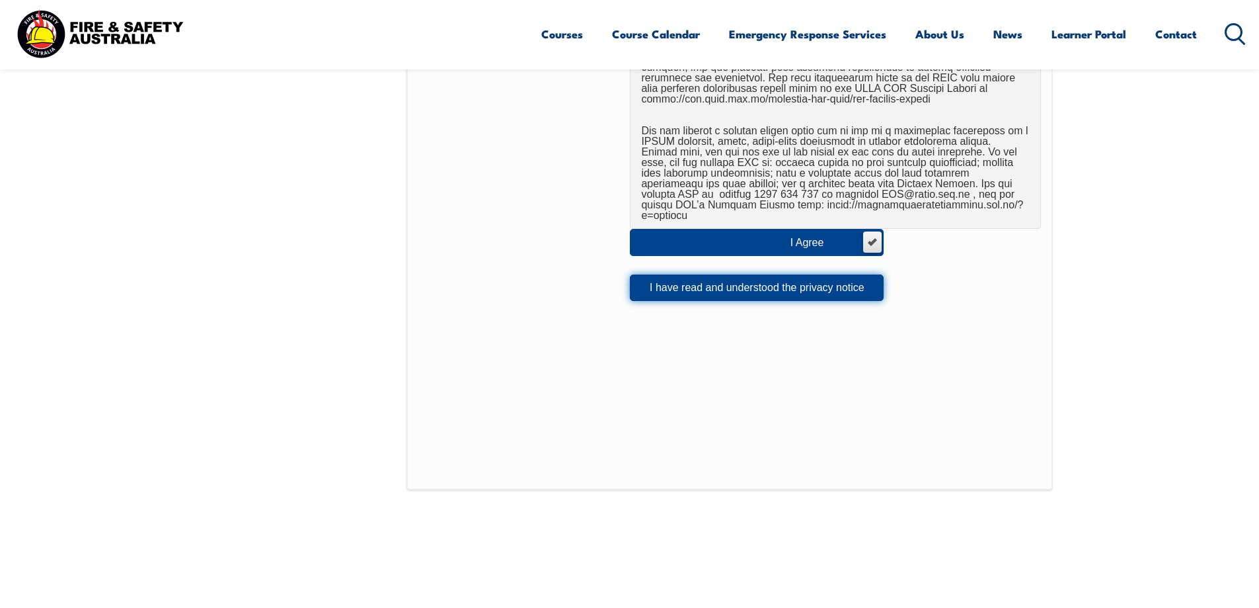
click at [698, 274] on button "I have read and understood the privacy notice" at bounding box center [757, 287] width 254 height 26
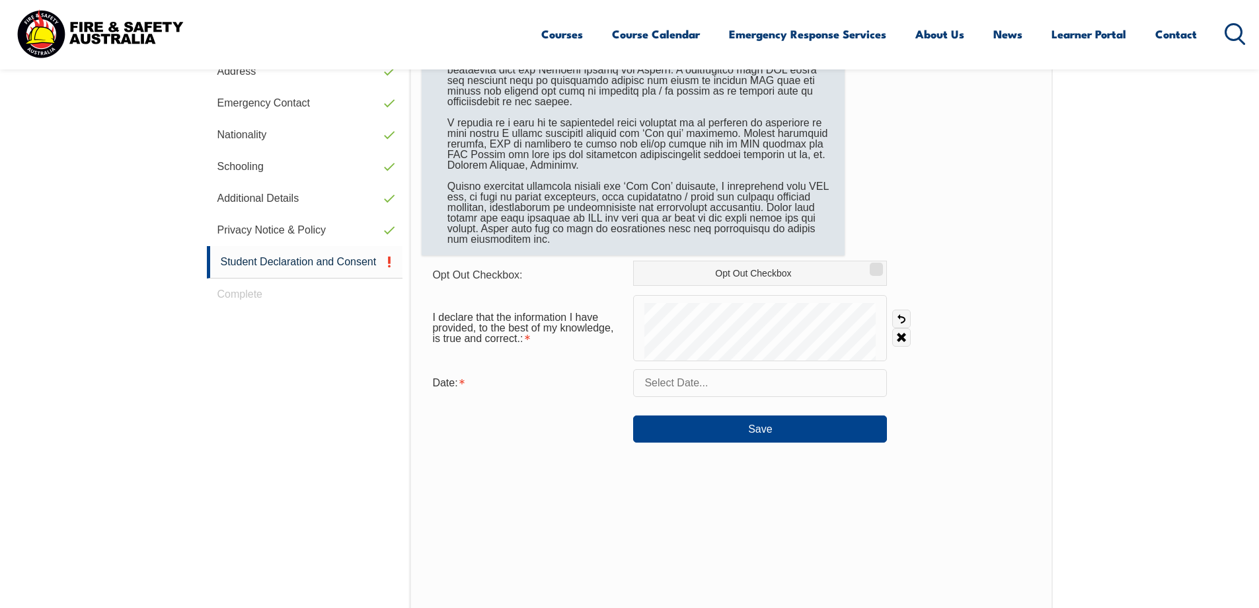
scroll to position [559, 0]
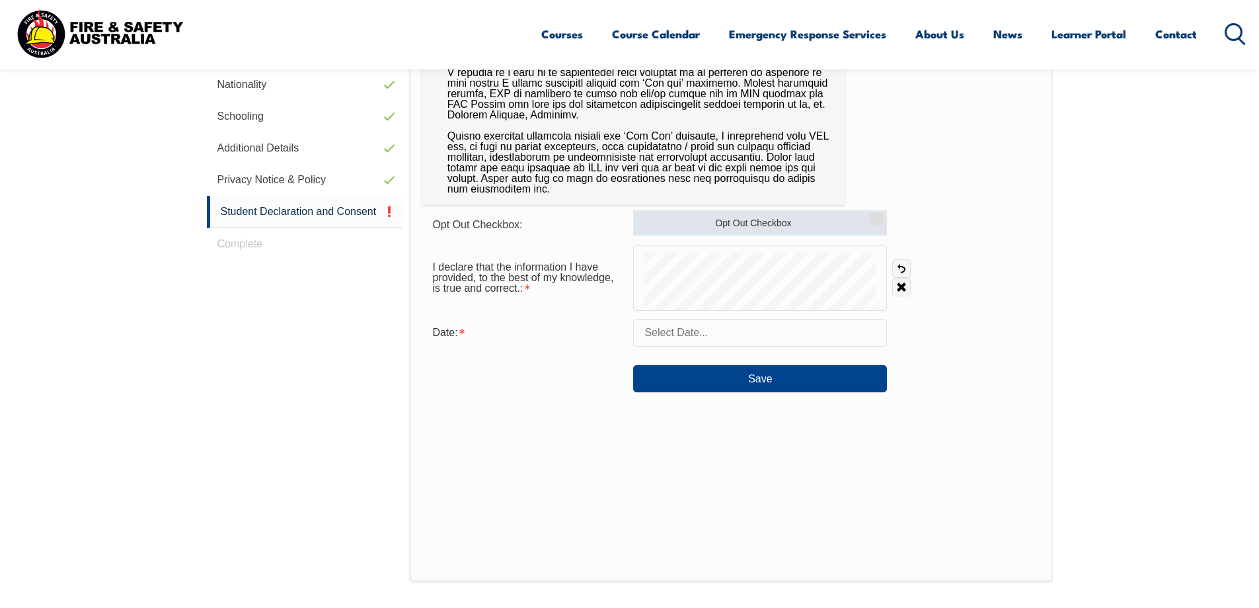
click at [768, 216] on label "Opt Out Checkbox" at bounding box center [760, 222] width 254 height 25
click at [871, 215] on input "Opt Out Checkbox" at bounding box center [875, 214] width 8 height 1
checkbox input "true"
click at [901, 266] on link "Undo" at bounding box center [902, 268] width 19 height 19
click at [899, 286] on link "Clear" at bounding box center [902, 287] width 19 height 19
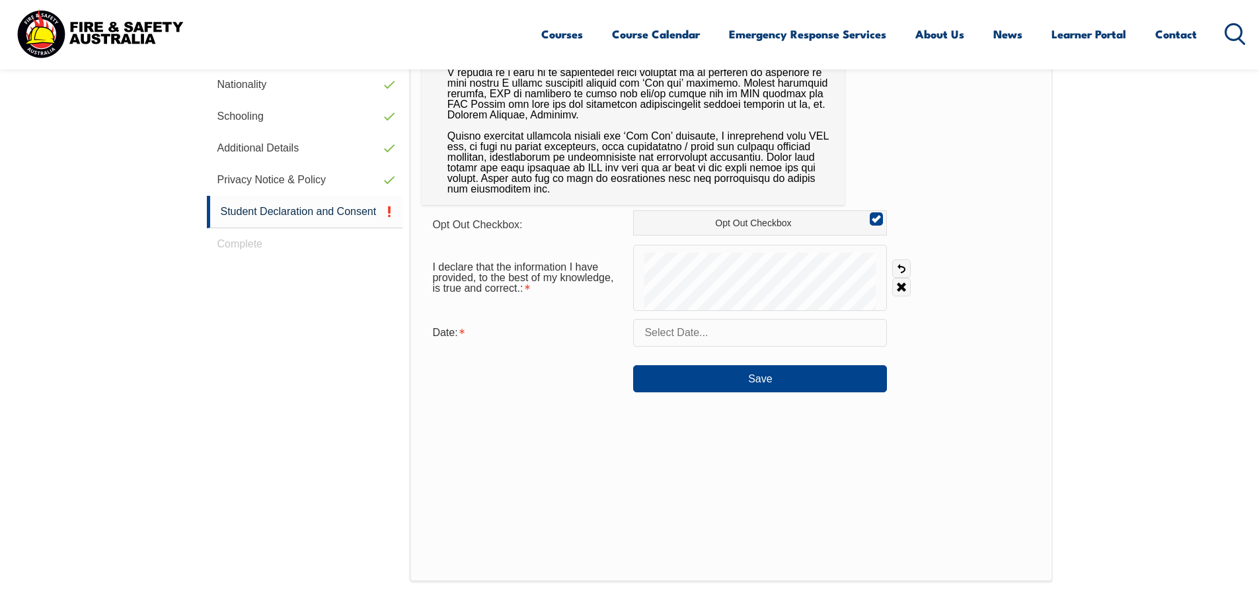
click at [723, 315] on form "Opt Out Checkbox: Opt Out Checkbox I declare that the information I have provid…" at bounding box center [731, 301] width 619 height 182
click at [734, 321] on form "Opt Out Checkbox: Opt Out Checkbox I declare that the information I have provid…" at bounding box center [731, 301] width 619 height 182
click at [755, 320] on form "Opt Out Checkbox: Opt Out Checkbox I declare that the information I have provid…" at bounding box center [731, 301] width 619 height 182
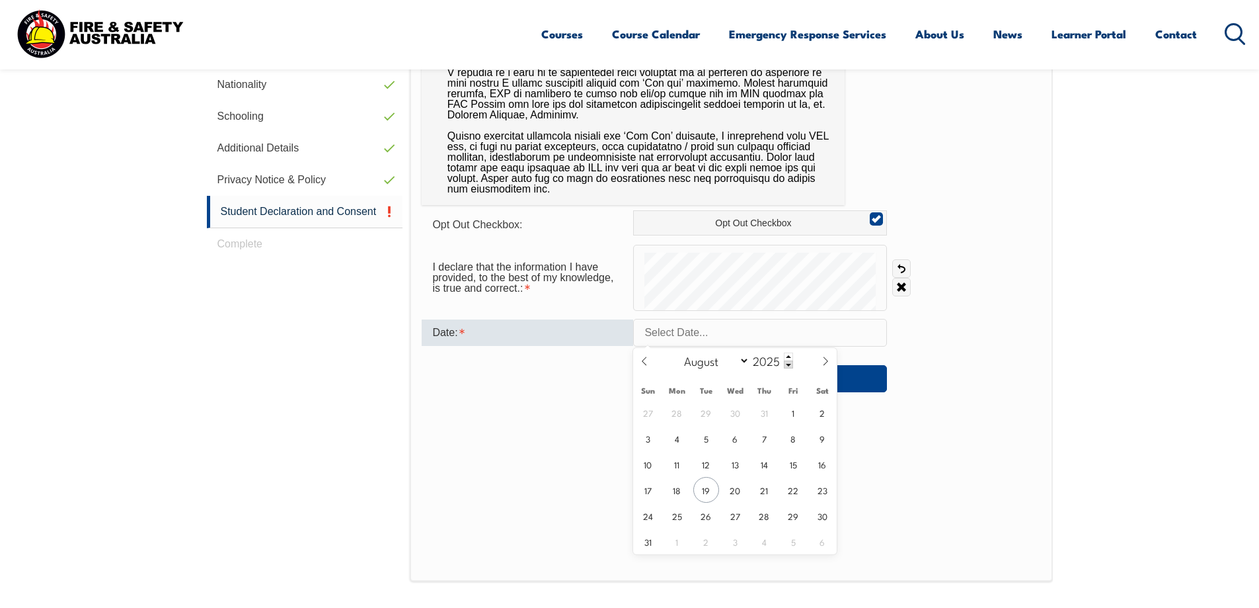
click at [791, 330] on input "text" at bounding box center [760, 333] width 254 height 28
click at [703, 489] on span "19" at bounding box center [707, 490] width 26 height 26
type input "August 19, 2025"
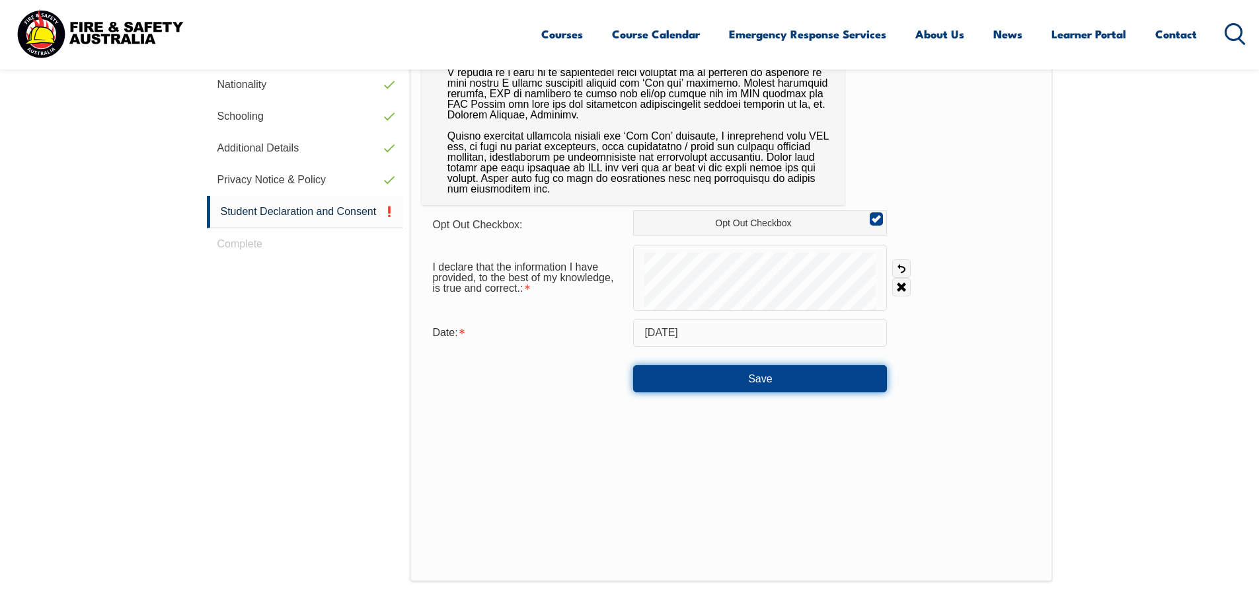
click at [765, 381] on button "Save" at bounding box center [760, 378] width 254 height 26
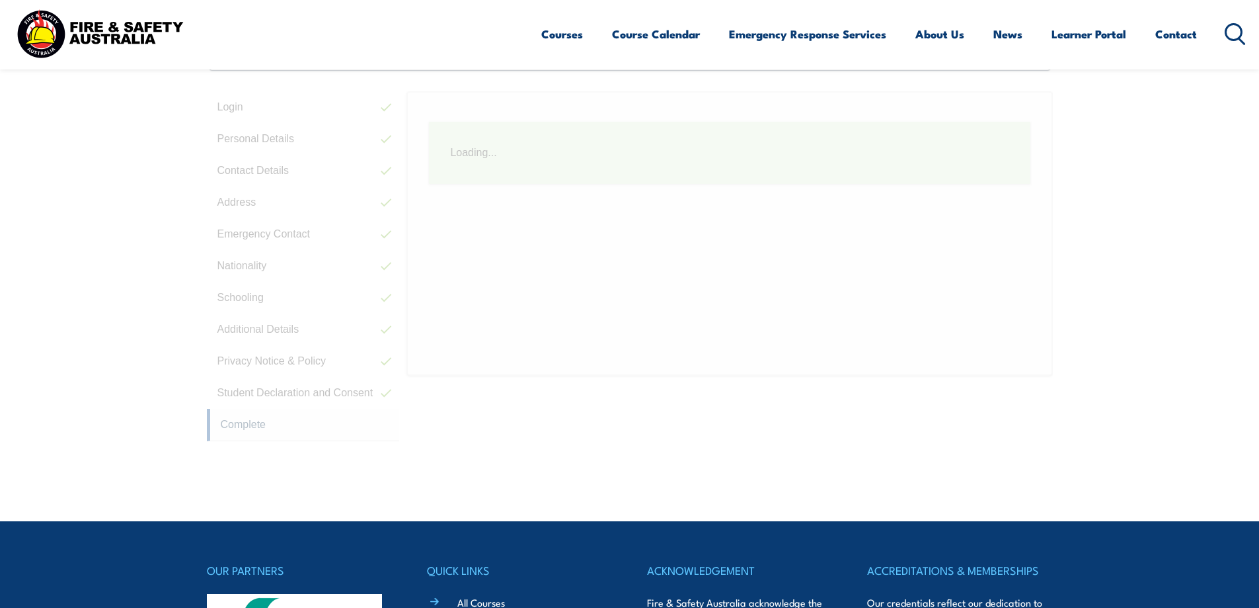
scroll to position [360, 0]
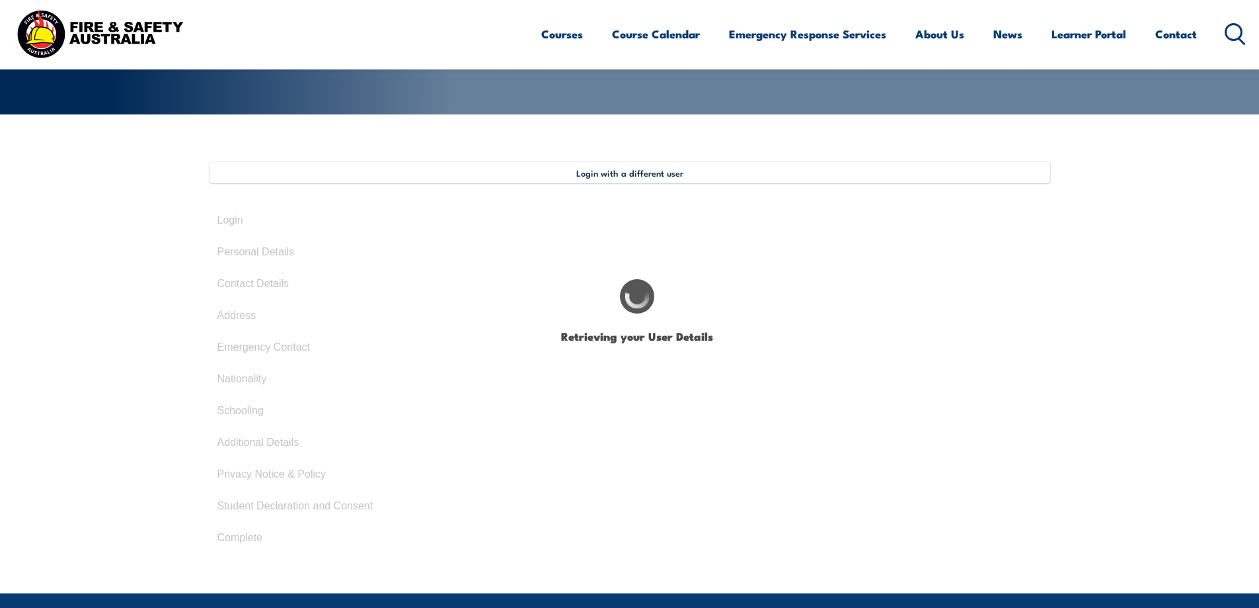
select select "Miss"
type input "Teururai"
type input "Lulu"
type input "Tangatatutai"
type input "December 7, 1974"
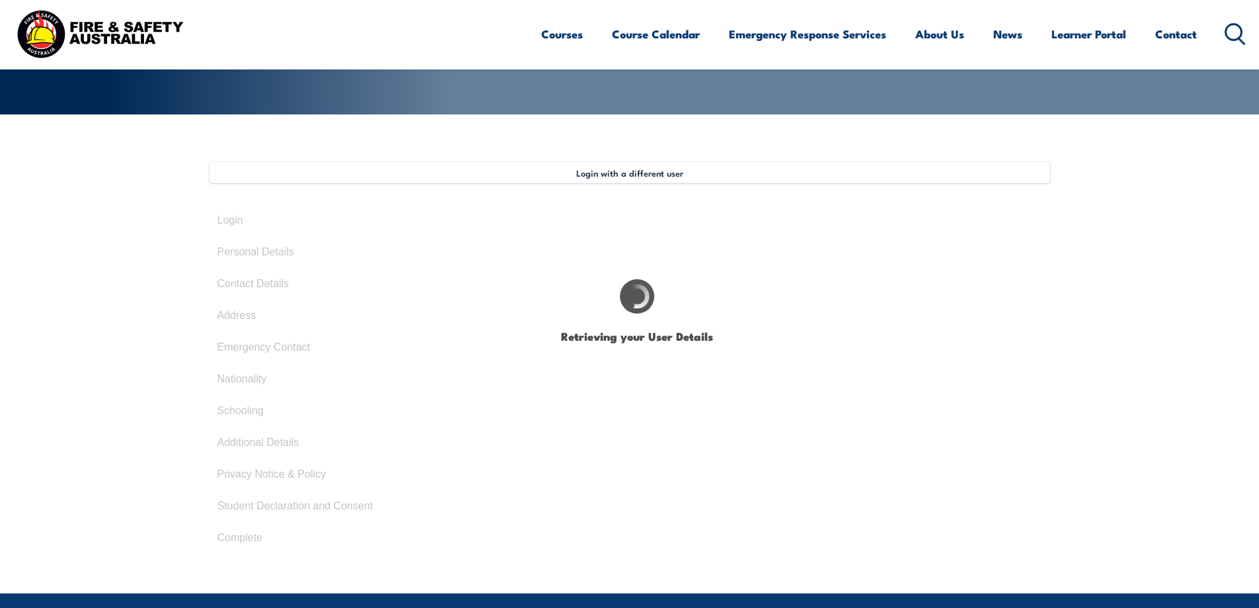
type input "7DEV5PXLFQ"
select select "F"
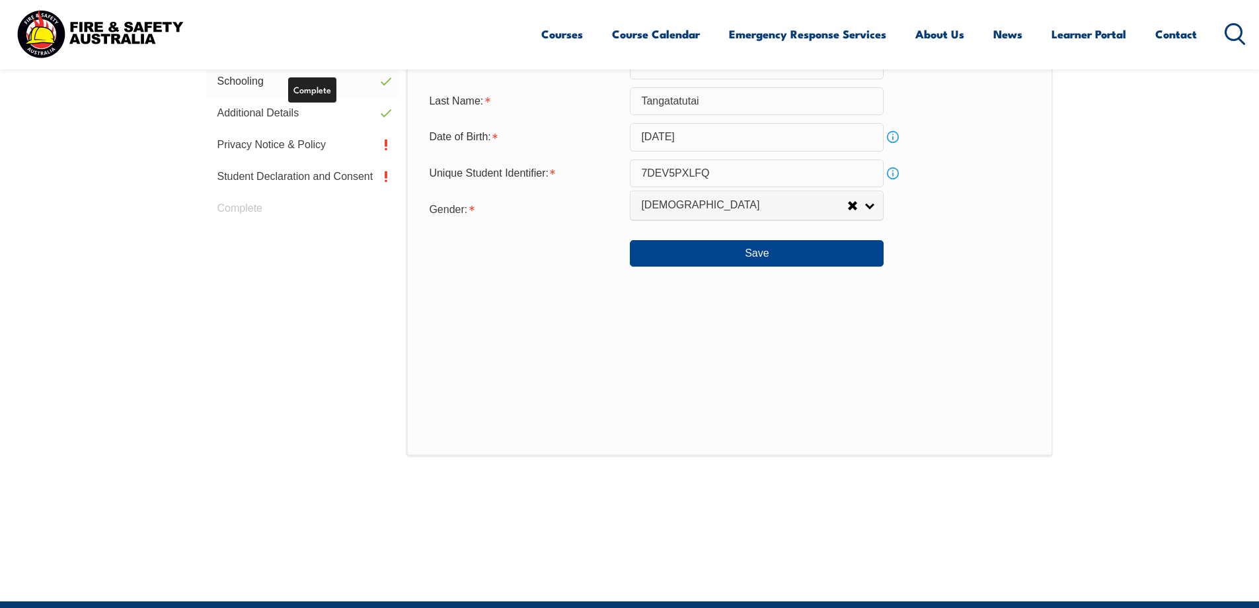
scroll to position [625, 0]
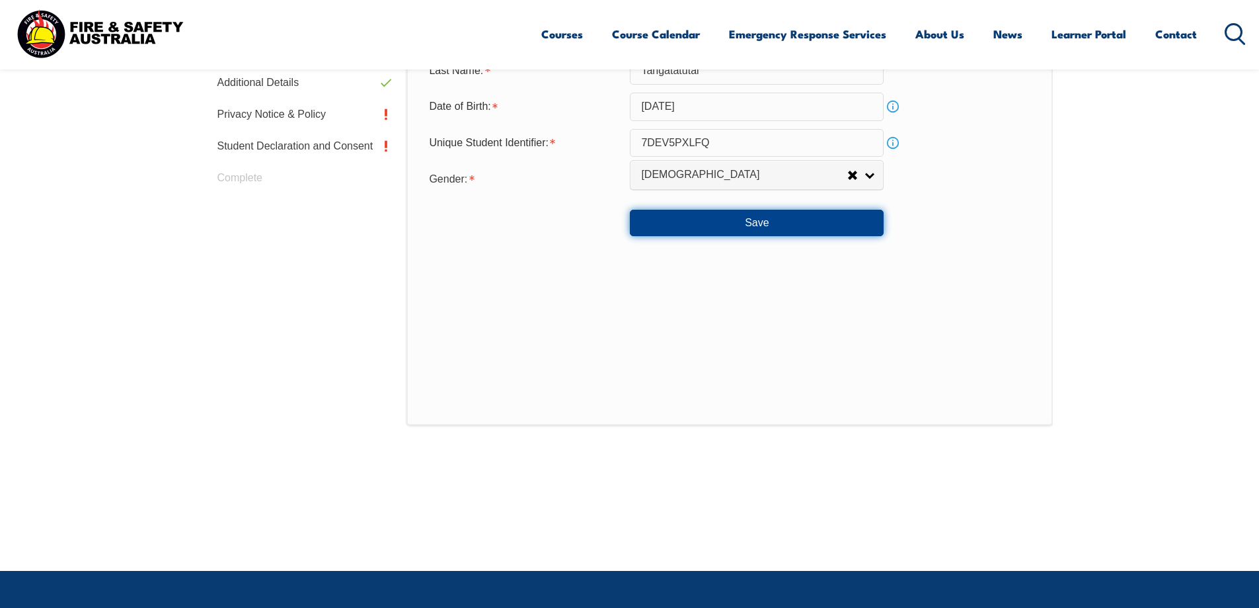
click at [812, 220] on button "Save" at bounding box center [757, 223] width 254 height 26
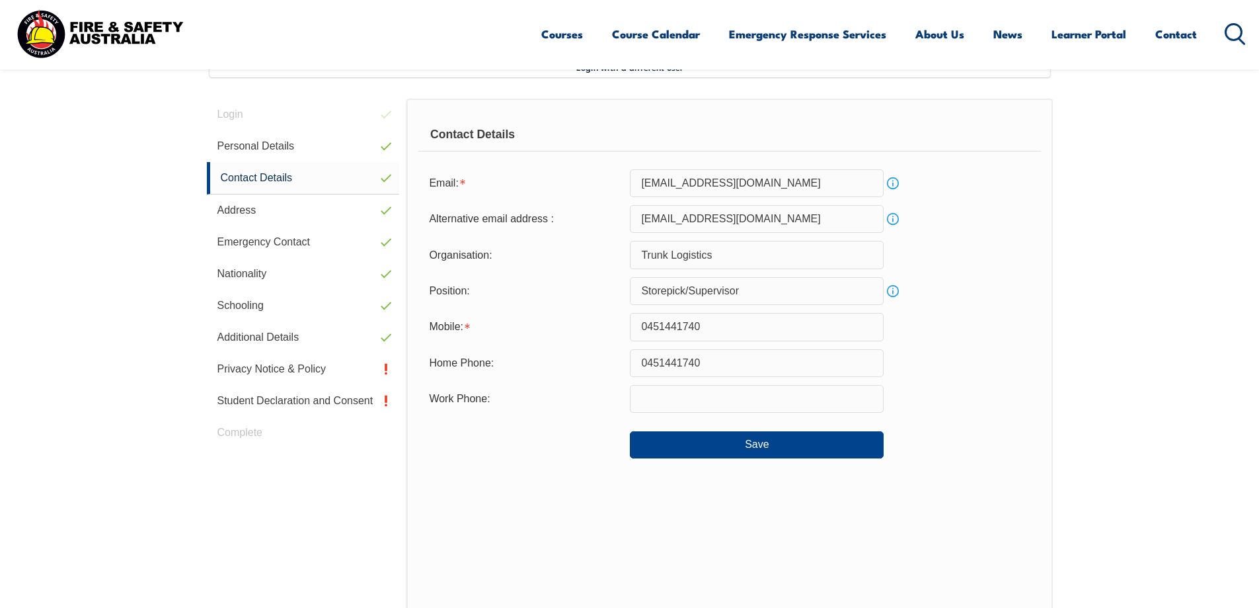
scroll to position [360, 0]
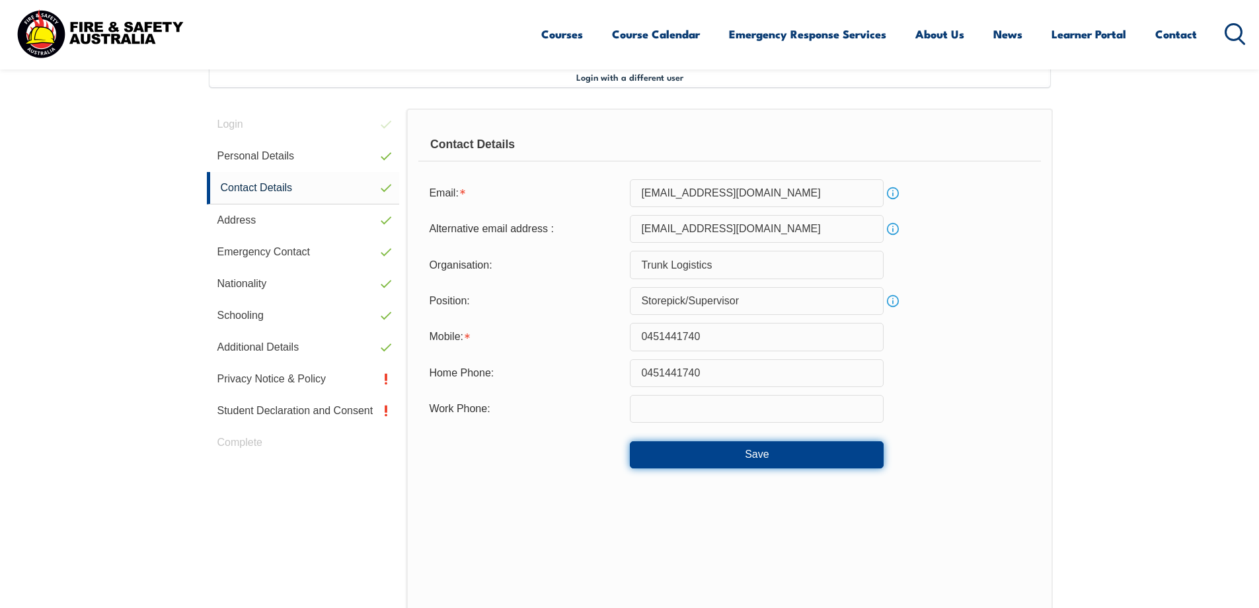
click at [742, 453] on button "Save" at bounding box center [757, 454] width 254 height 26
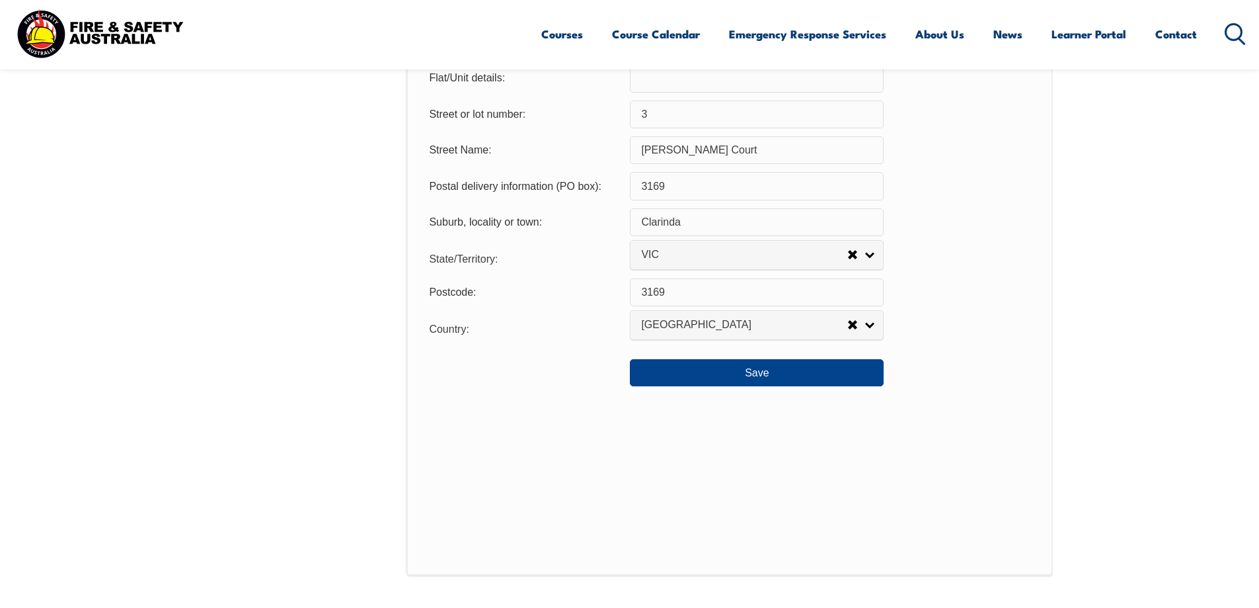
scroll to position [955, 0]
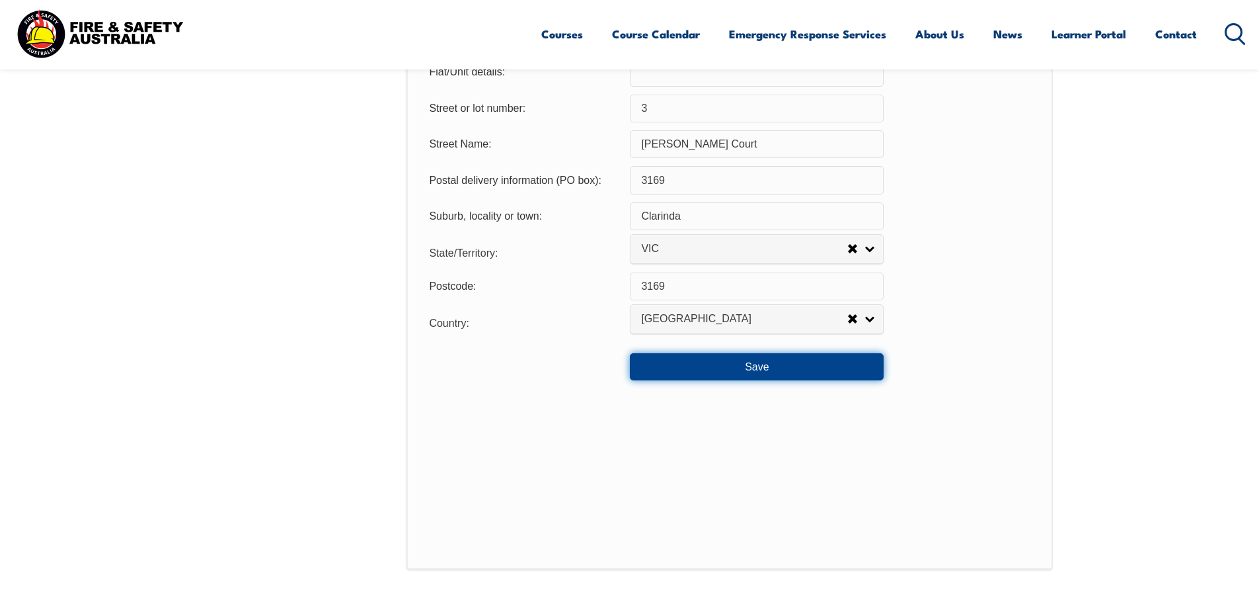
click at [746, 366] on button "Save" at bounding box center [757, 366] width 254 height 26
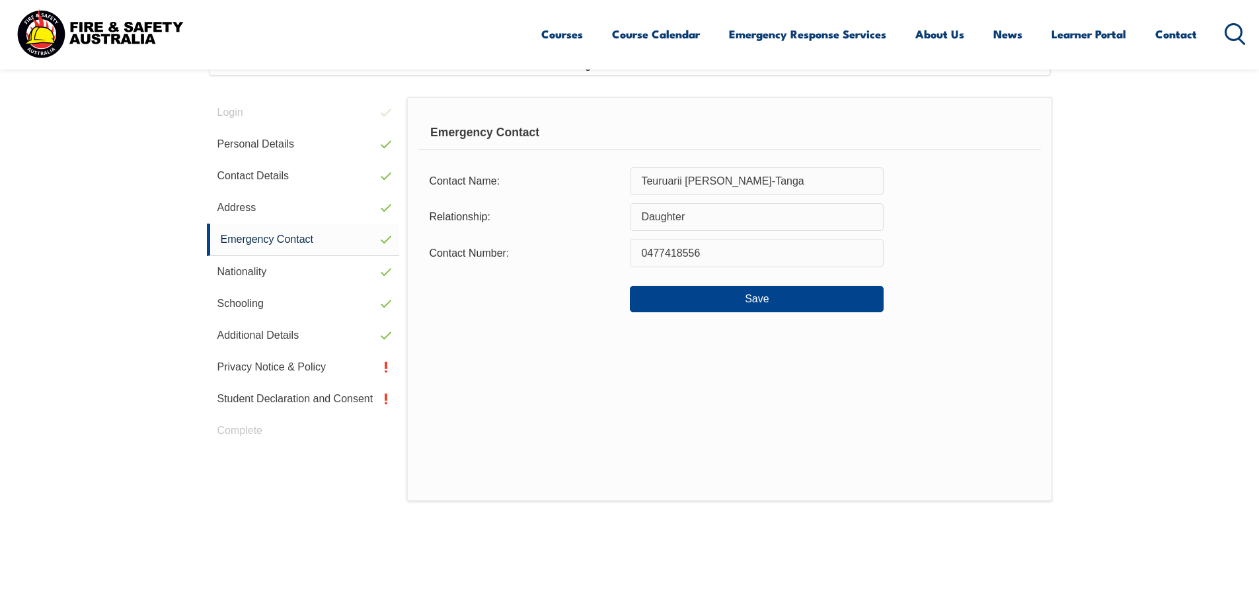
scroll to position [360, 0]
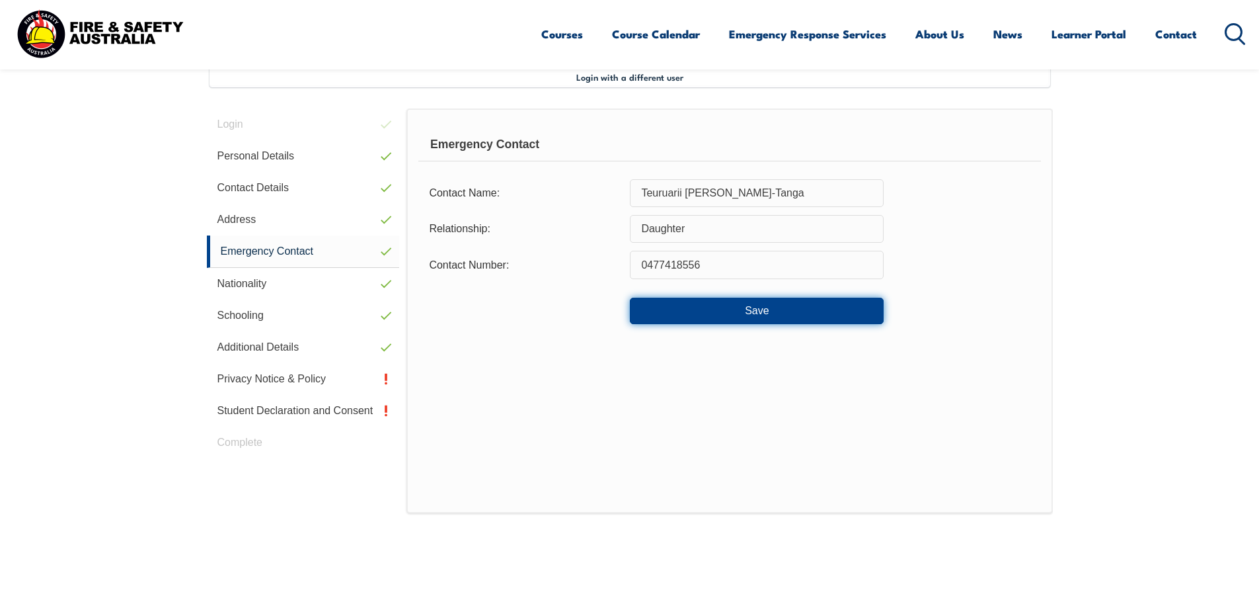
click at [748, 311] on button "Save" at bounding box center [757, 311] width 254 height 26
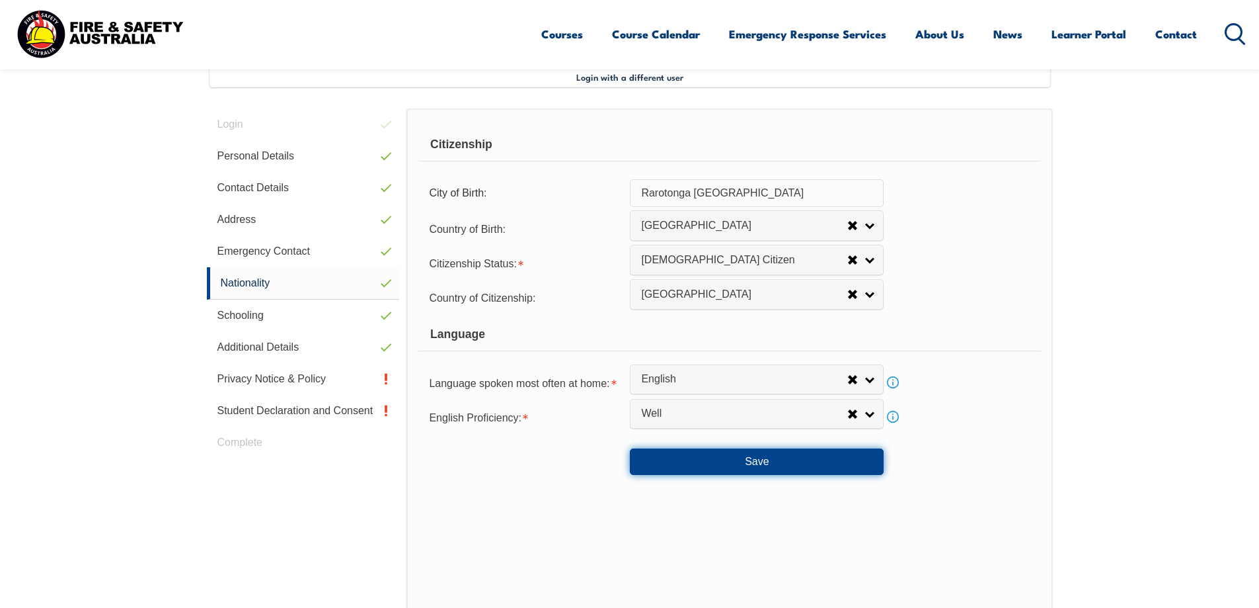
click at [722, 461] on button "Save" at bounding box center [757, 461] width 254 height 26
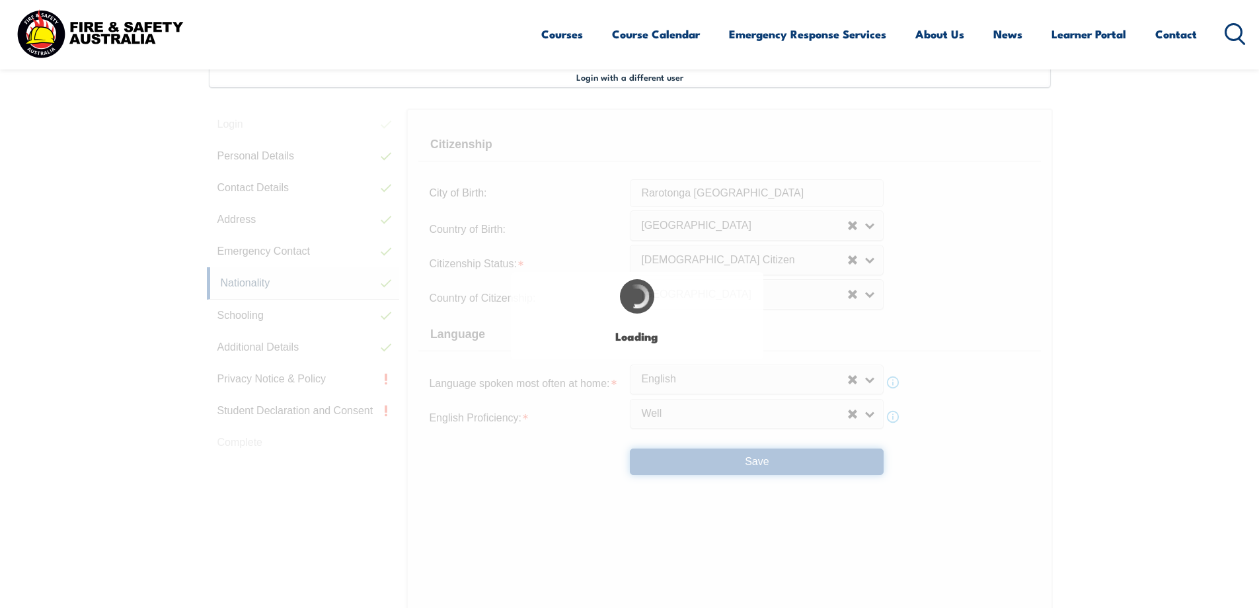
select select "false"
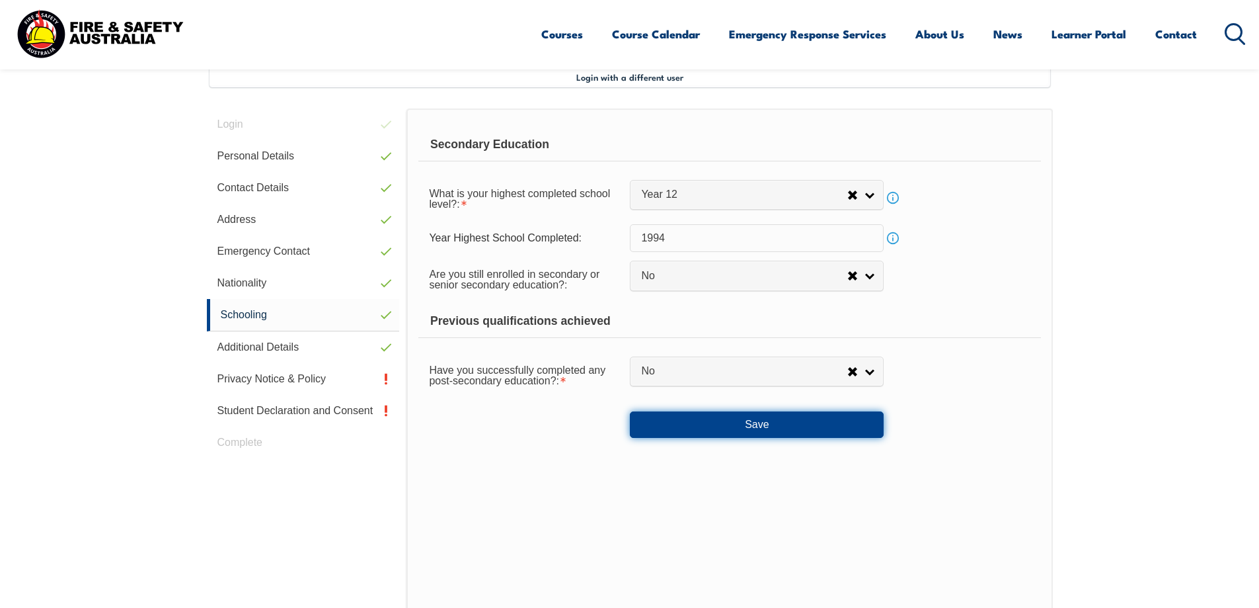
click at [733, 417] on button "Save" at bounding box center [757, 424] width 254 height 26
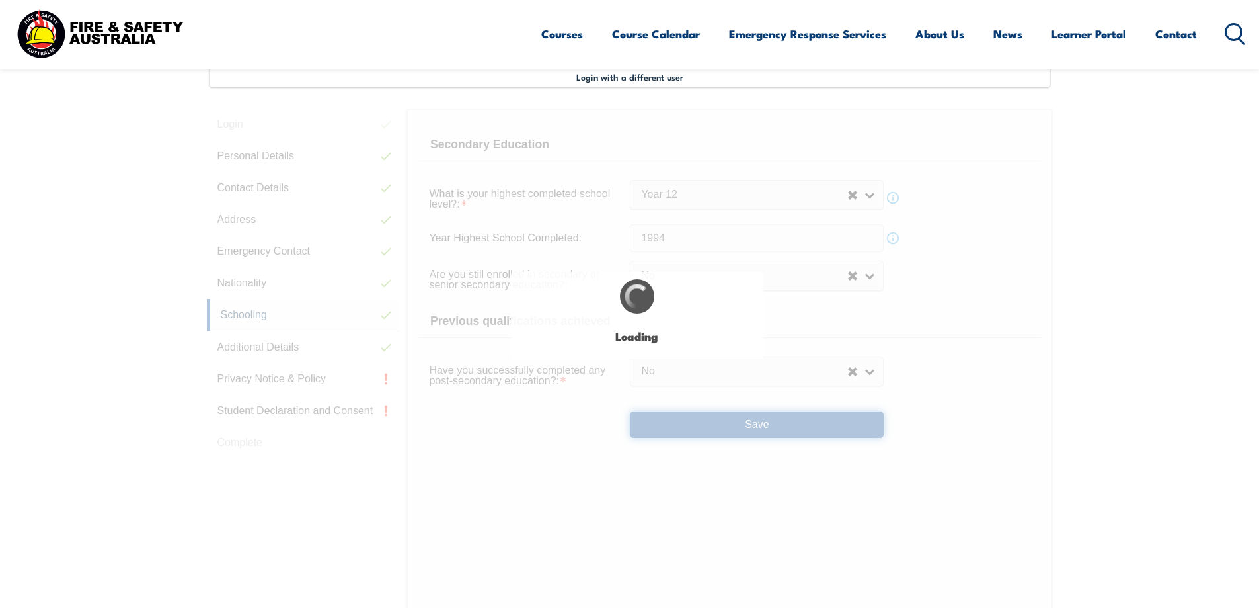
select select "false"
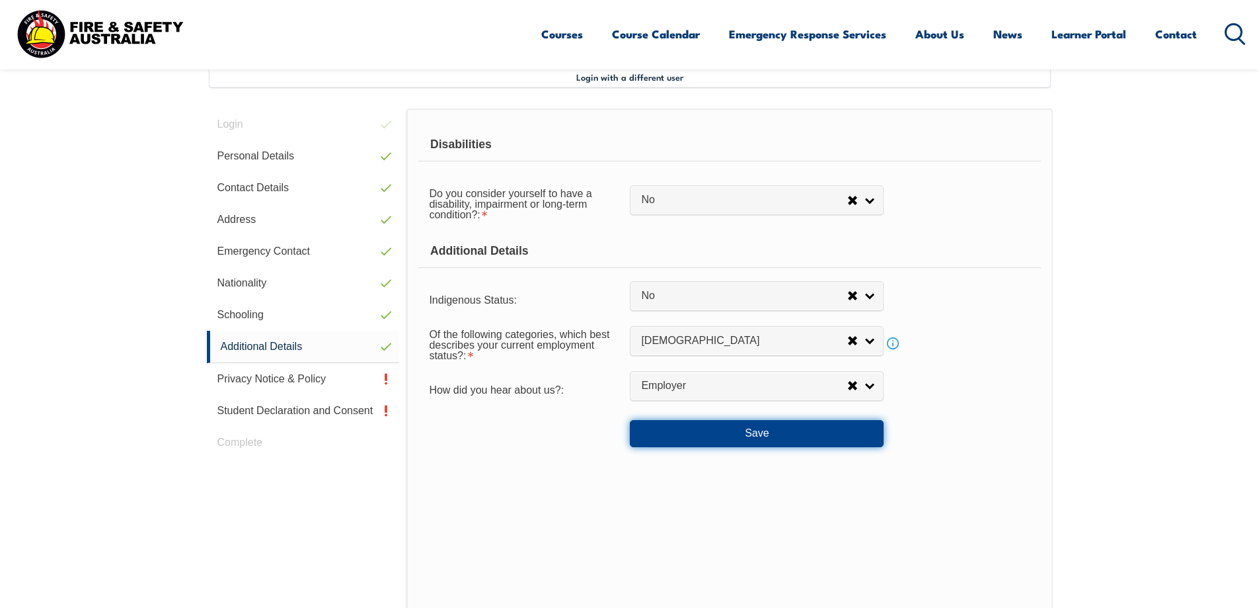
click at [715, 426] on button "Save" at bounding box center [757, 433] width 254 height 26
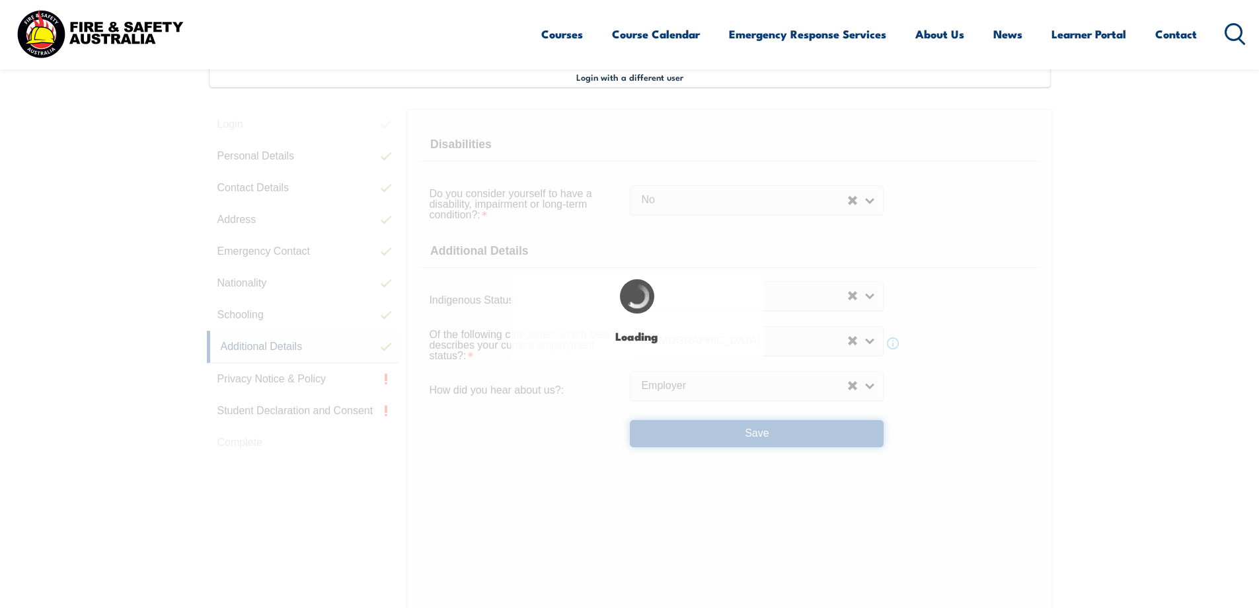
select select "false"
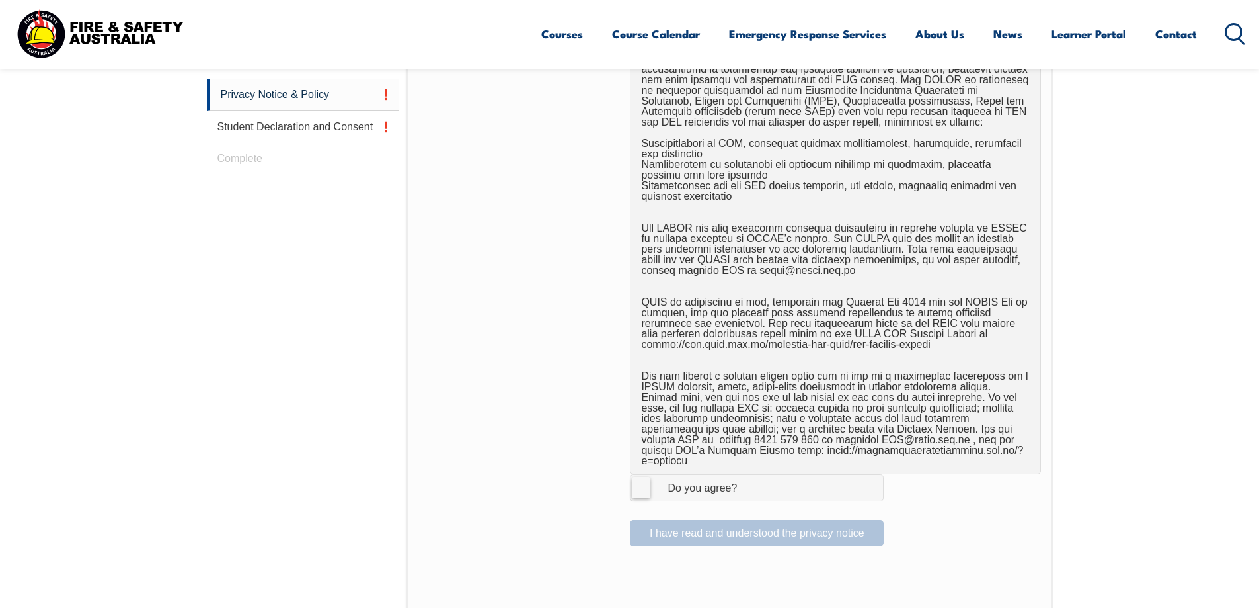
scroll to position [757, 0]
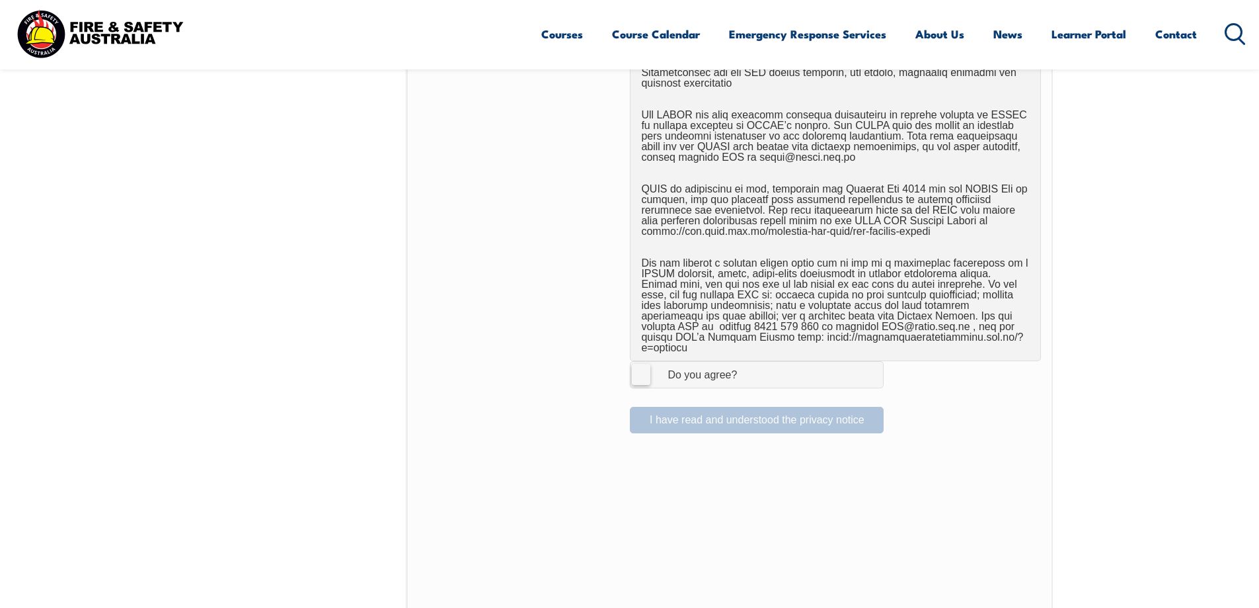
click at [645, 368] on label "I Agree Do you agree?" at bounding box center [757, 374] width 254 height 26
click at [748, 368] on input "I Agree Do you agree?" at bounding box center [759, 374] width 22 height 25
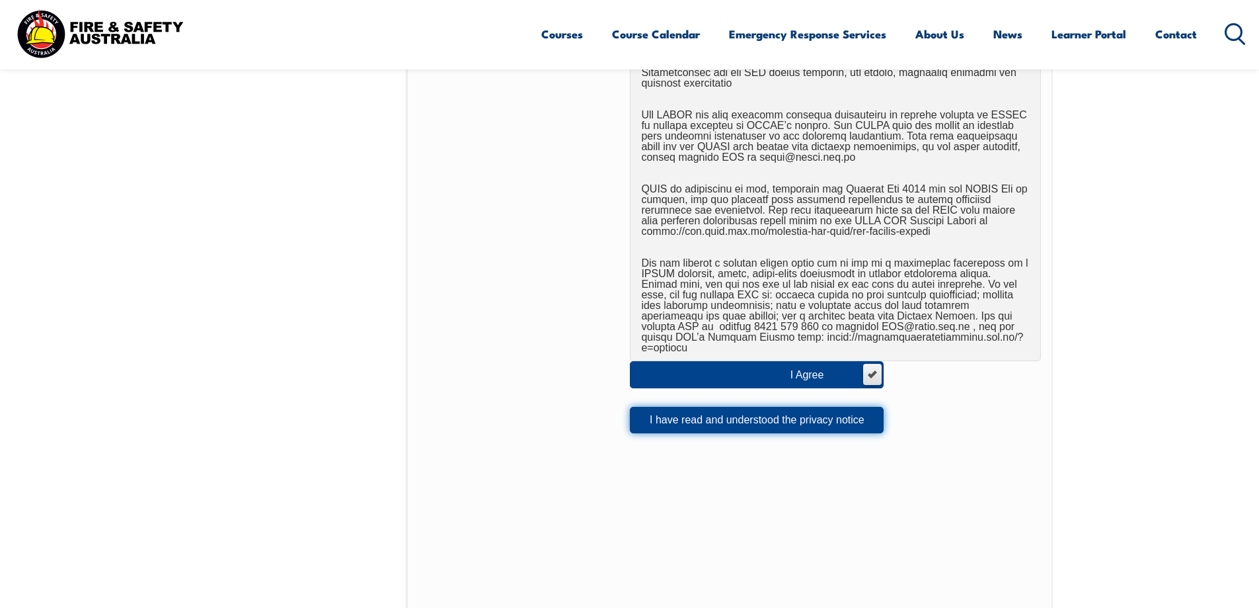
click at [717, 407] on button "I have read and understood the privacy notice" at bounding box center [757, 420] width 254 height 26
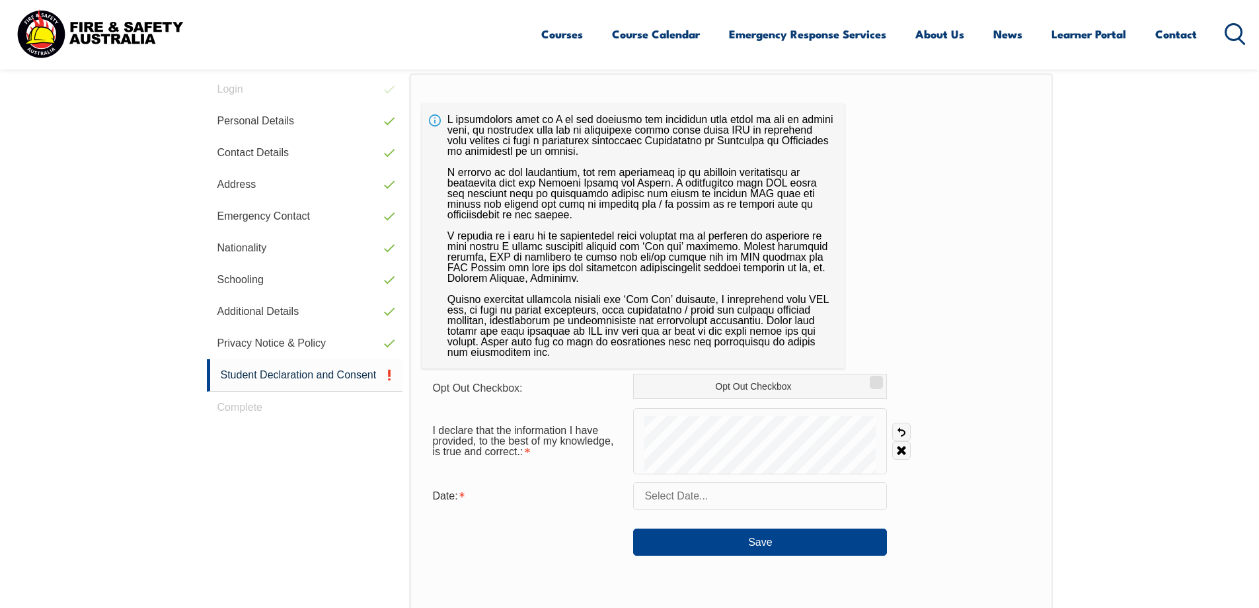
scroll to position [360, 0]
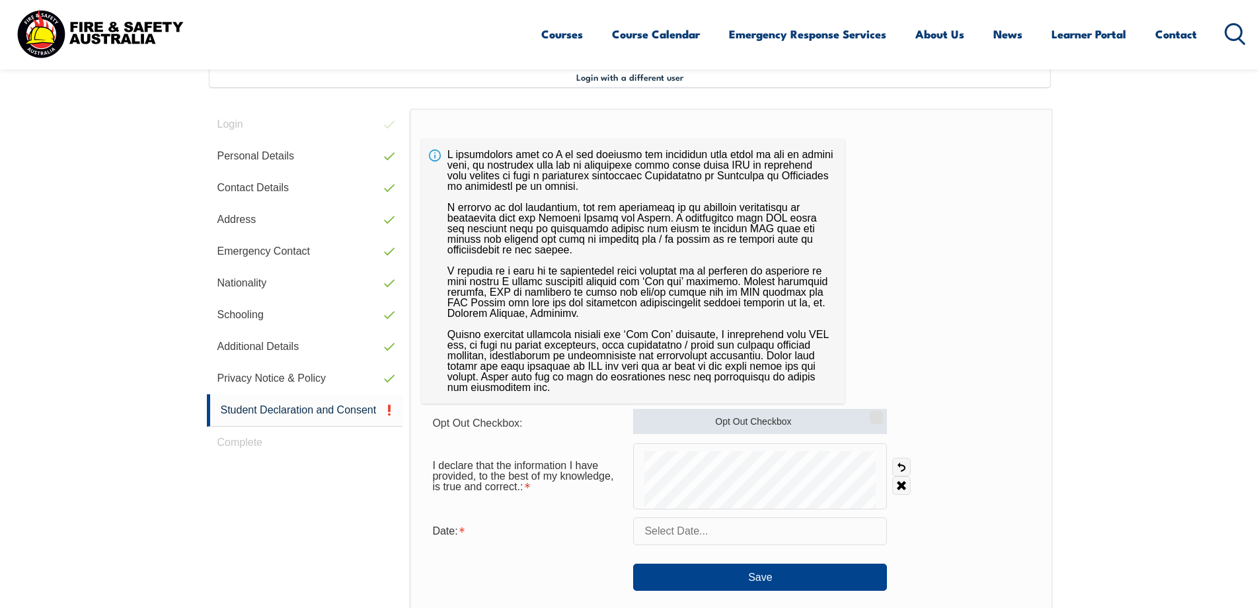
click at [877, 413] on input "Opt Out Checkbox" at bounding box center [875, 412] width 8 height 1
checkbox input "true"
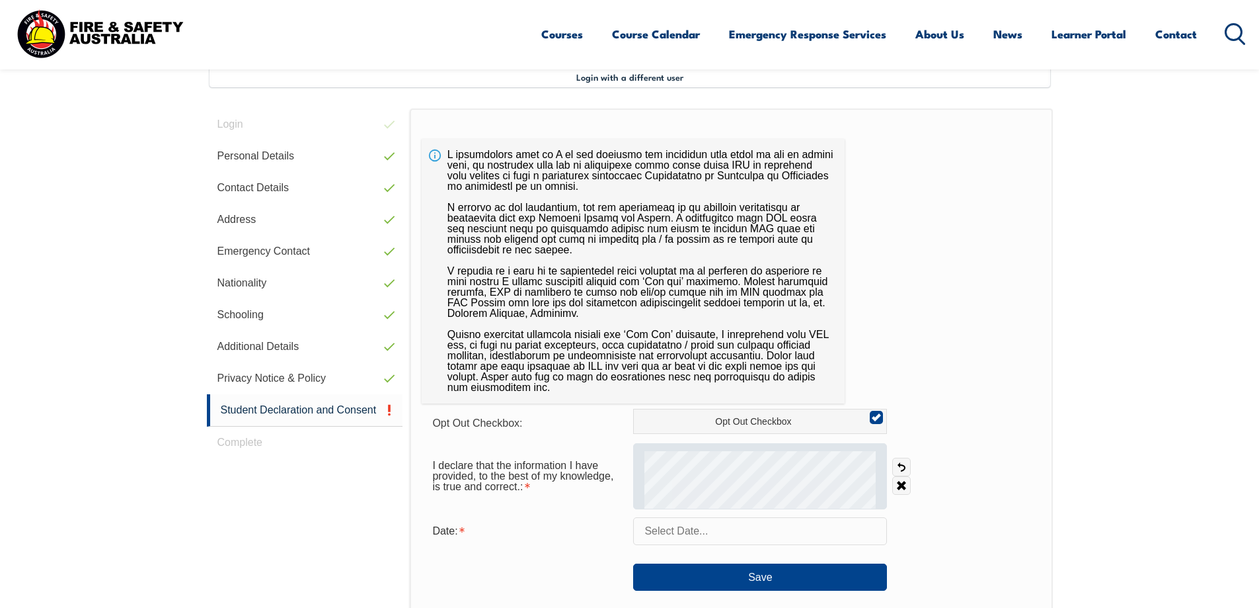
click at [682, 453] on div at bounding box center [760, 476] width 254 height 66
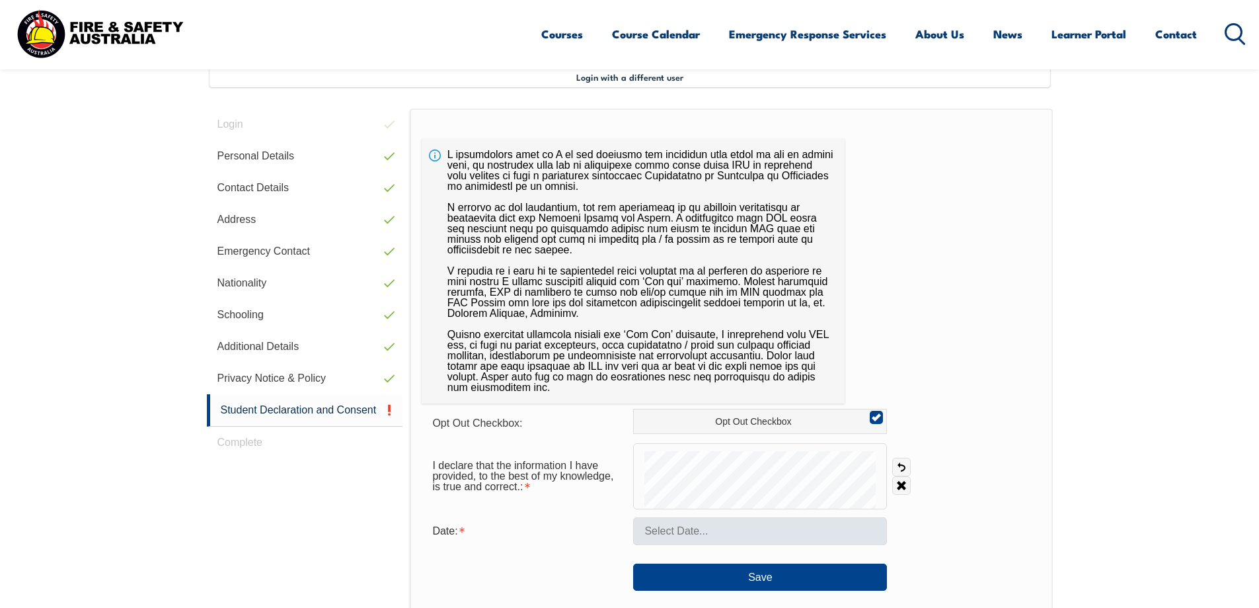
drag, startPoint x: 643, startPoint y: 489, endPoint x: 676, endPoint y: 518, distance: 44.5
click at [676, 518] on form "Opt Out Checkbox: Opt Out Checkbox I declare that the information I have provid…" at bounding box center [731, 500] width 619 height 182
click at [677, 509] on form "Opt Out Checkbox: Opt Out Checkbox I declare that the information I have provid…" at bounding box center [731, 500] width 619 height 182
click at [901, 473] on link "Undo" at bounding box center [902, 467] width 19 height 19
click at [901, 471] on link "Undo" at bounding box center [902, 467] width 19 height 19
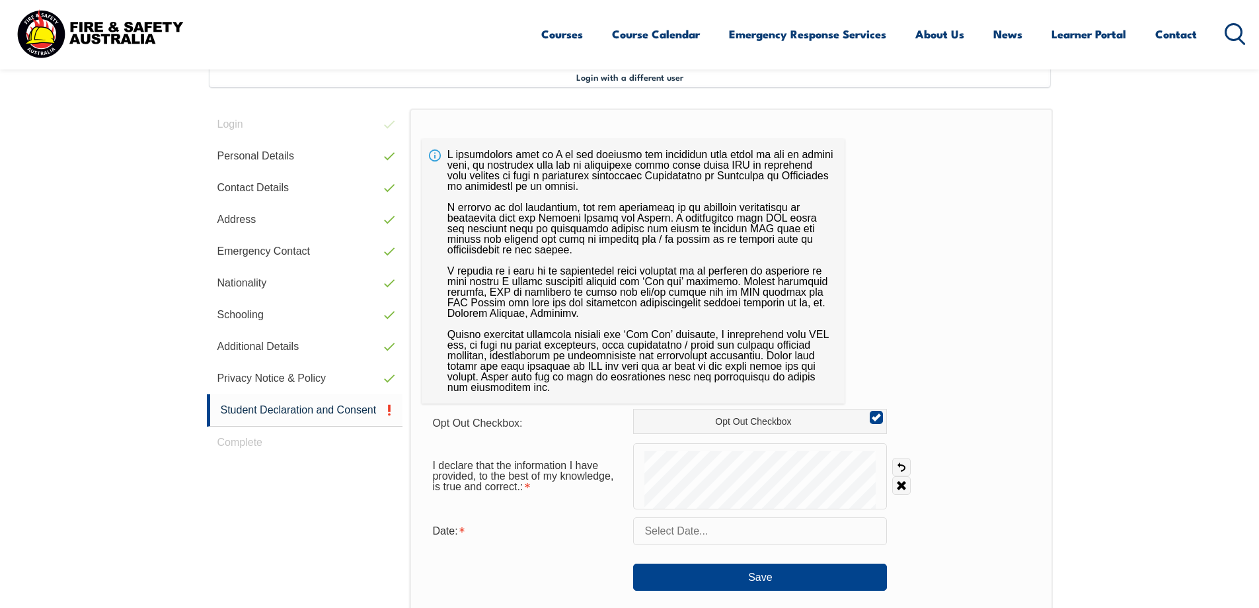
click at [668, 512] on form "Opt Out Checkbox: Opt Out Checkbox I declare that the information I have provid…" at bounding box center [731, 500] width 619 height 182
click at [676, 524] on form "Opt Out Checkbox: Opt Out Checkbox I declare that the information I have provid…" at bounding box center [731, 500] width 619 height 182
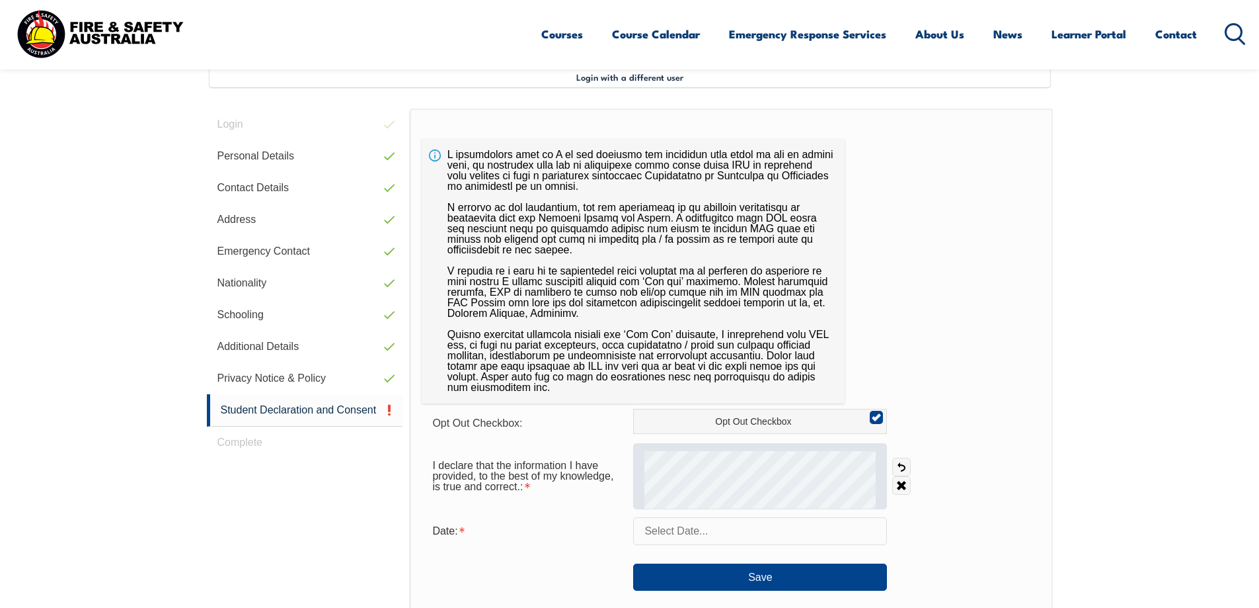
click at [700, 509] on form "Opt Out Checkbox: Opt Out Checkbox I declare that the information I have provid…" at bounding box center [731, 500] width 619 height 182
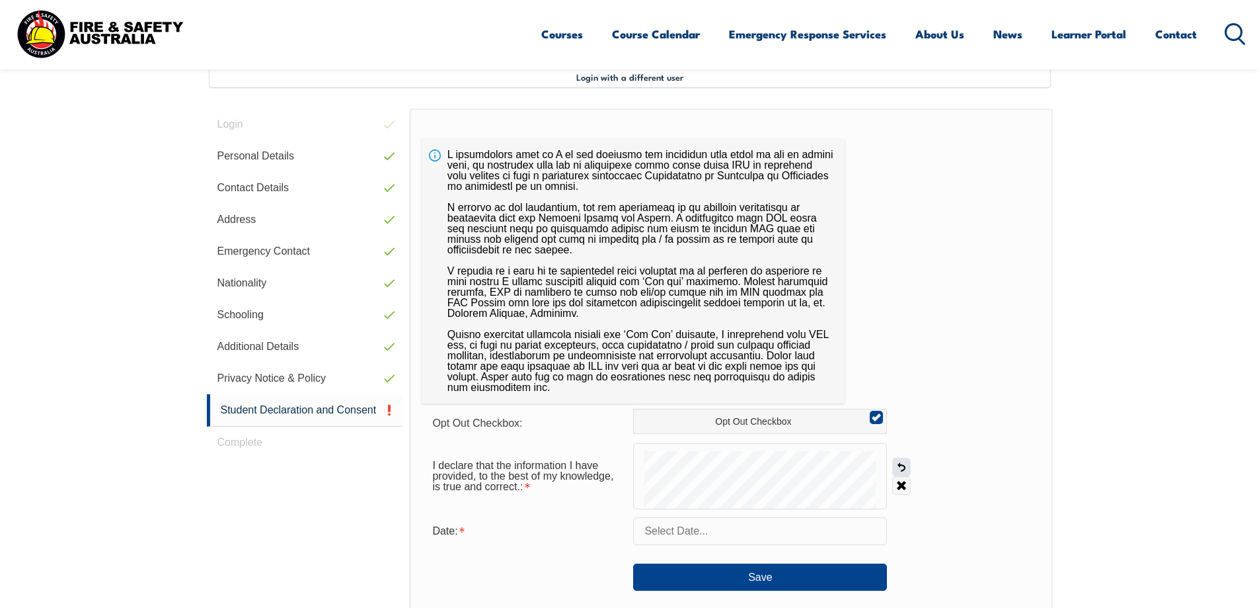
click at [904, 465] on link "Undo" at bounding box center [902, 467] width 19 height 19
click at [900, 469] on link "Undo" at bounding box center [902, 467] width 19 height 19
drag, startPoint x: 900, startPoint y: 466, endPoint x: 899, endPoint y: 478, distance: 12.1
click at [900, 466] on link "Undo" at bounding box center [902, 467] width 19 height 19
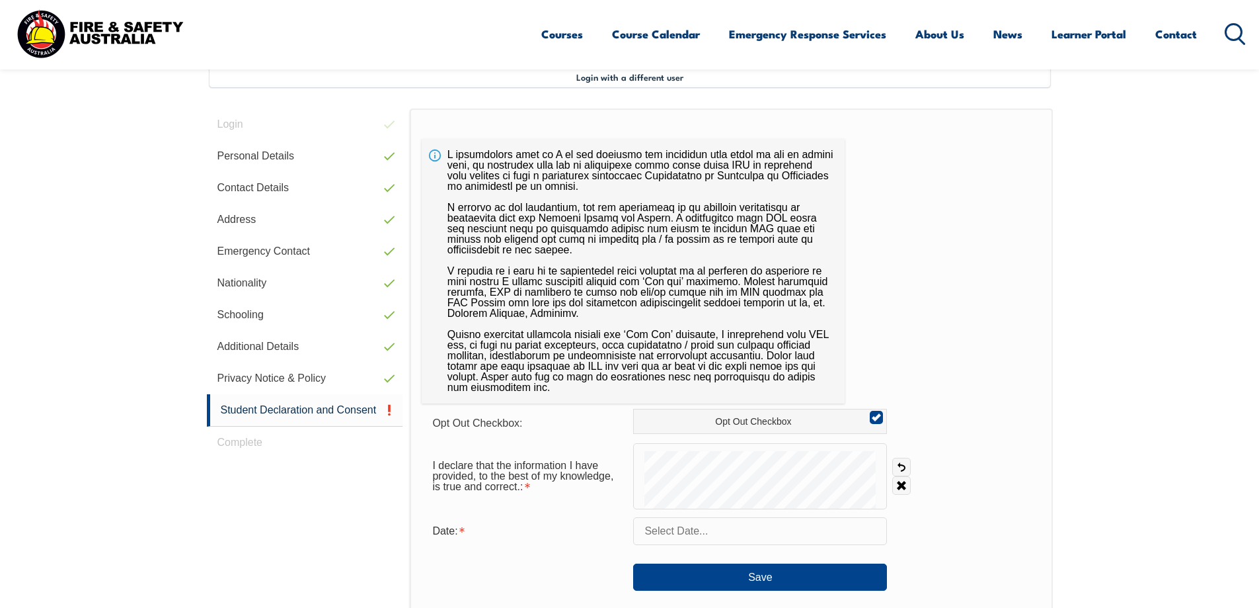
click at [756, 515] on form "Opt Out Checkbox: Opt Out Checkbox I declare that the information I have provid…" at bounding box center [731, 500] width 619 height 182
click at [899, 469] on link "Undo" at bounding box center [902, 467] width 19 height 19
click at [893, 465] on link "Undo" at bounding box center [902, 467] width 19 height 19
click at [904, 467] on link "Undo" at bounding box center [902, 467] width 19 height 19
click at [903, 467] on link "Undo" at bounding box center [902, 467] width 19 height 19
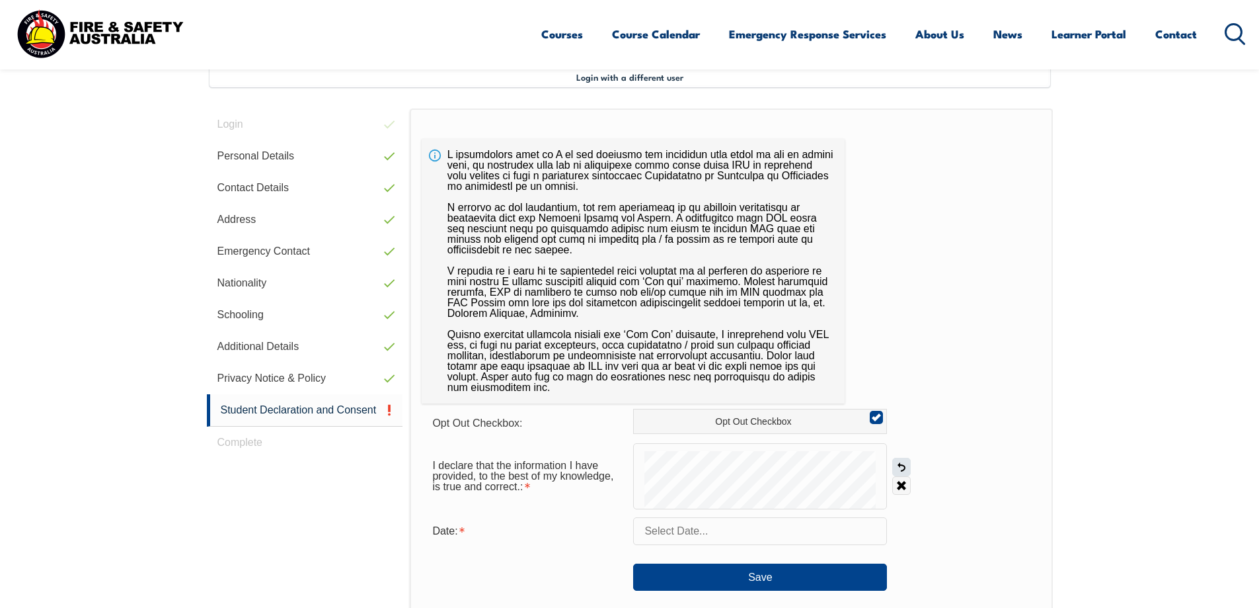
click at [903, 467] on link "Undo" at bounding box center [902, 467] width 19 height 19
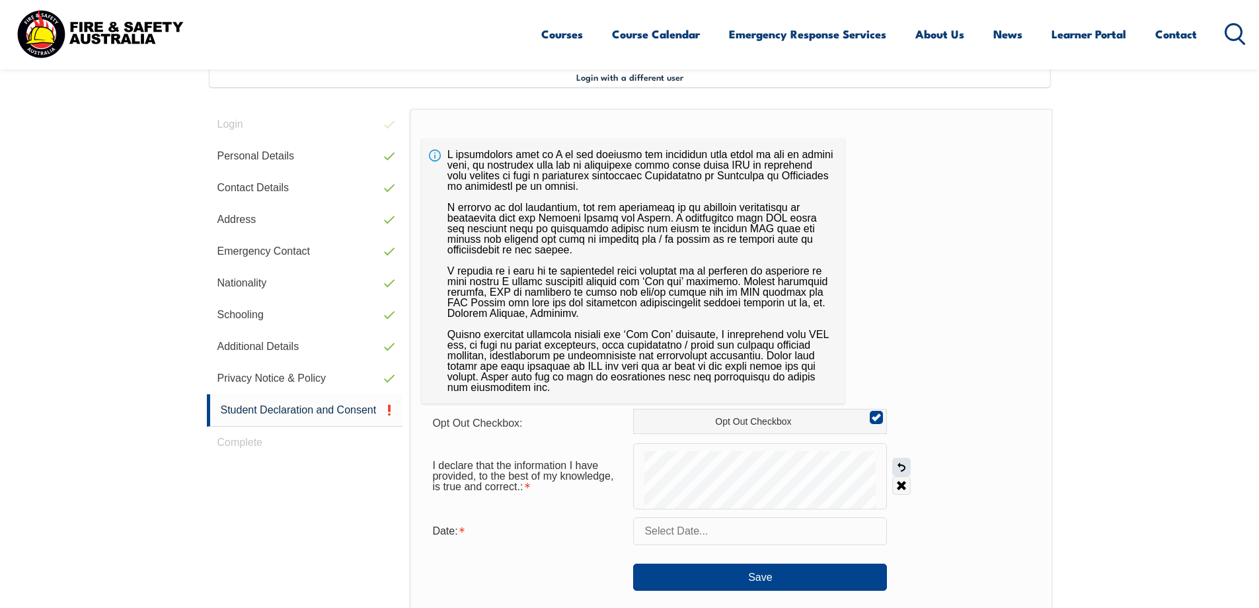
click at [903, 467] on link "Undo" at bounding box center [902, 467] width 19 height 19
click at [899, 466] on link "Undo" at bounding box center [902, 467] width 19 height 19
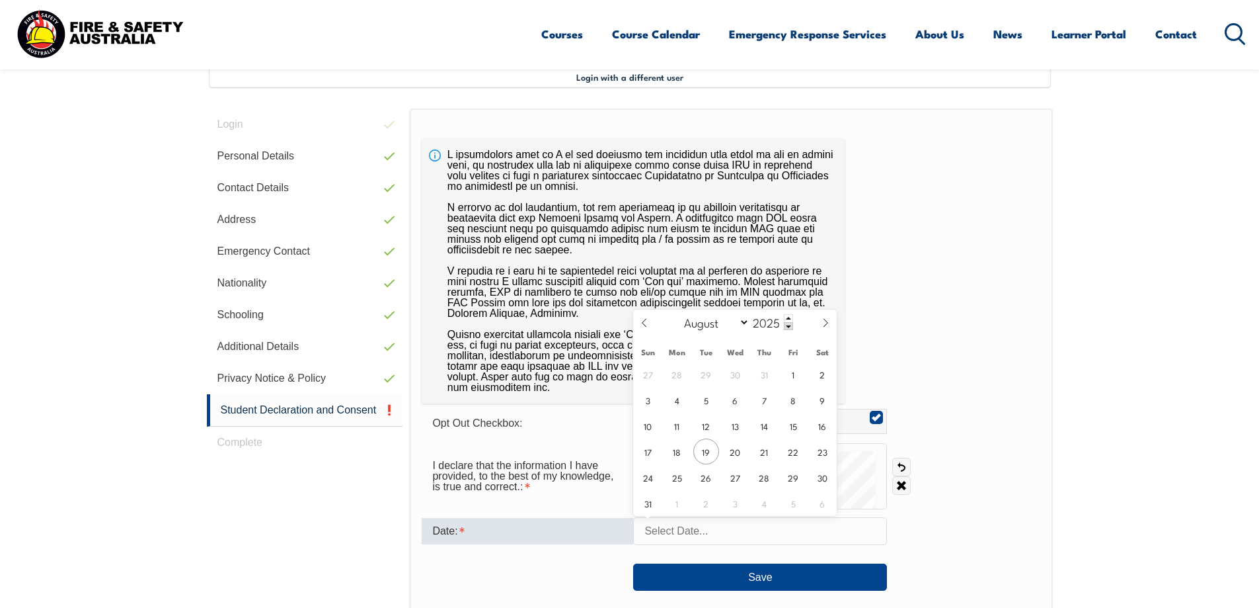
click at [661, 534] on input "text" at bounding box center [760, 531] width 254 height 28
click at [696, 449] on span "19" at bounding box center [707, 451] width 26 height 26
type input "August 19, 2025"
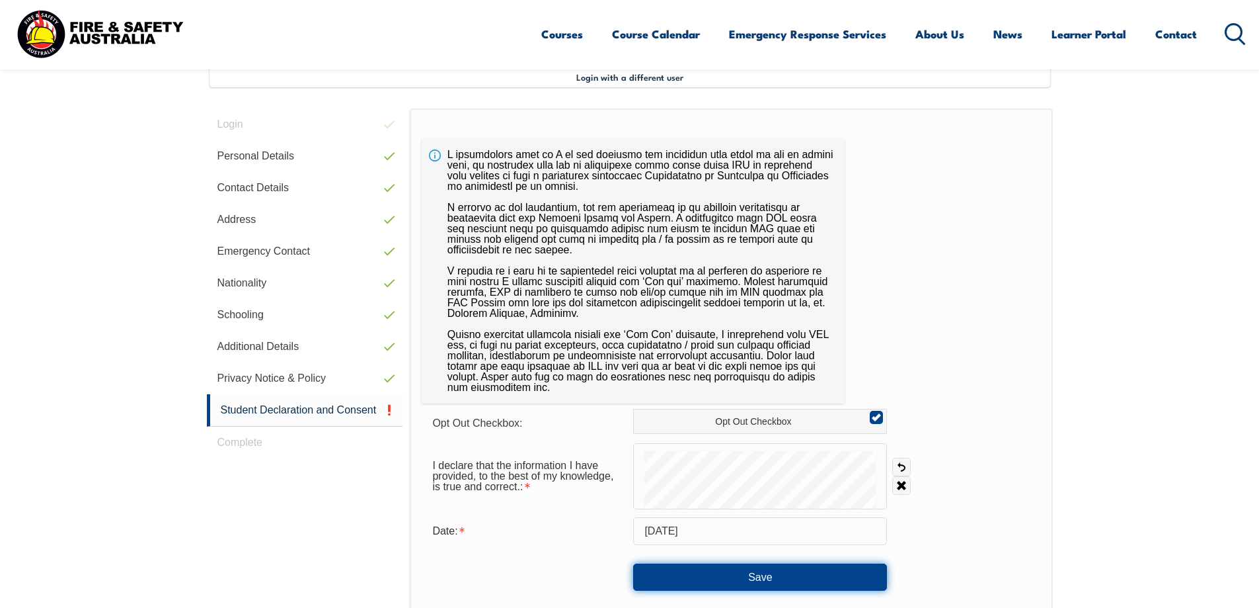
click at [743, 572] on button "Save" at bounding box center [760, 576] width 254 height 26
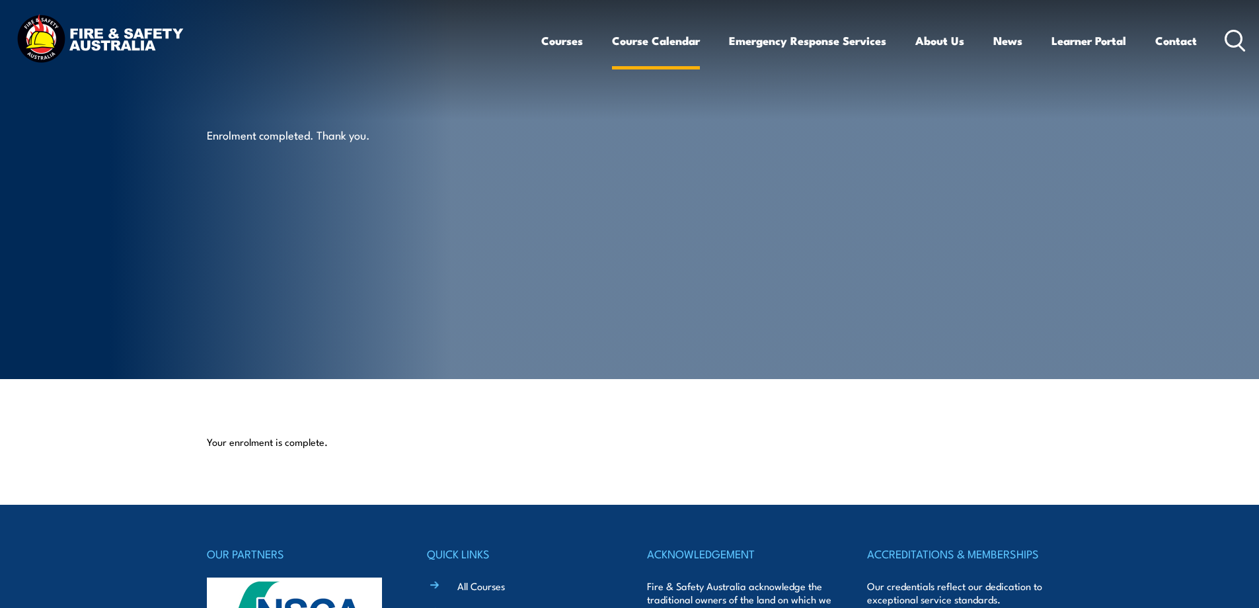
click at [660, 43] on link "Course Calendar" at bounding box center [656, 40] width 88 height 35
